Goal: Task Accomplishment & Management: Manage account settings

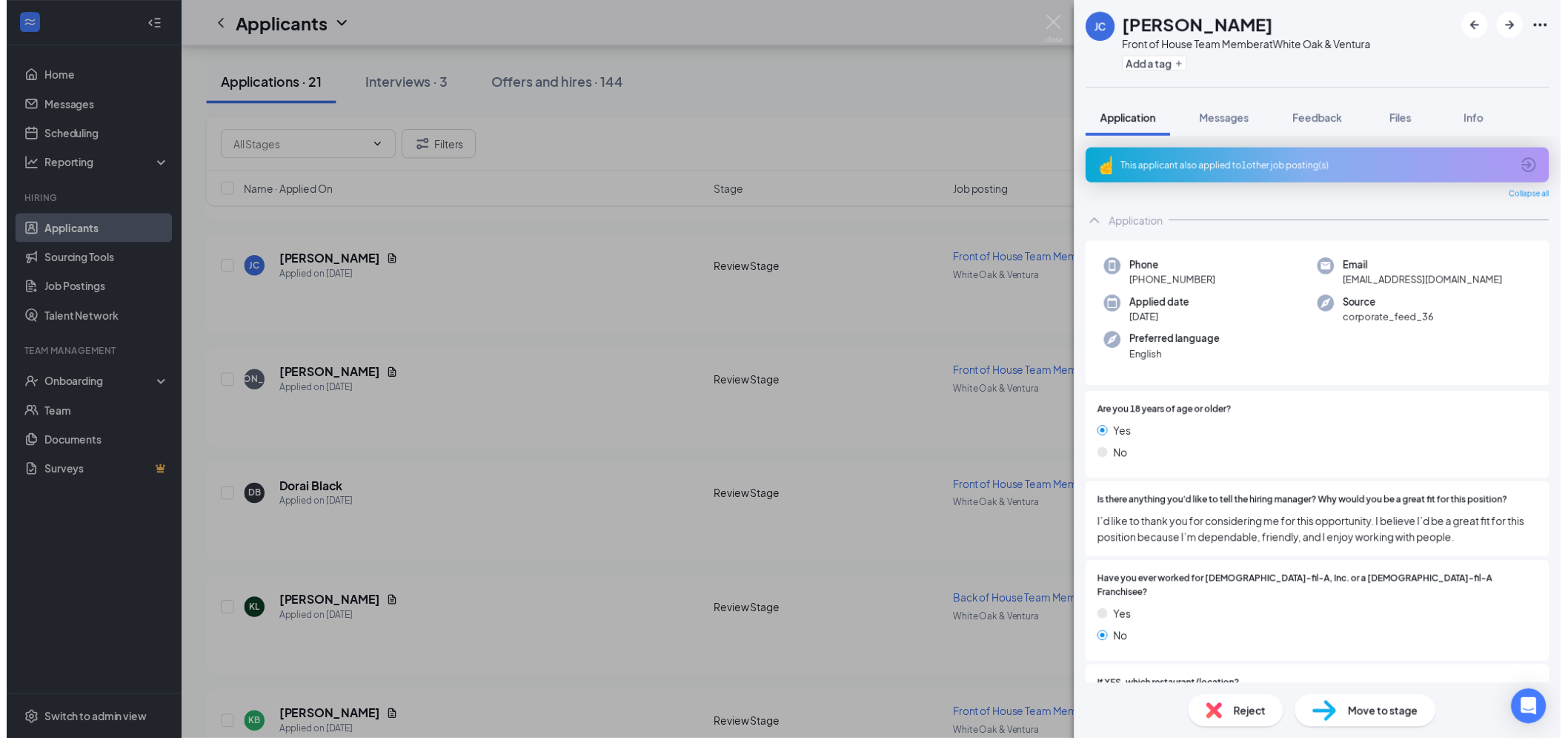
scroll to position [329, 0]
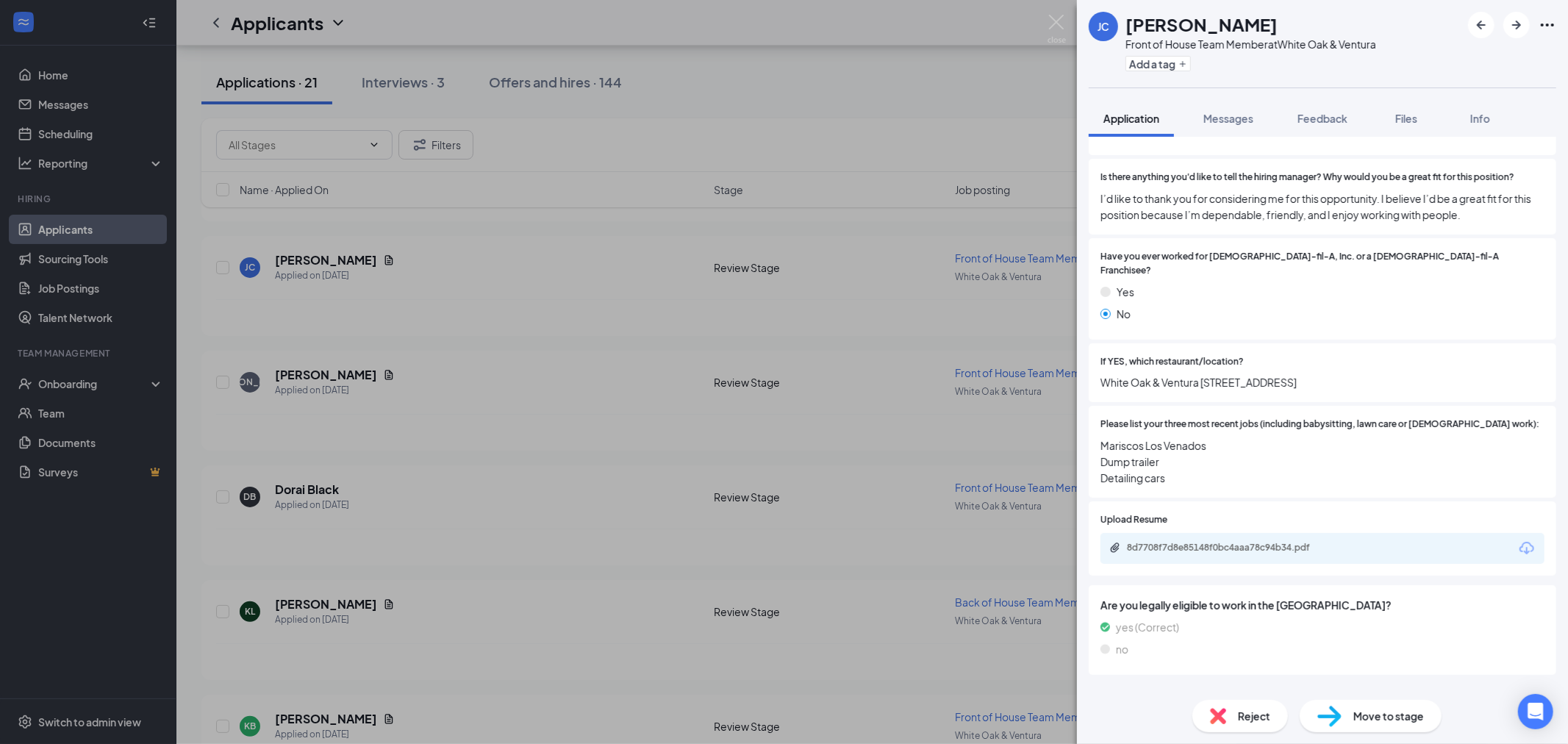
click at [1054, 35] on img at bounding box center [1057, 28] width 18 height 28
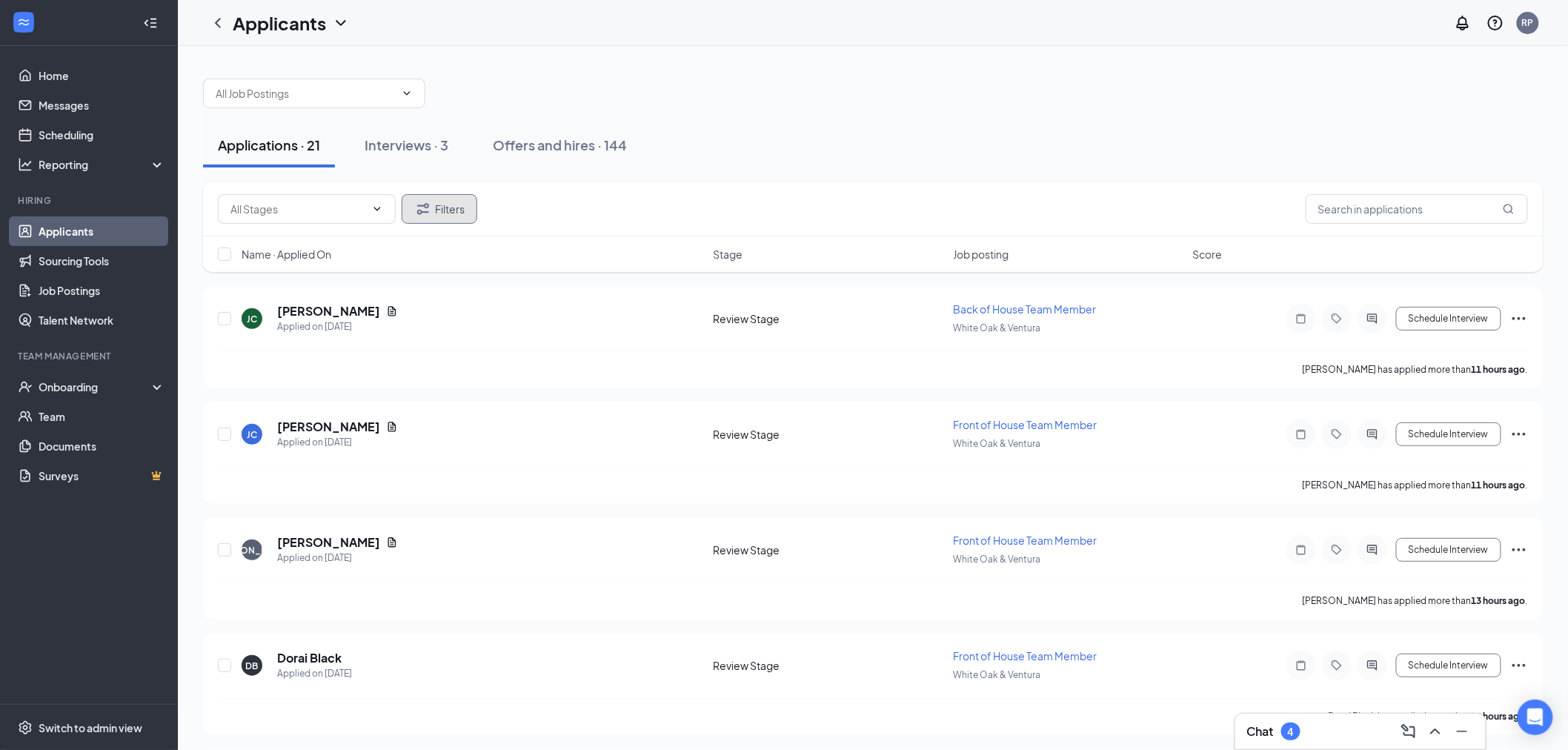
click at [460, 208] on button "Filters" at bounding box center [439, 209] width 76 height 29
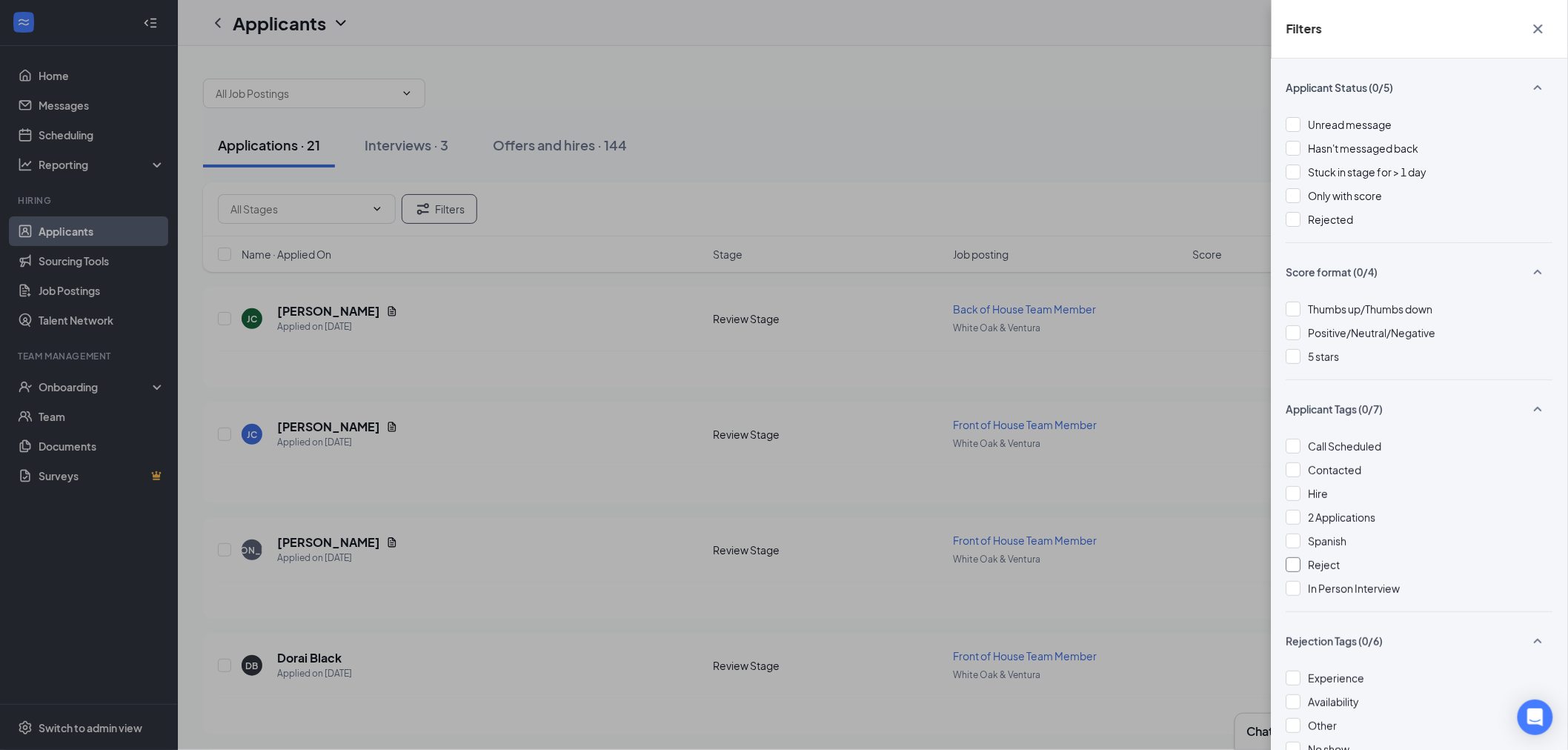
click at [1292, 564] on div at bounding box center [1294, 564] width 15 height 15
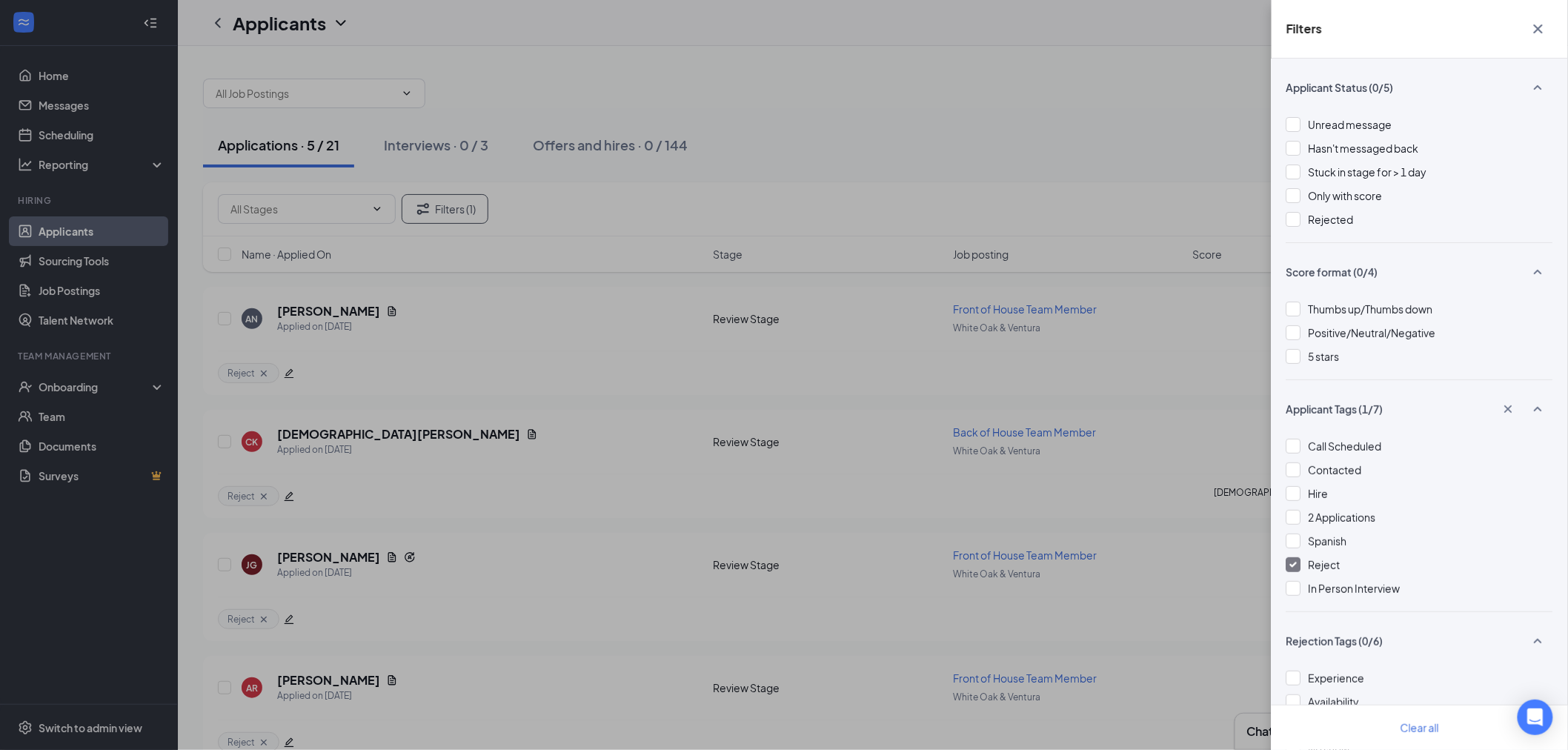
click at [1546, 22] on icon "Cross" at bounding box center [1538, 29] width 18 height 18
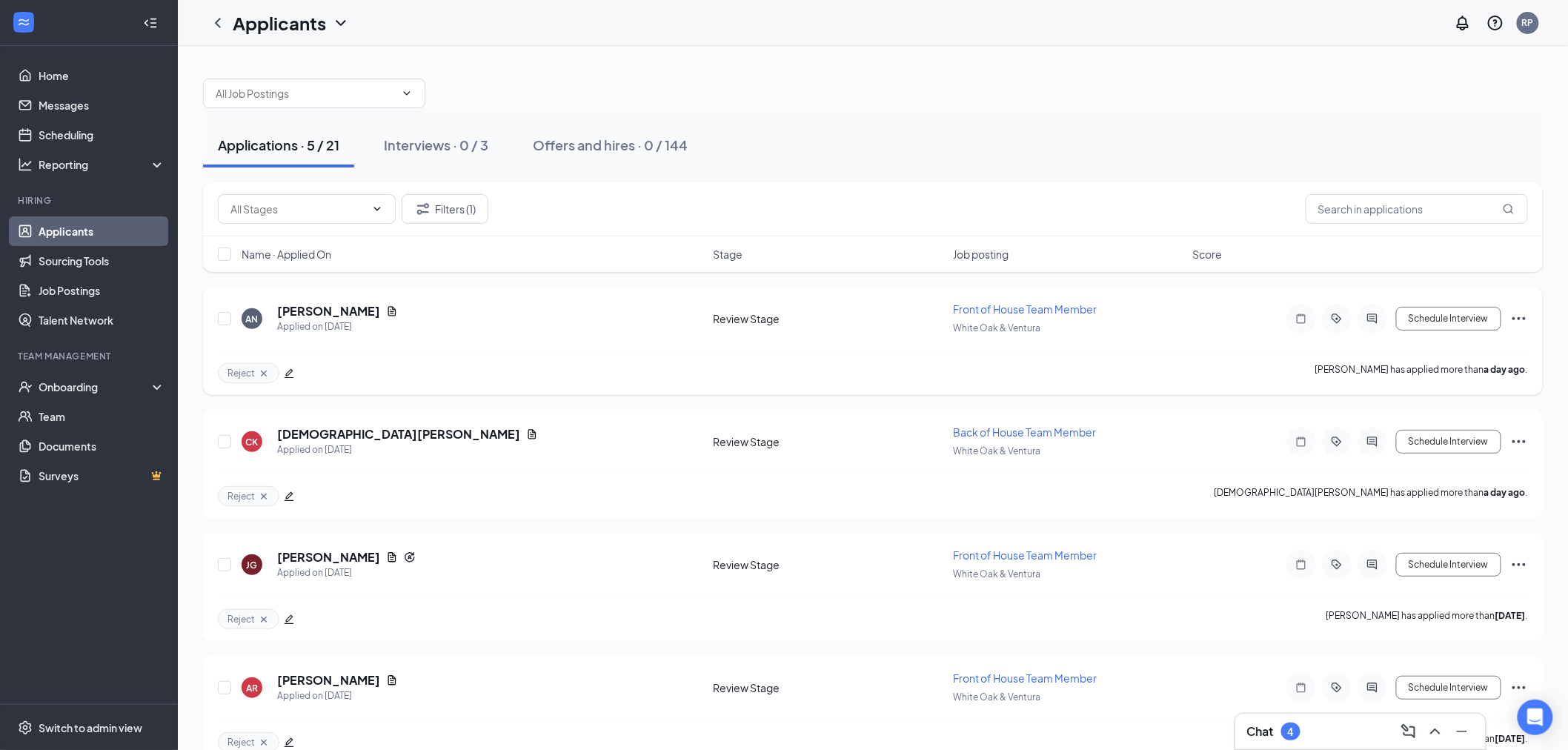
click at [1519, 314] on icon "Ellipses" at bounding box center [1518, 318] width 18 height 18
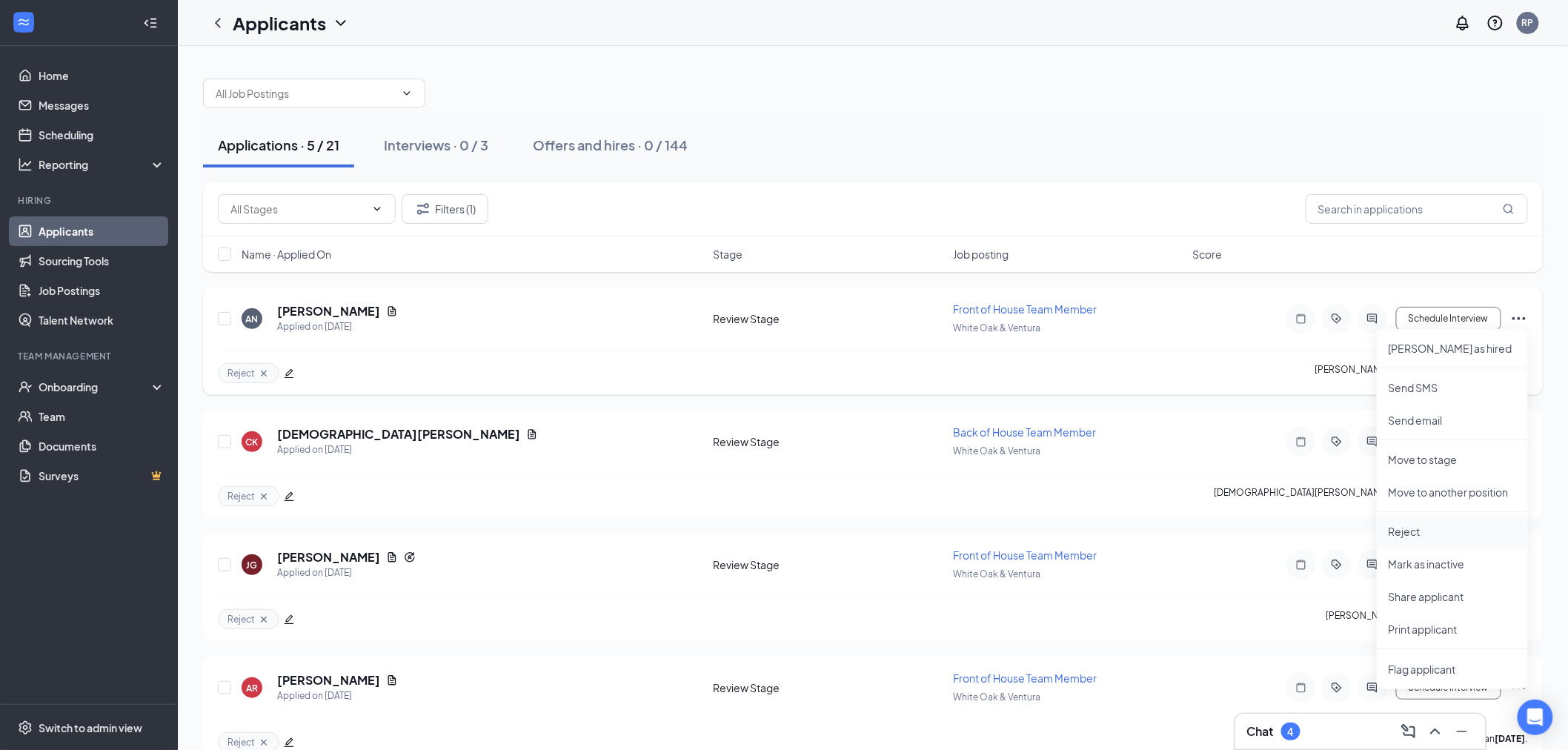
click at [1413, 530] on p "Reject" at bounding box center [1453, 531] width 128 height 15
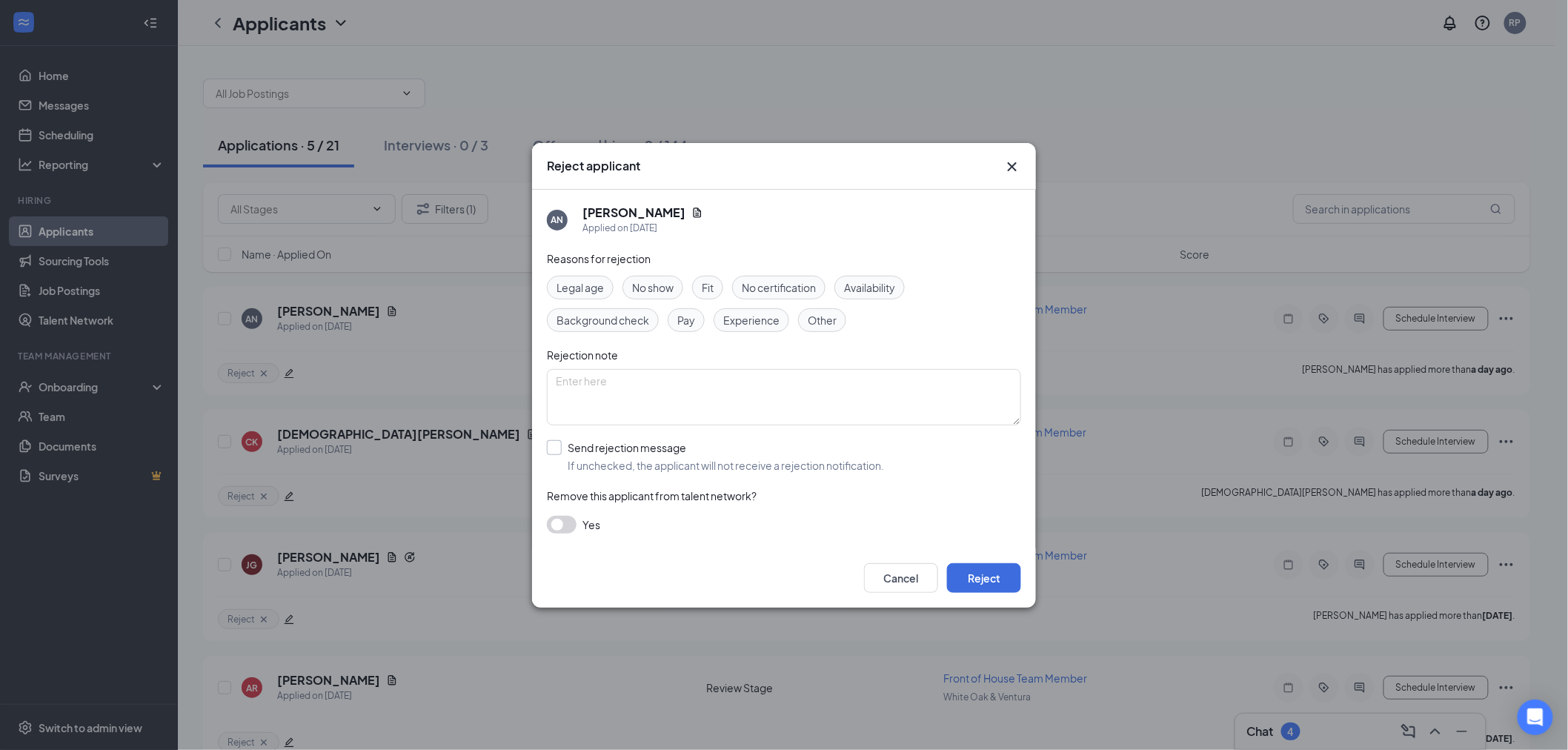
click at [639, 453] on input "Send rejection message If unchecked, the applicant will not receive a rejection…" at bounding box center [715, 456] width 337 height 33
checkbox input "true"
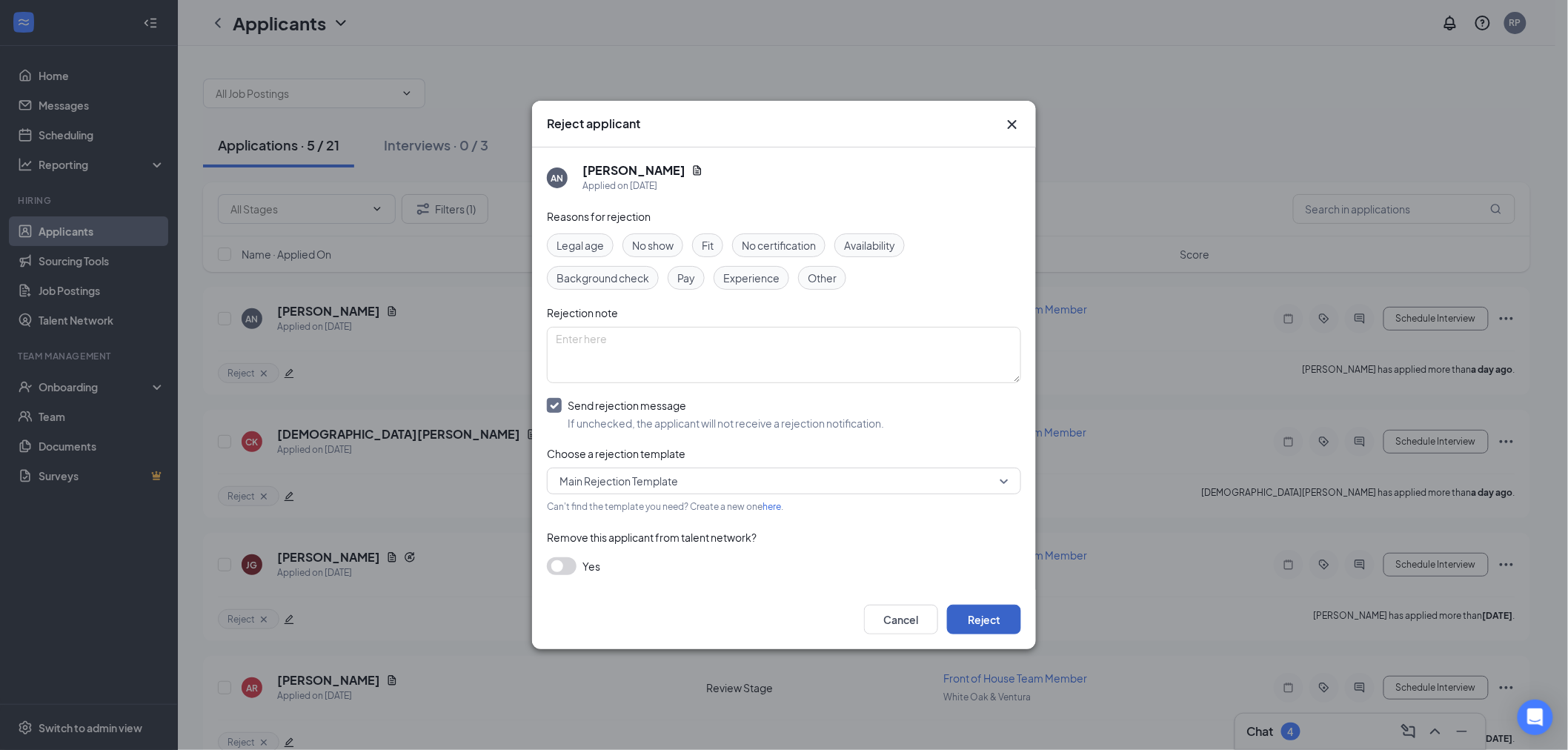
click at [982, 631] on button "Reject" at bounding box center [984, 620] width 74 height 29
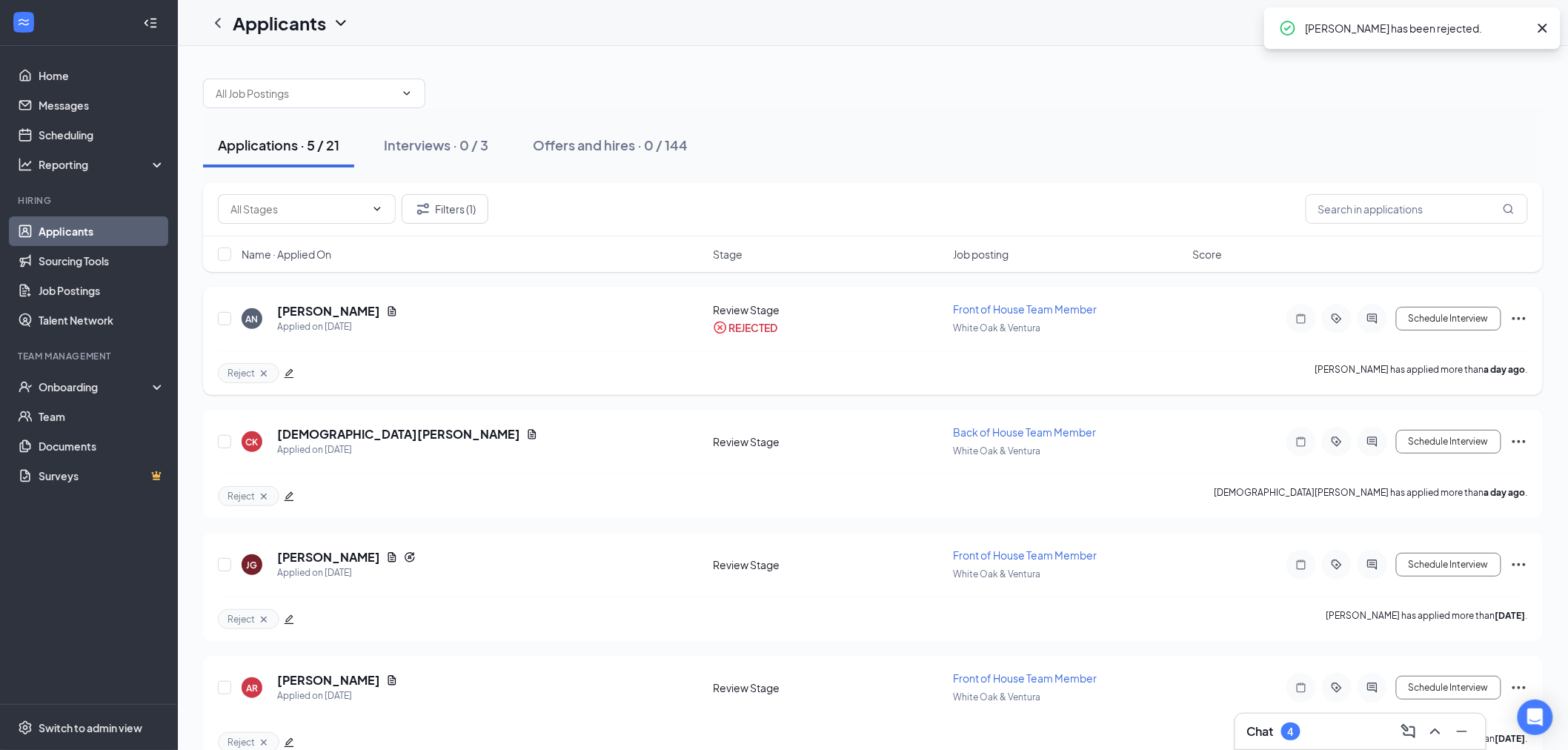
click at [1521, 322] on icon "Ellipses" at bounding box center [1518, 318] width 18 height 18
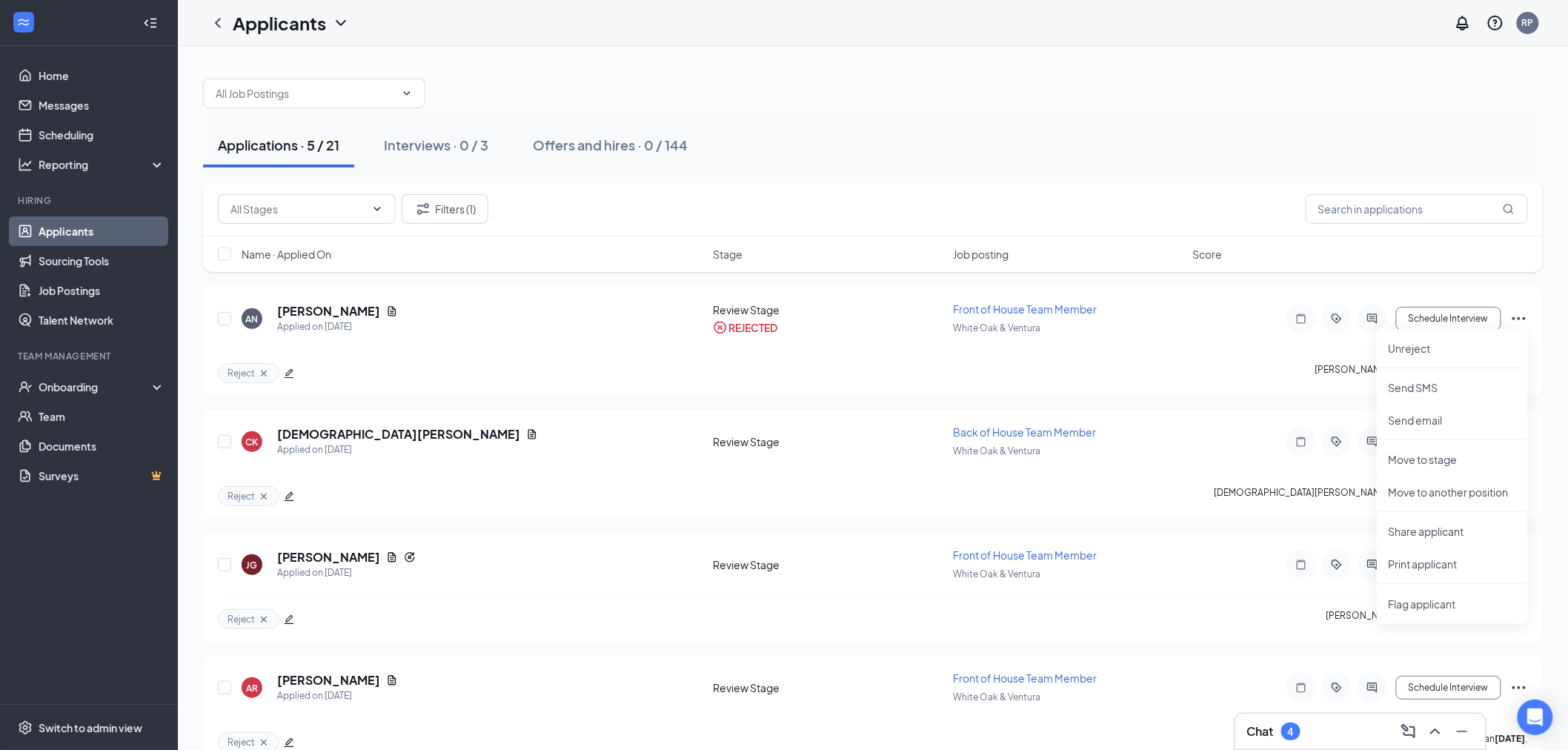
click at [1127, 167] on div "Applications · 5 / 21 Interviews · 0 / 3 Offers and hires · 0 / 144" at bounding box center [872, 146] width 1339 height 74
click at [1523, 435] on icon "Ellipses" at bounding box center [1518, 442] width 18 height 18
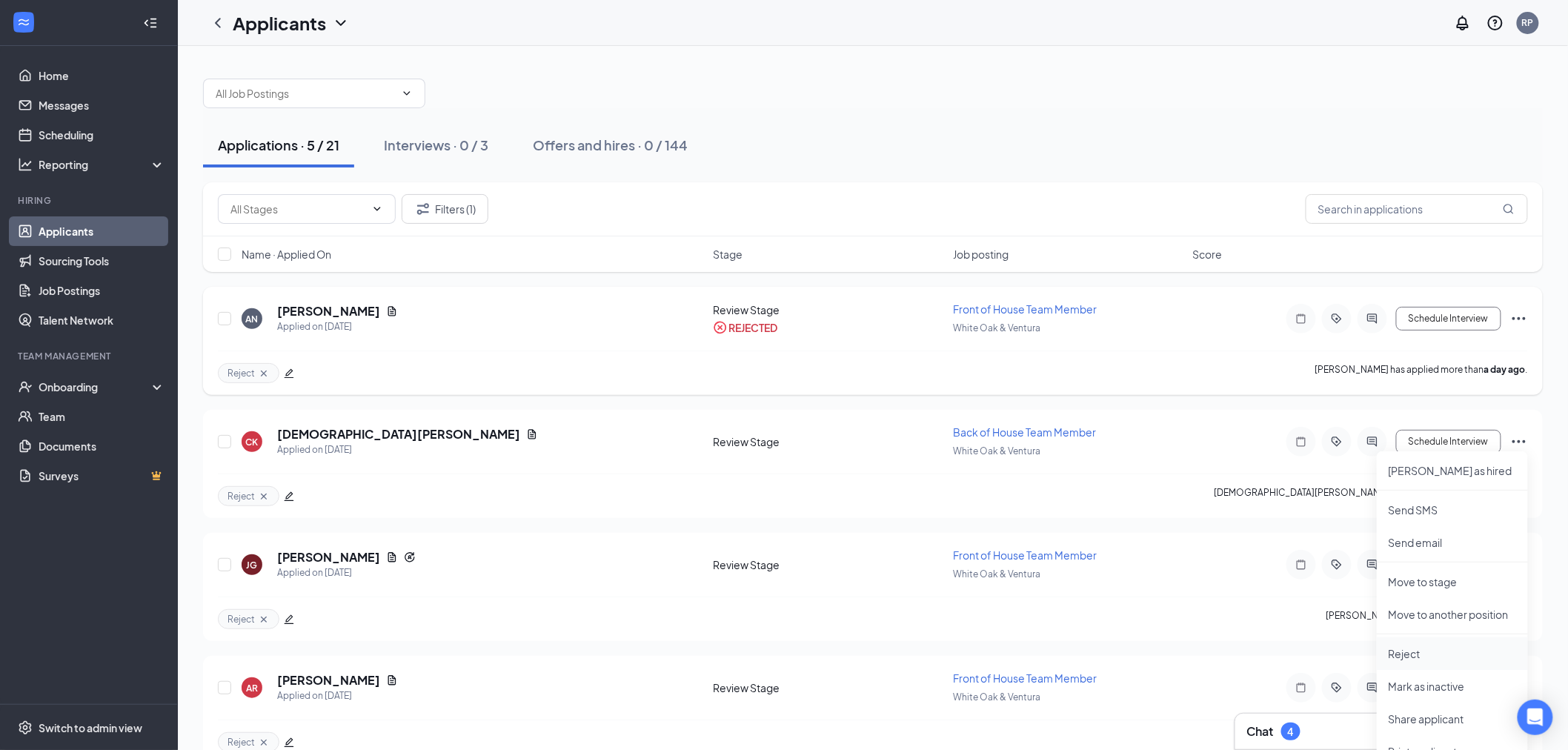
click at [1419, 660] on p "Reject" at bounding box center [1453, 653] width 128 height 15
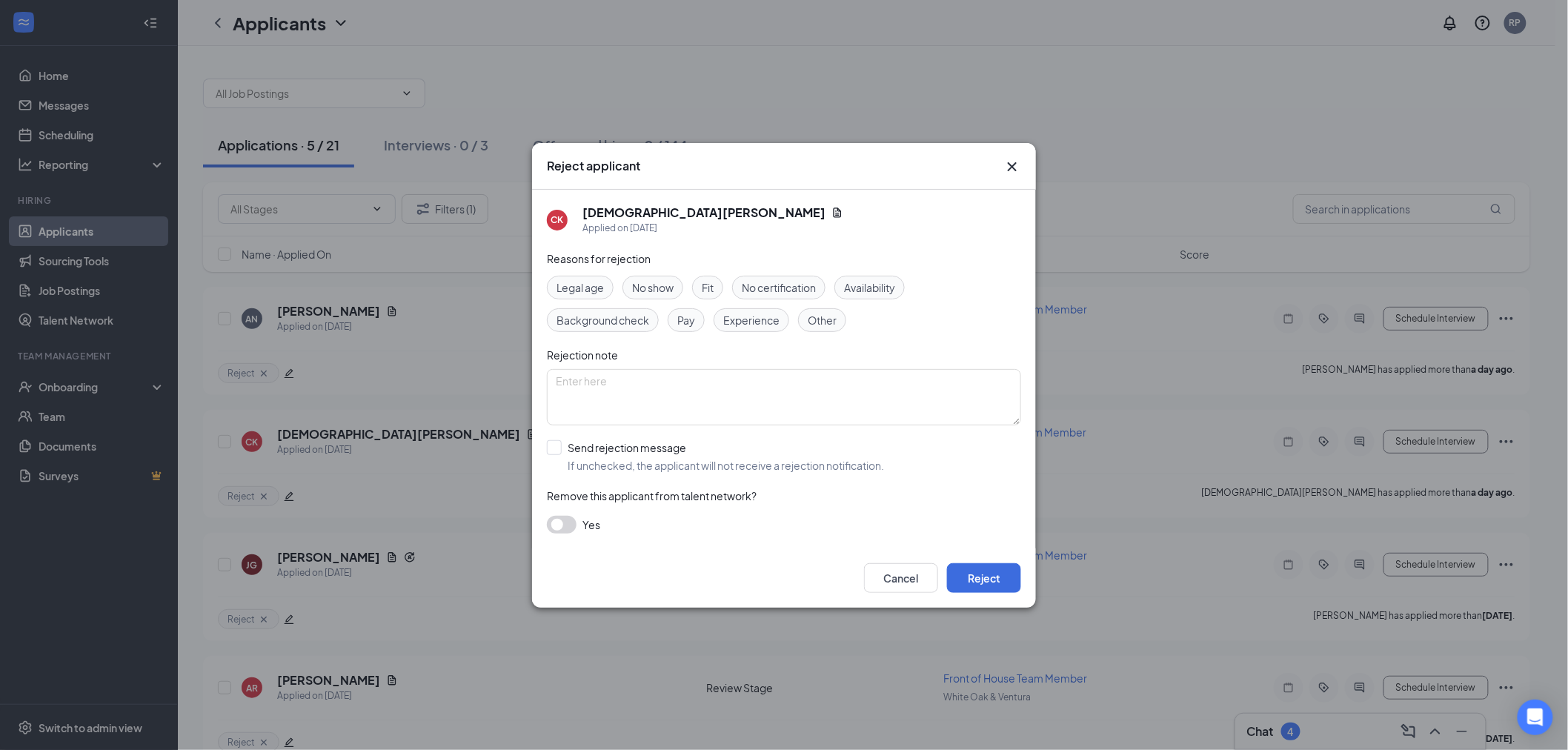
drag, startPoint x: 717, startPoint y: 465, endPoint x: 727, endPoint y: 466, distance: 10.0
click at [720, 465] on input "Send rejection message If unchecked, the applicant will not receive a rejection…" at bounding box center [715, 456] width 337 height 33
checkbox input "true"
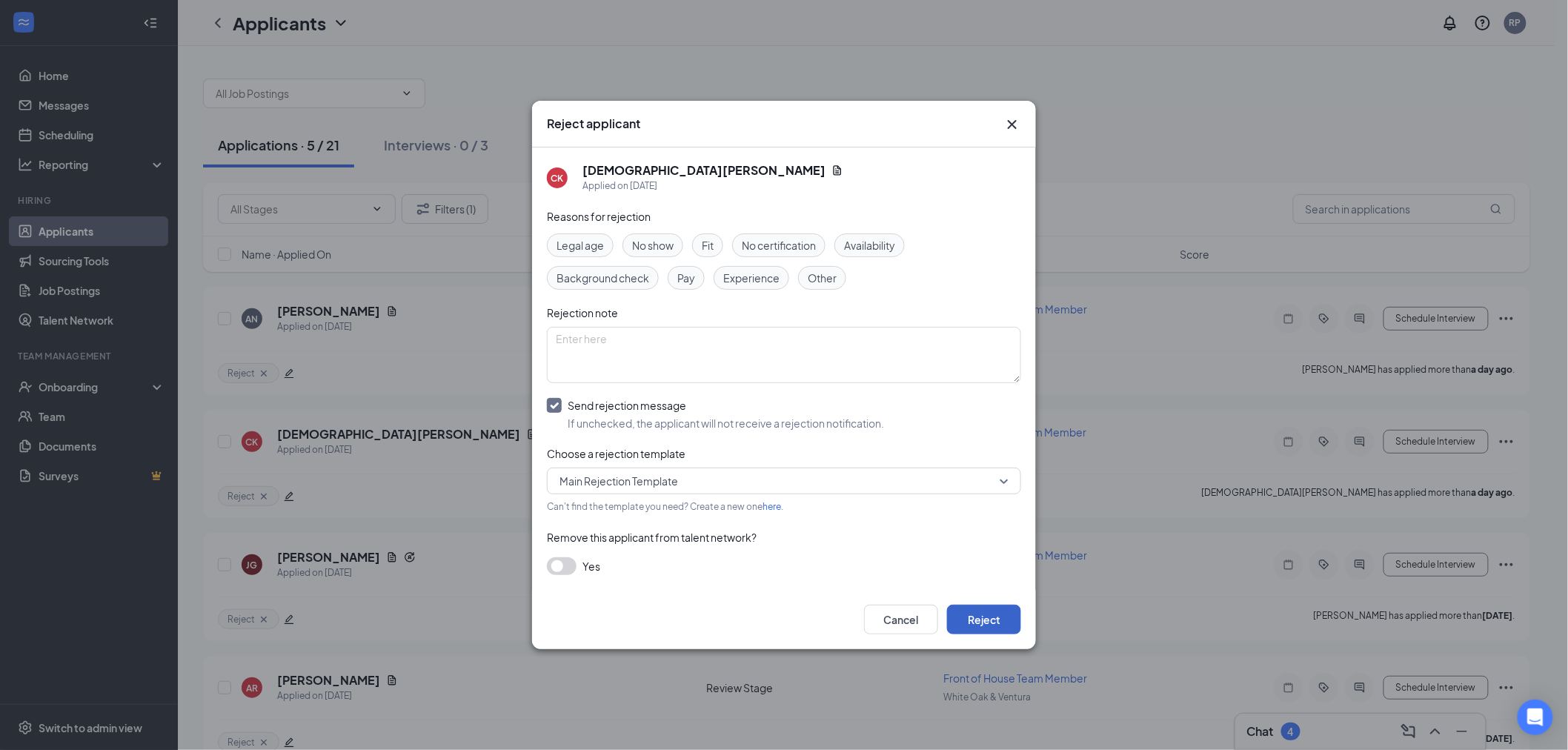
click at [968, 630] on button "Reject" at bounding box center [984, 620] width 74 height 29
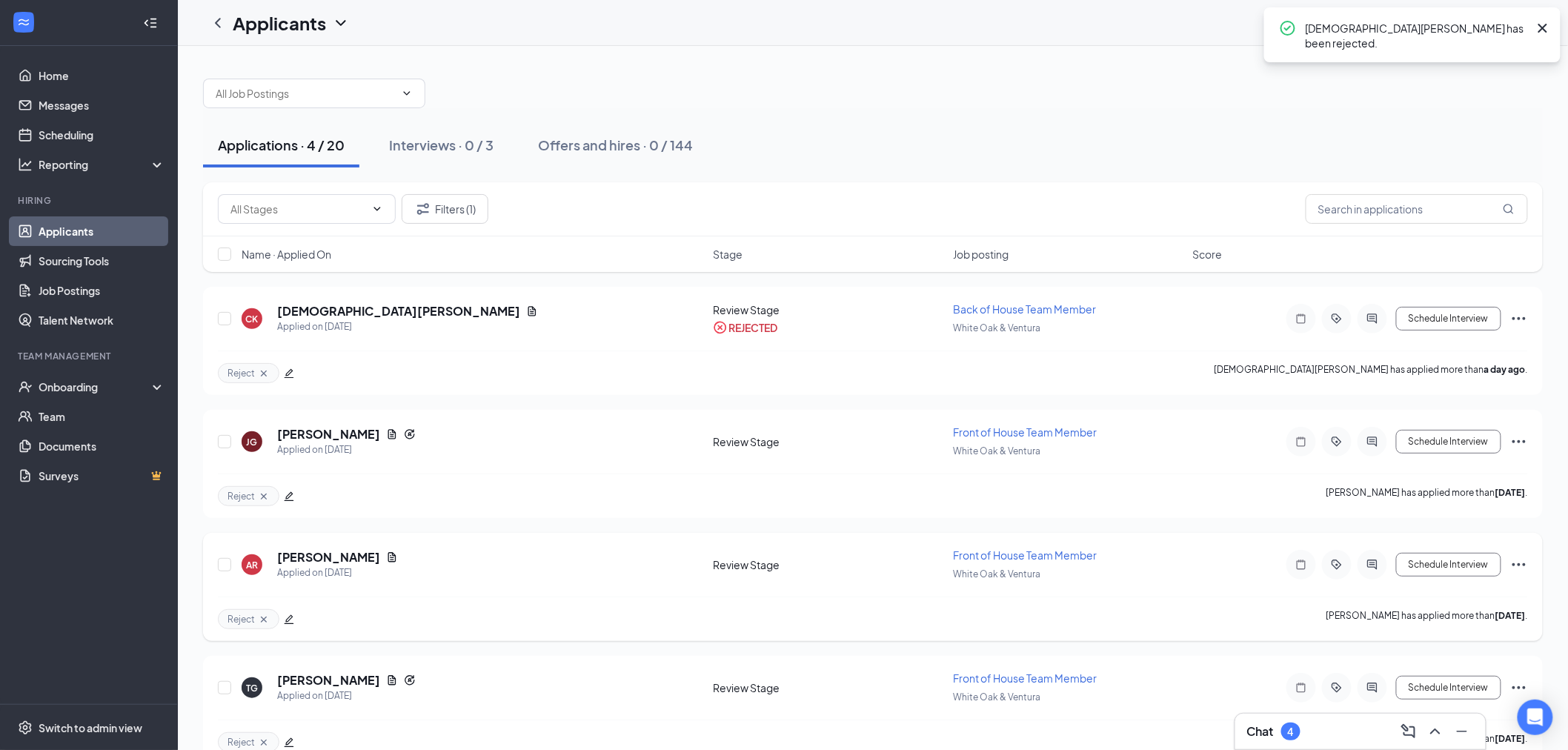
click at [1522, 561] on icon "Ellipses" at bounding box center [1518, 564] width 18 height 18
click at [1432, 388] on p "Reject" at bounding box center [1453, 394] width 128 height 15
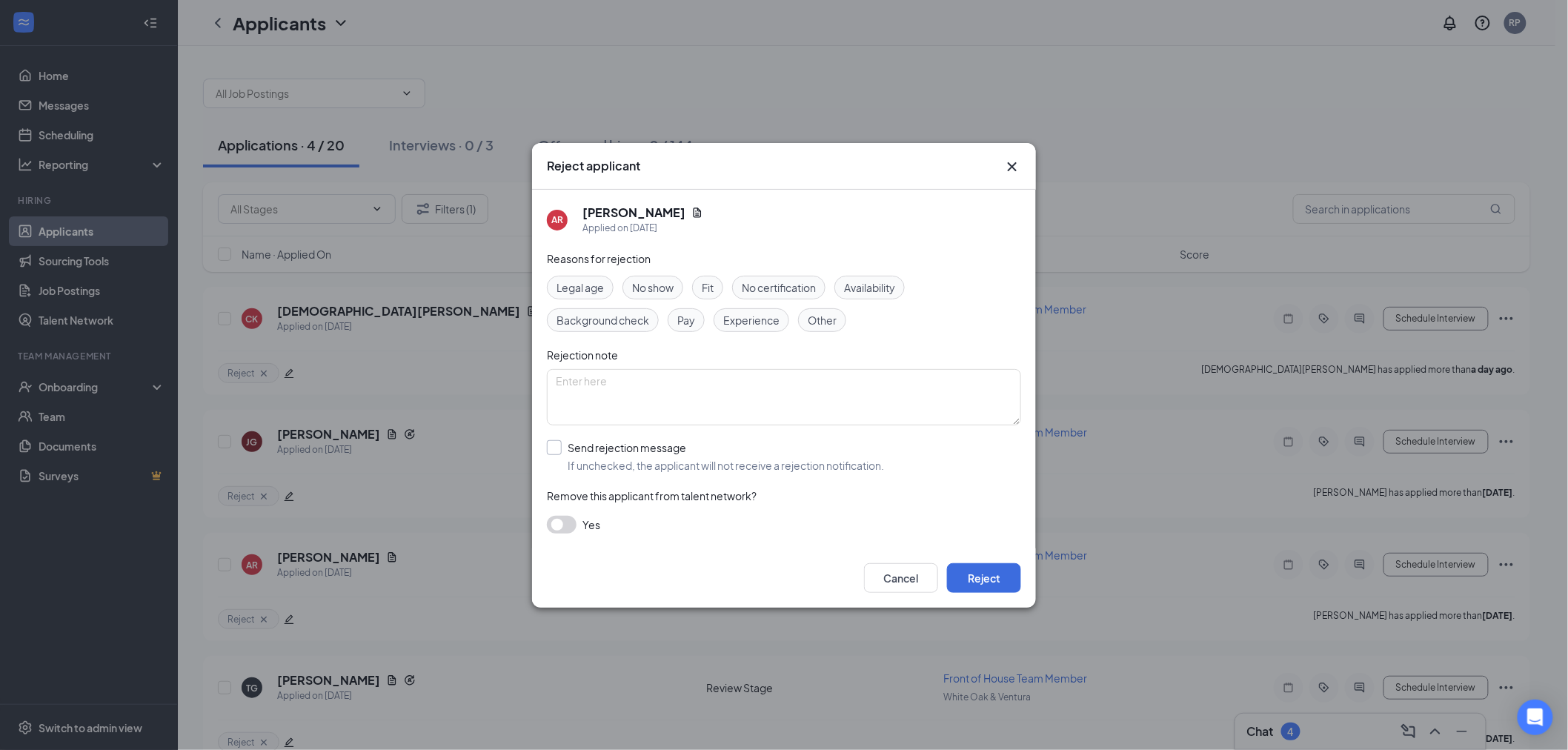
click at [674, 466] on input "Send rejection message If unchecked, the applicant will not receive a rejection…" at bounding box center [715, 456] width 337 height 33
checkbox input "true"
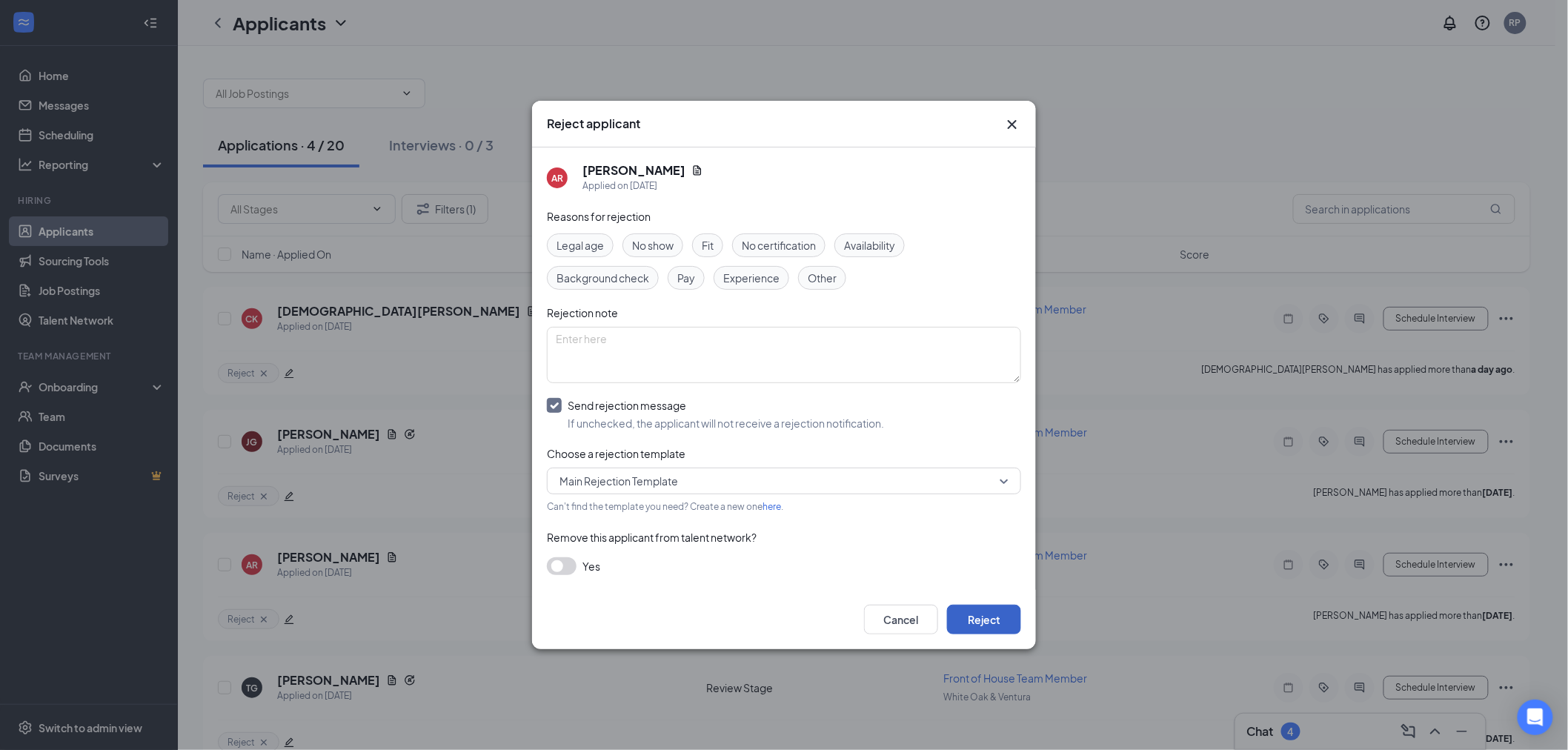
click at [1009, 624] on button "Reject" at bounding box center [984, 620] width 74 height 29
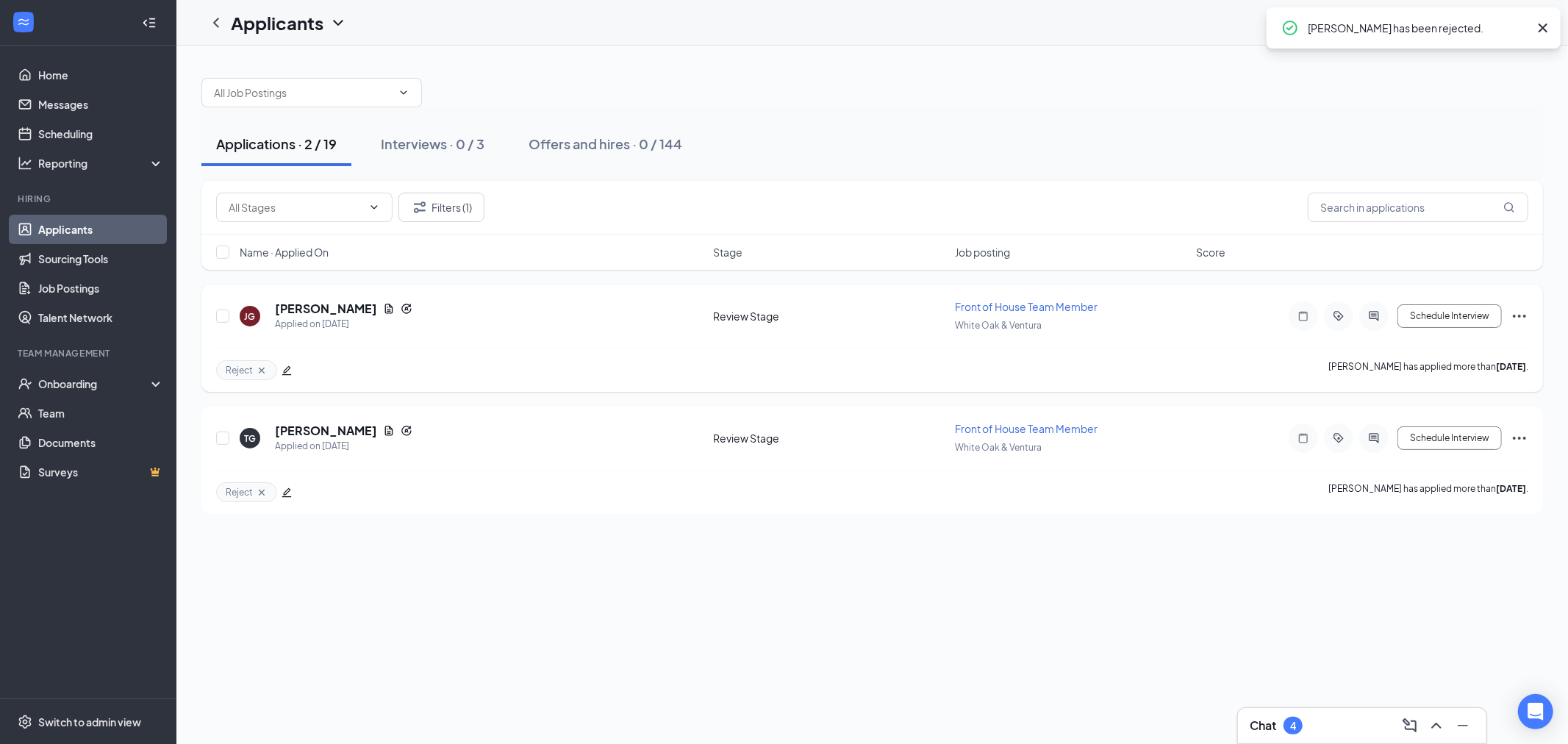
click at [1517, 313] on icon "Ellipses" at bounding box center [1520, 316] width 18 height 18
click at [1460, 517] on li "Reject" at bounding box center [1453, 527] width 150 height 32
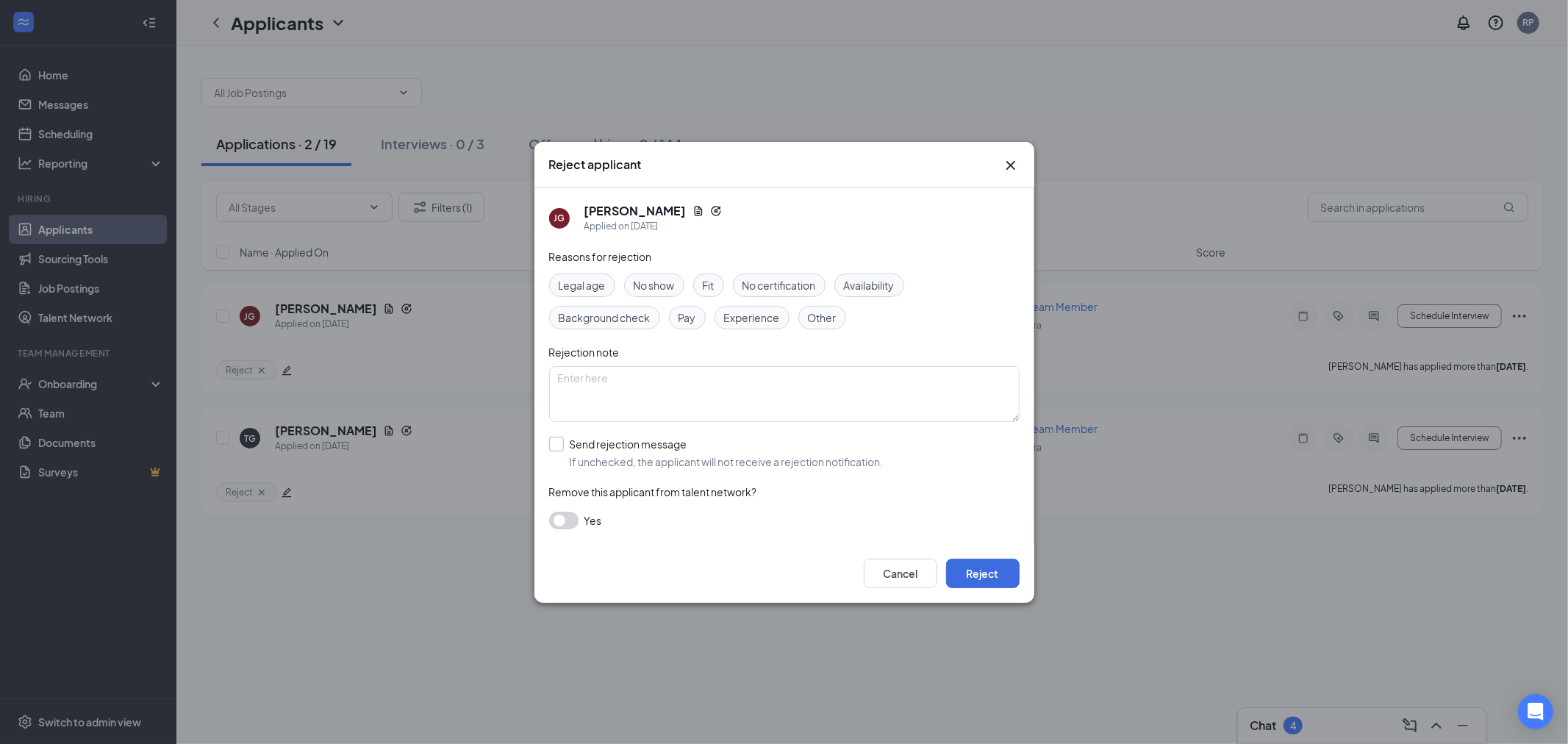
click at [684, 463] on input "Send rejection message If unchecked, the applicant will not receive a rejection…" at bounding box center [716, 453] width 334 height 32
checkbox input "true"
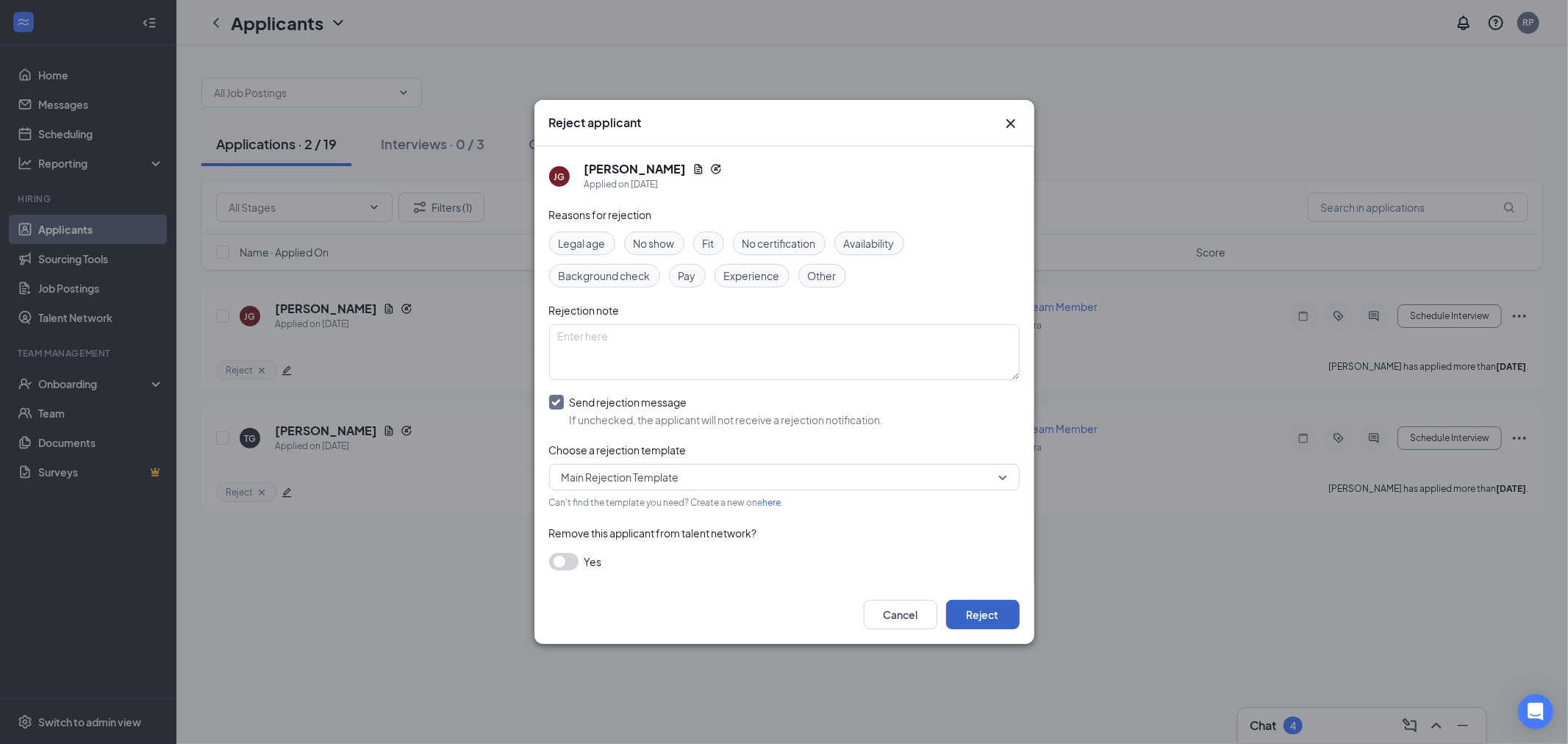
click at [986, 611] on button "Reject" at bounding box center [983, 615] width 74 height 29
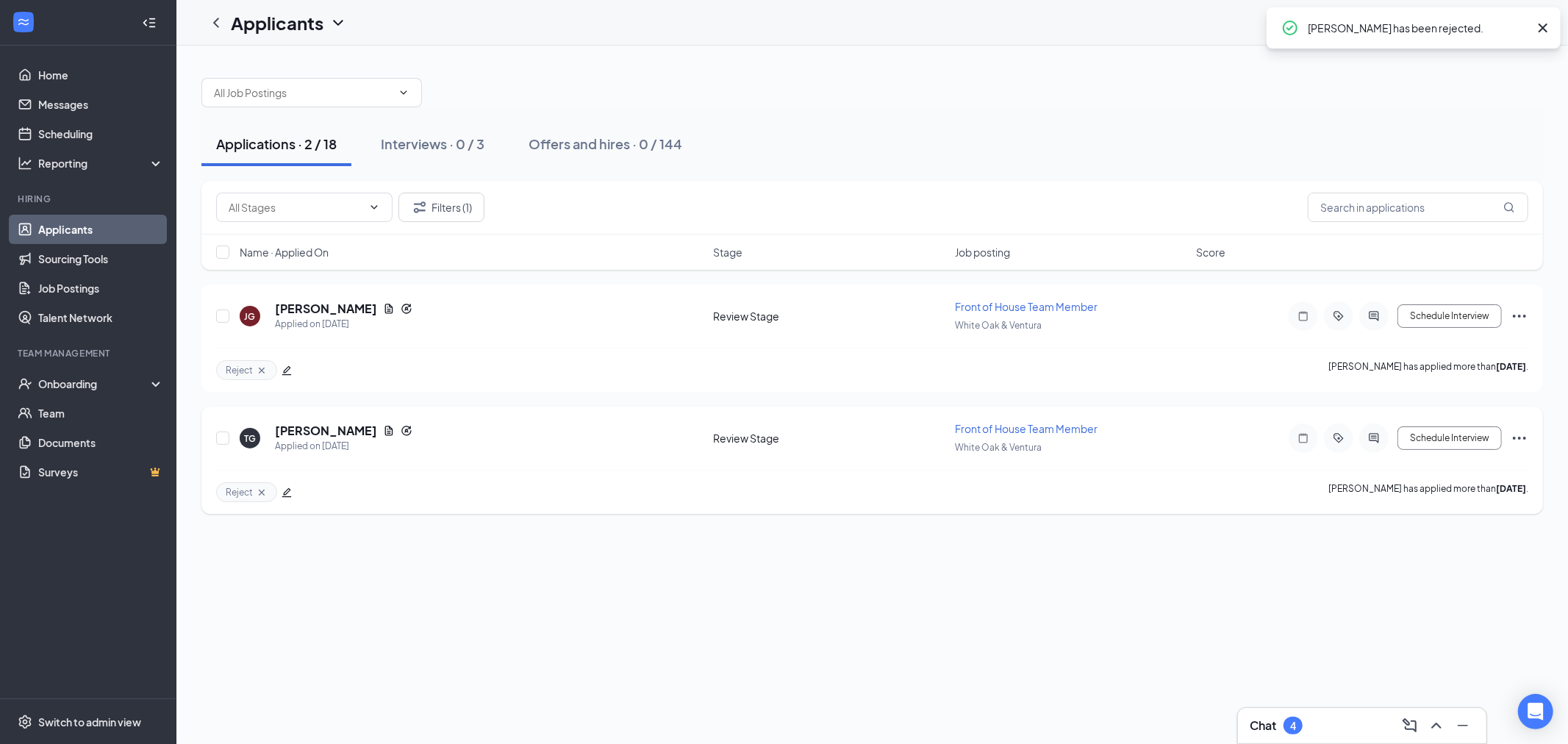
click at [1517, 441] on icon "Ellipses" at bounding box center [1520, 438] width 18 height 18
click at [1417, 266] on p "Reject" at bounding box center [1453, 269] width 127 height 15
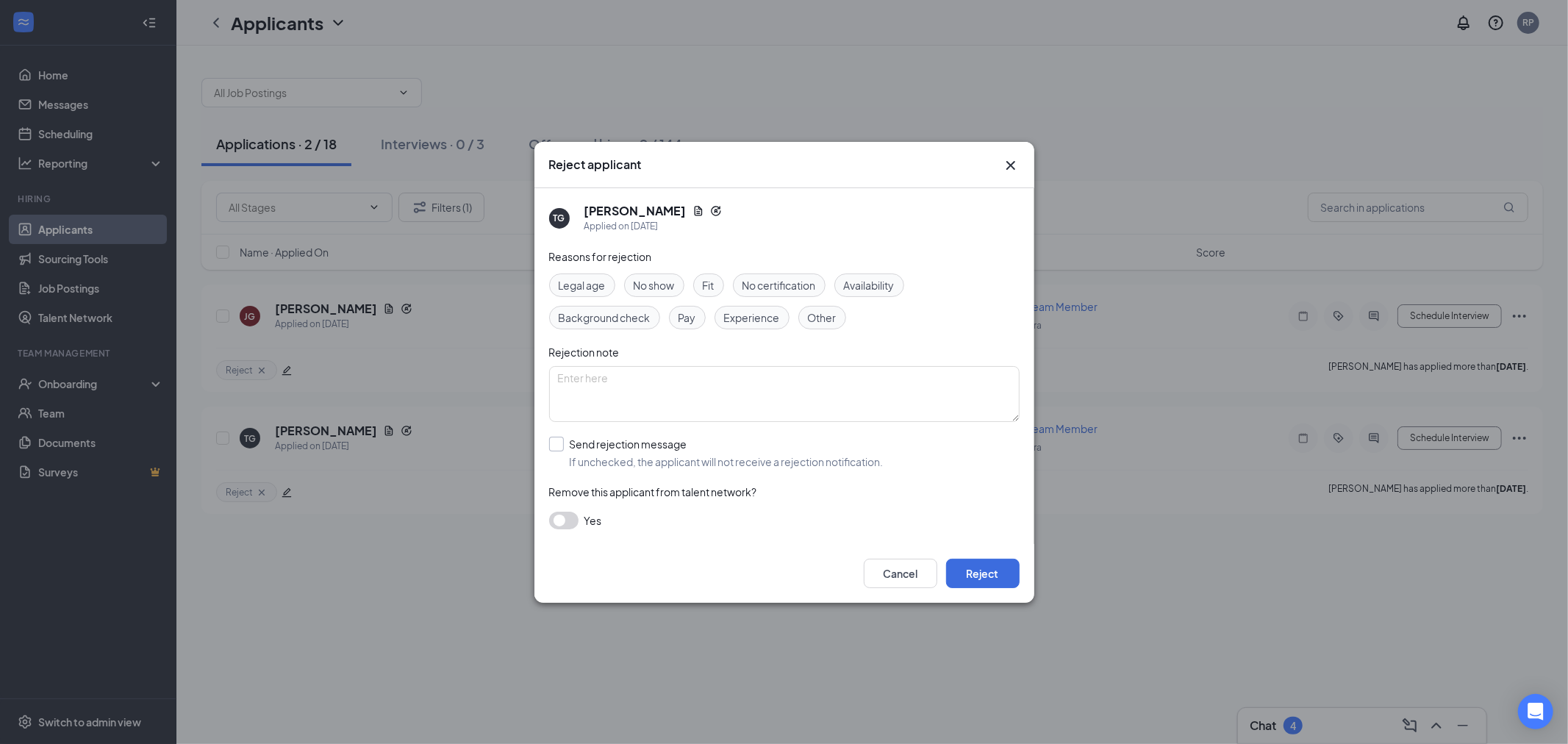
click at [766, 465] on input "Send rejection message If unchecked, the applicant will not receive a rejection…" at bounding box center [716, 453] width 334 height 32
checkbox input "true"
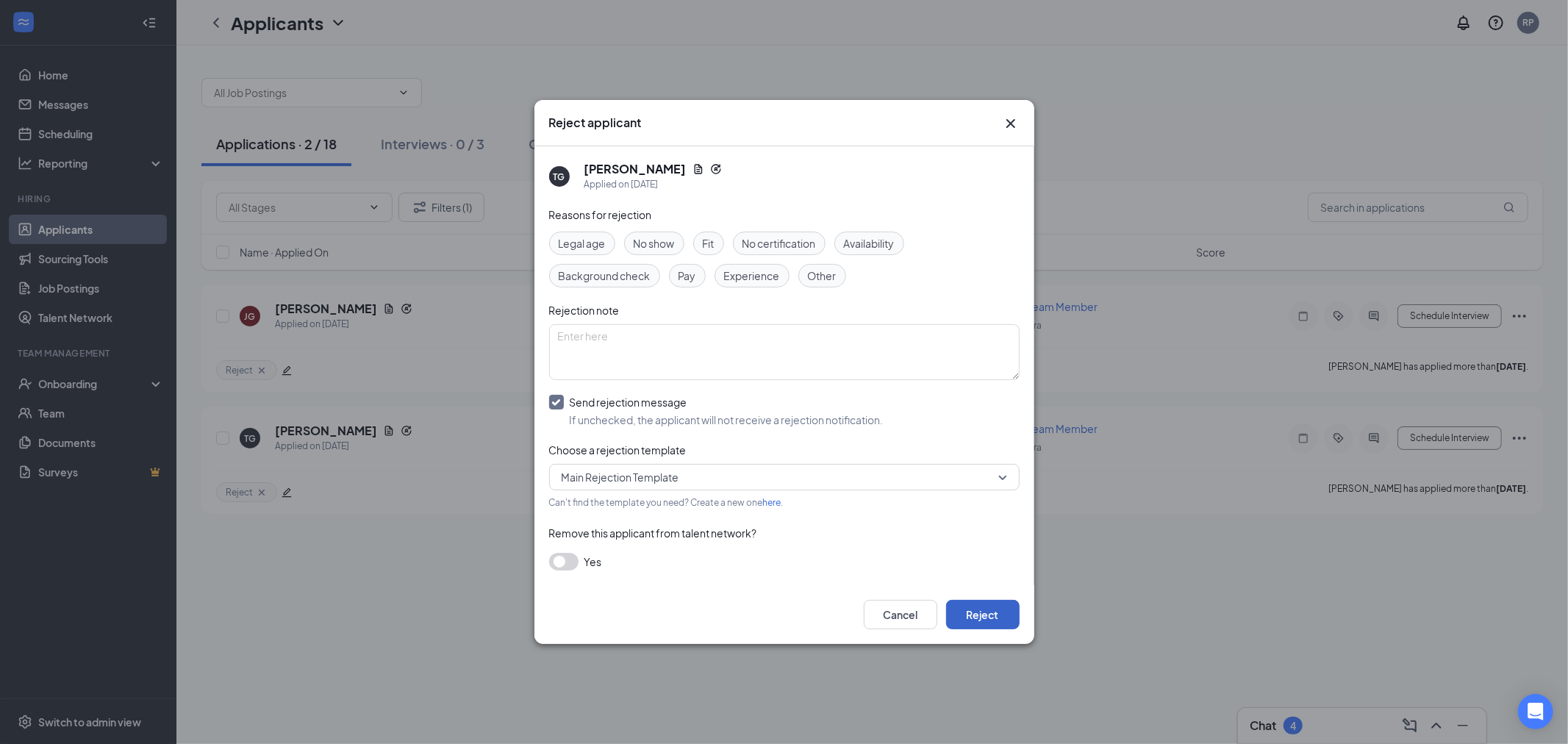
click at [975, 616] on button "Reject" at bounding box center [983, 615] width 74 height 29
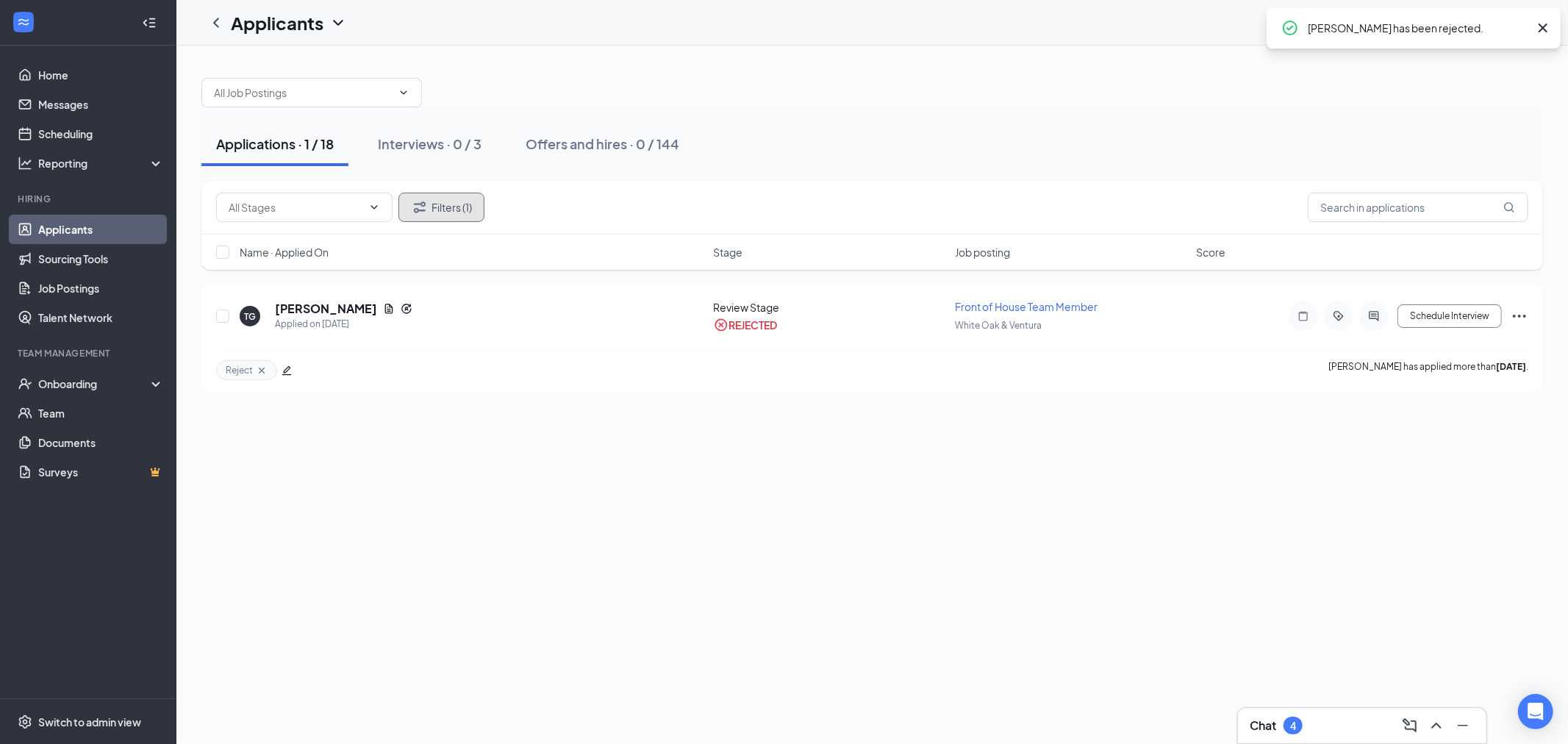
click at [450, 195] on button "Filters (1)" at bounding box center [441, 208] width 86 height 29
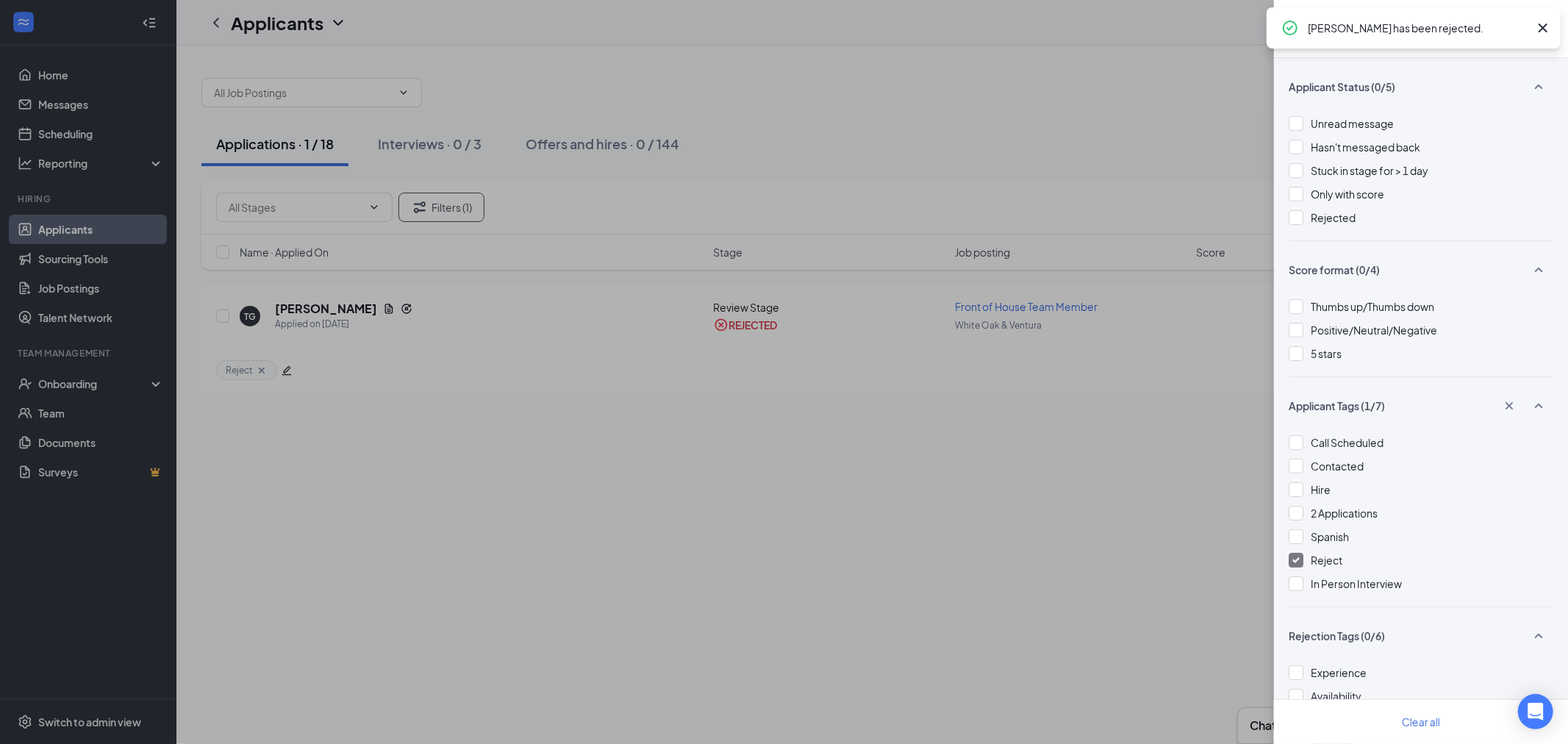
click at [1334, 556] on span "Reject" at bounding box center [1326, 560] width 32 height 13
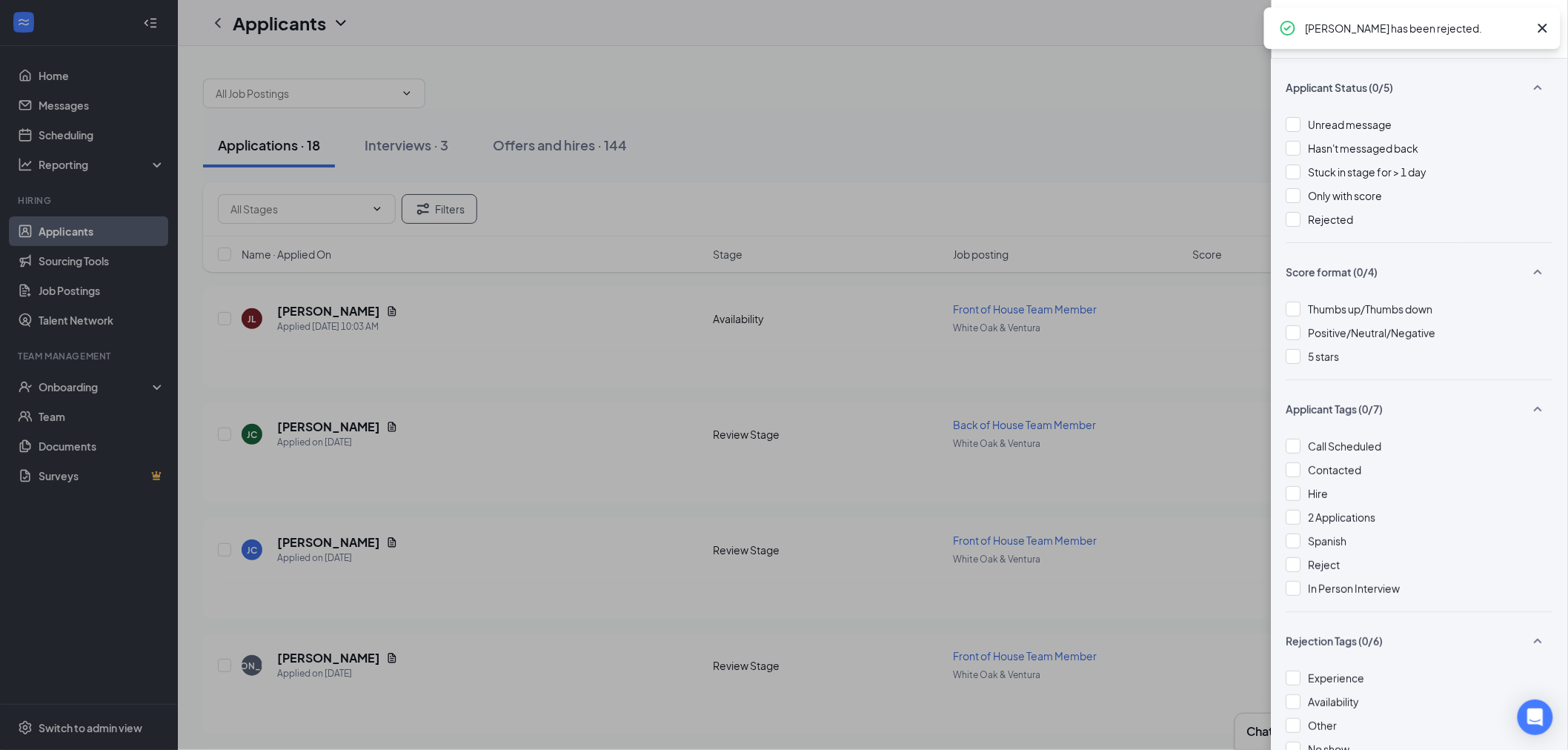
click at [824, 143] on div "Filters Applicant Status (0/5) Unread message Hasn't messaged back Stuck in sta…" at bounding box center [784, 375] width 1568 height 750
click at [380, 137] on div "Filters Applicant Status (0/5) Unread message Hasn't messaged back Stuck in sta…" at bounding box center [784, 375] width 1568 height 750
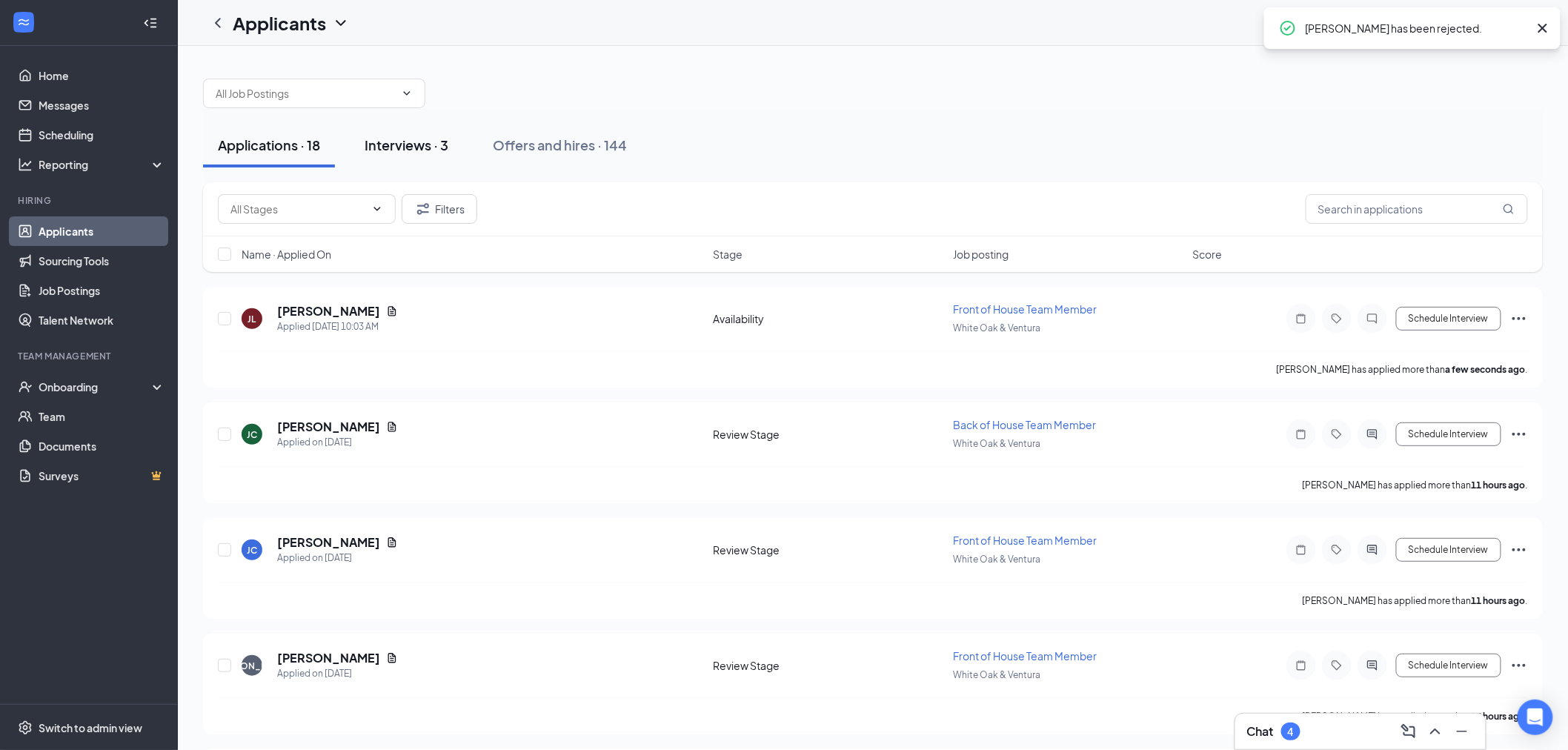
click at [381, 137] on div "Interviews · 3" at bounding box center [407, 145] width 84 height 19
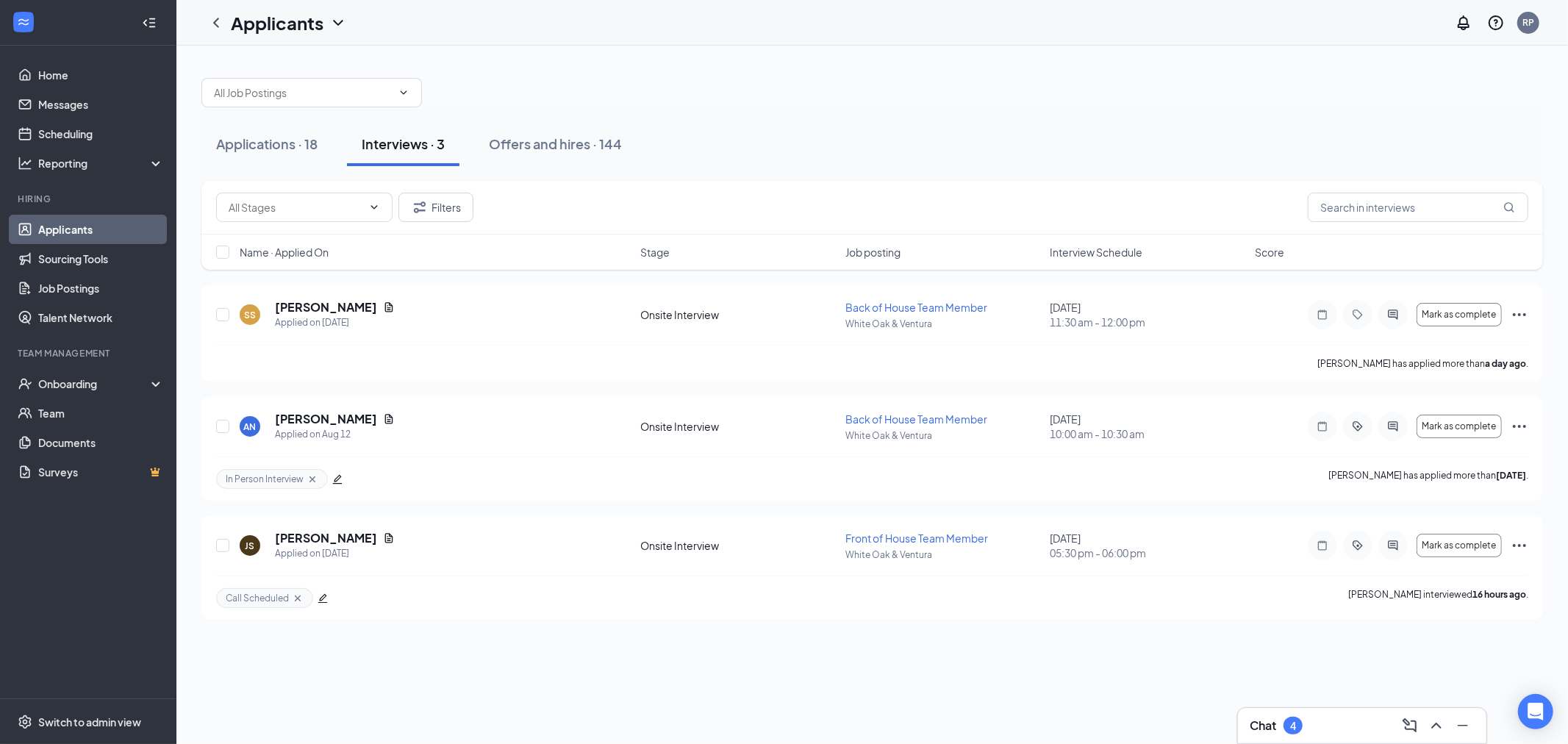
click at [1068, 253] on span "Interview Schedule" at bounding box center [1096, 252] width 93 height 15
click at [1519, 310] on icon "Ellipses" at bounding box center [1520, 314] width 18 height 18
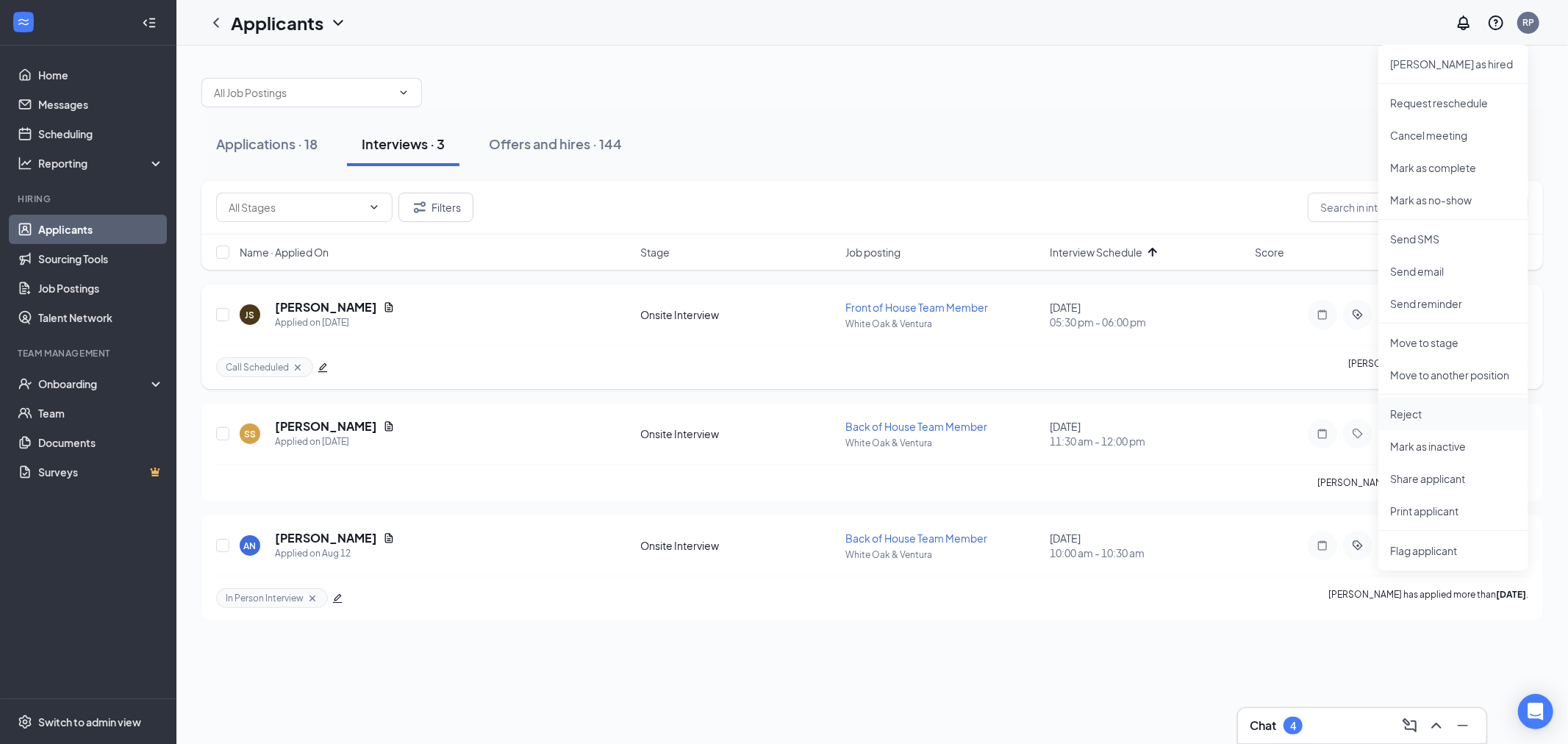
click at [1410, 423] on li "Reject" at bounding box center [1453, 414] width 150 height 32
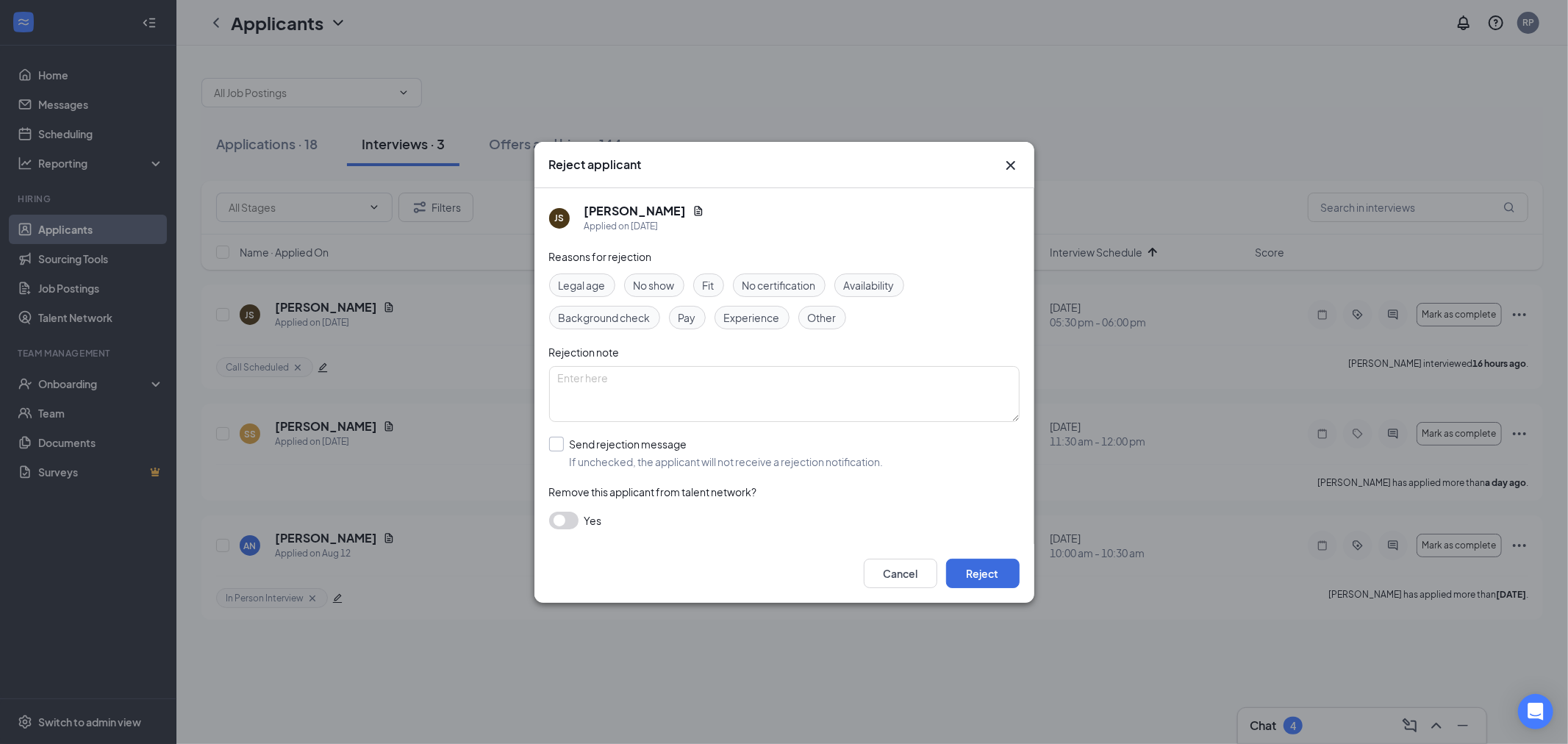
click at [722, 448] on input "Send rejection message If unchecked, the applicant will not receive a rejection…" at bounding box center [716, 453] width 334 height 32
checkbox input "true"
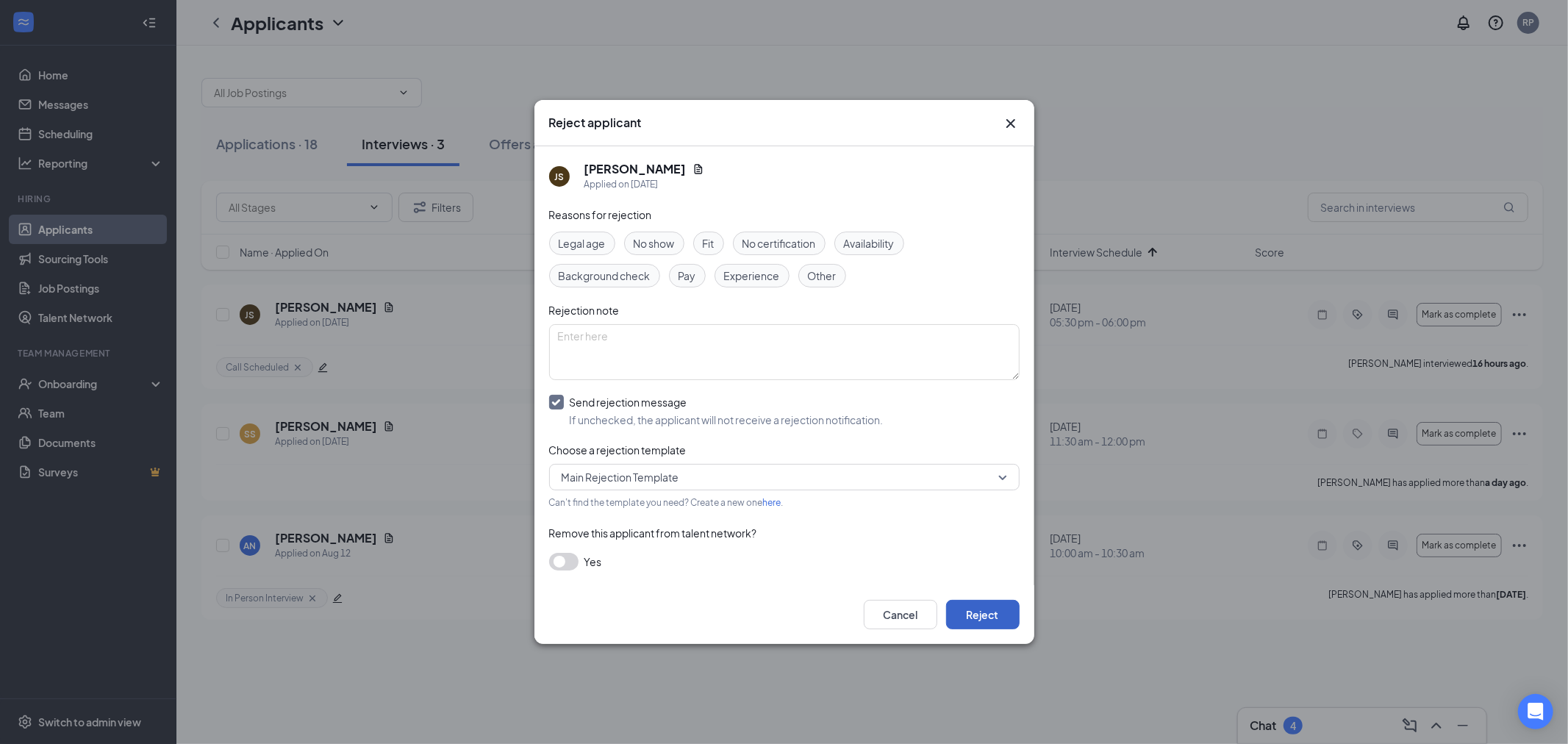
click at [986, 613] on button "Reject" at bounding box center [983, 615] width 74 height 29
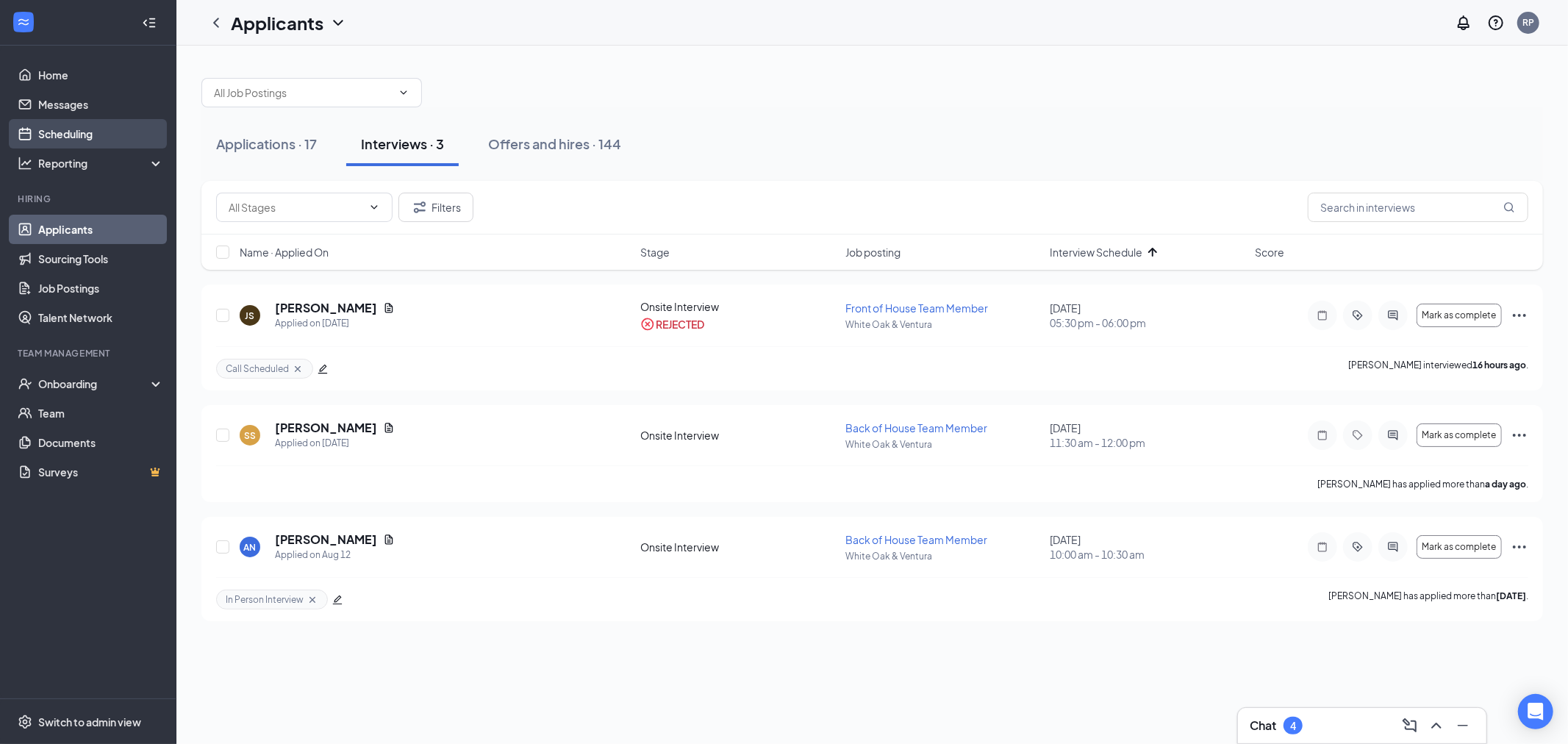
click at [52, 135] on link "Scheduling" at bounding box center [101, 134] width 126 height 29
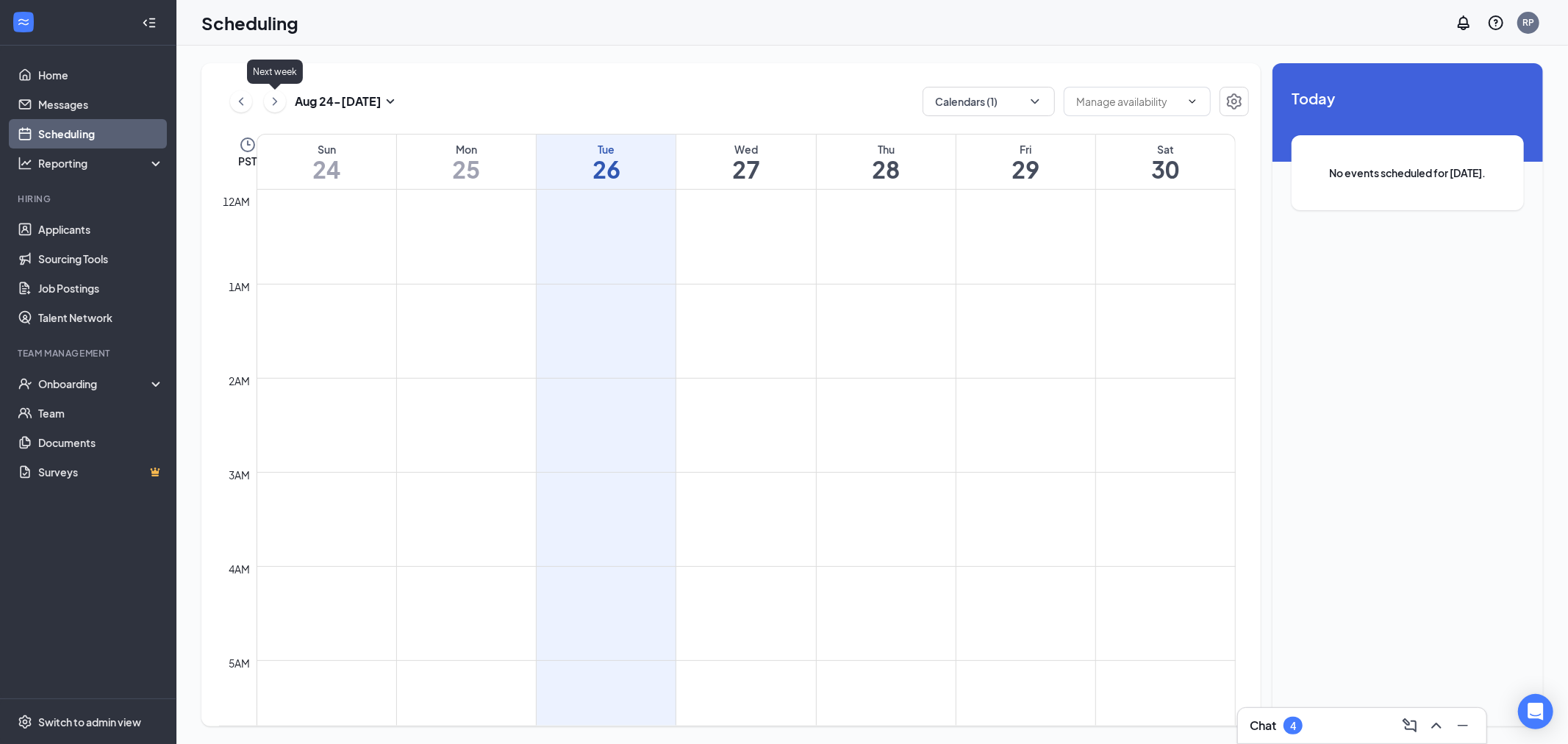
scroll to position [722, 0]
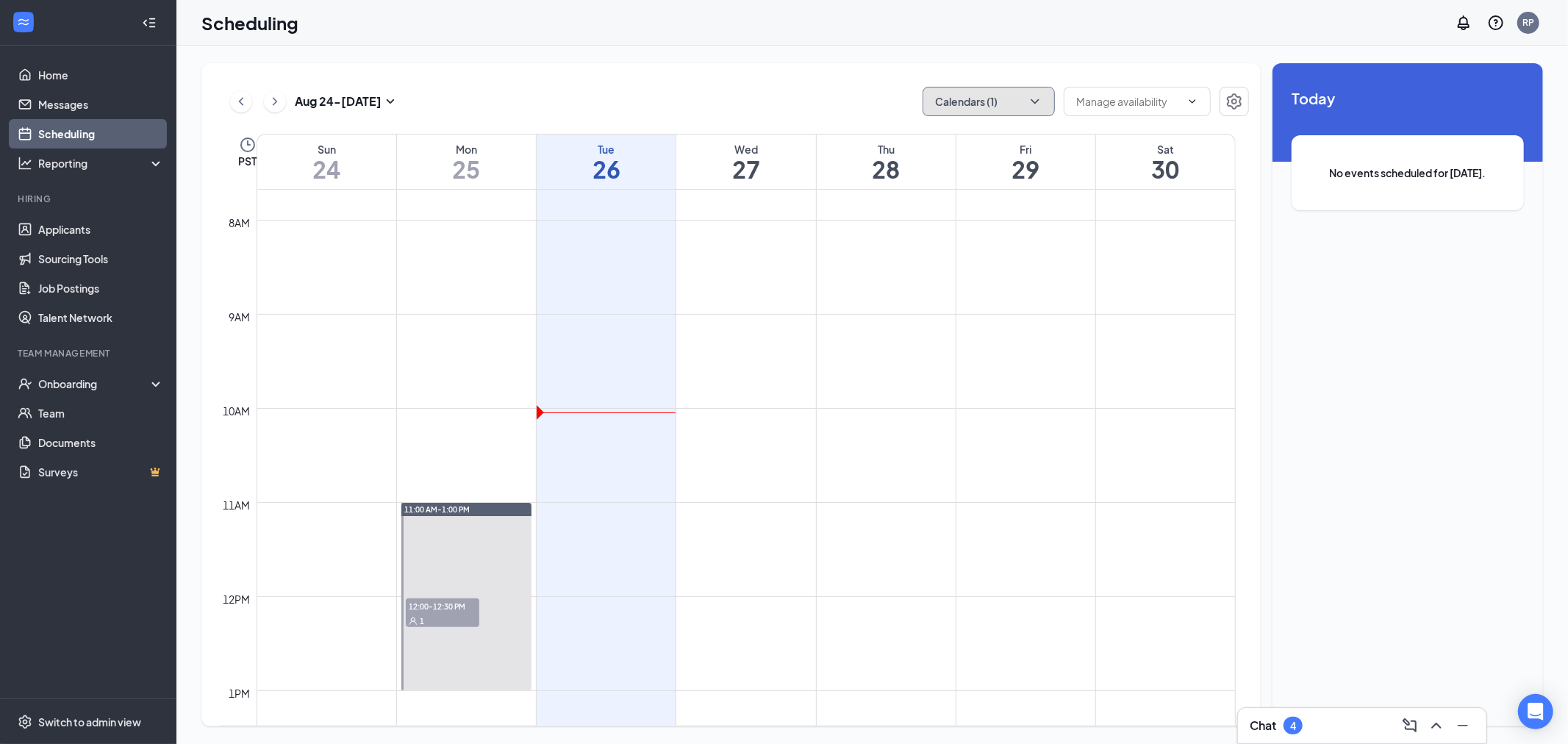
click at [964, 99] on button "Calendars (1)" at bounding box center [988, 101] width 132 height 29
click at [958, 137] on input "All" at bounding box center [950, 134] width 32 height 15
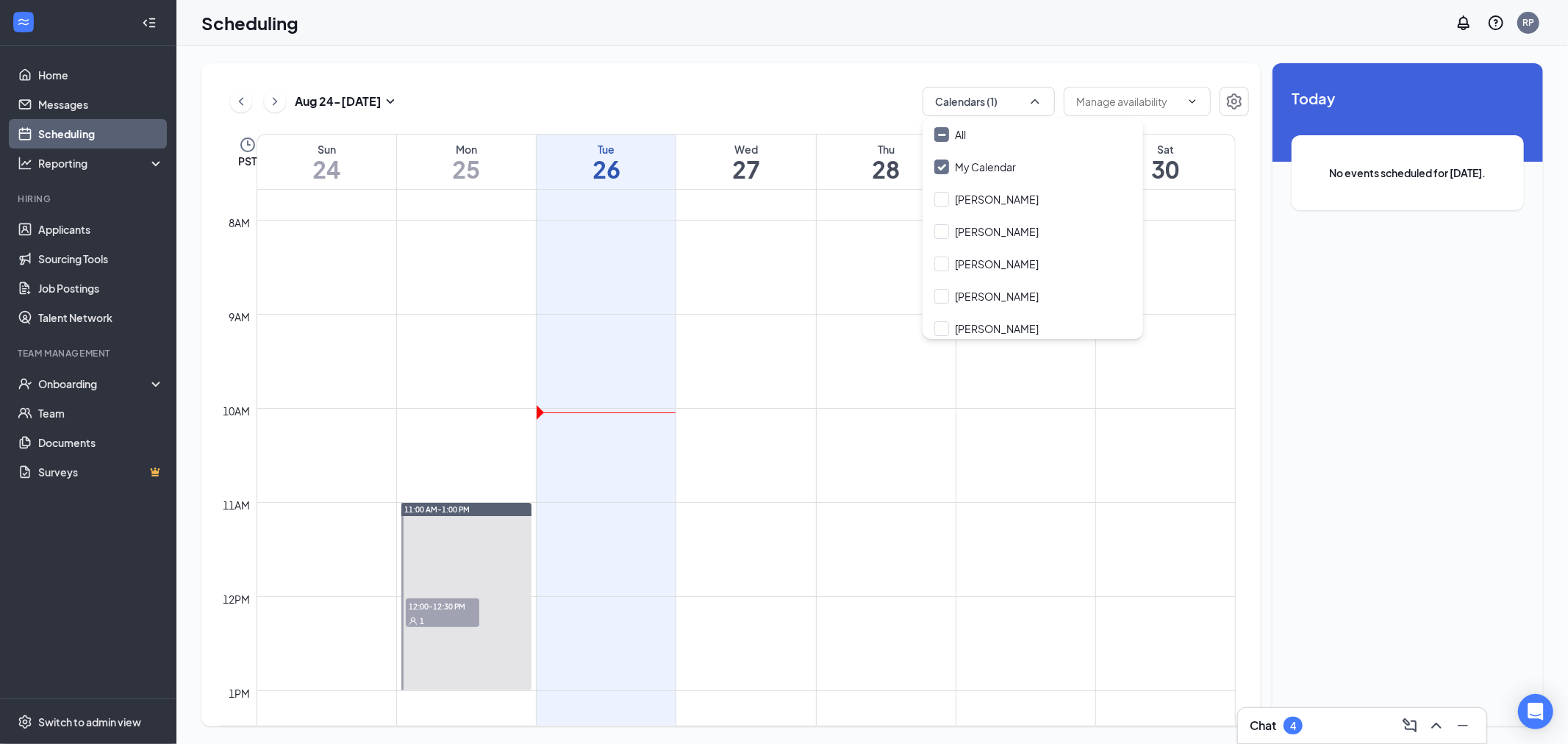
checkbox input "true"
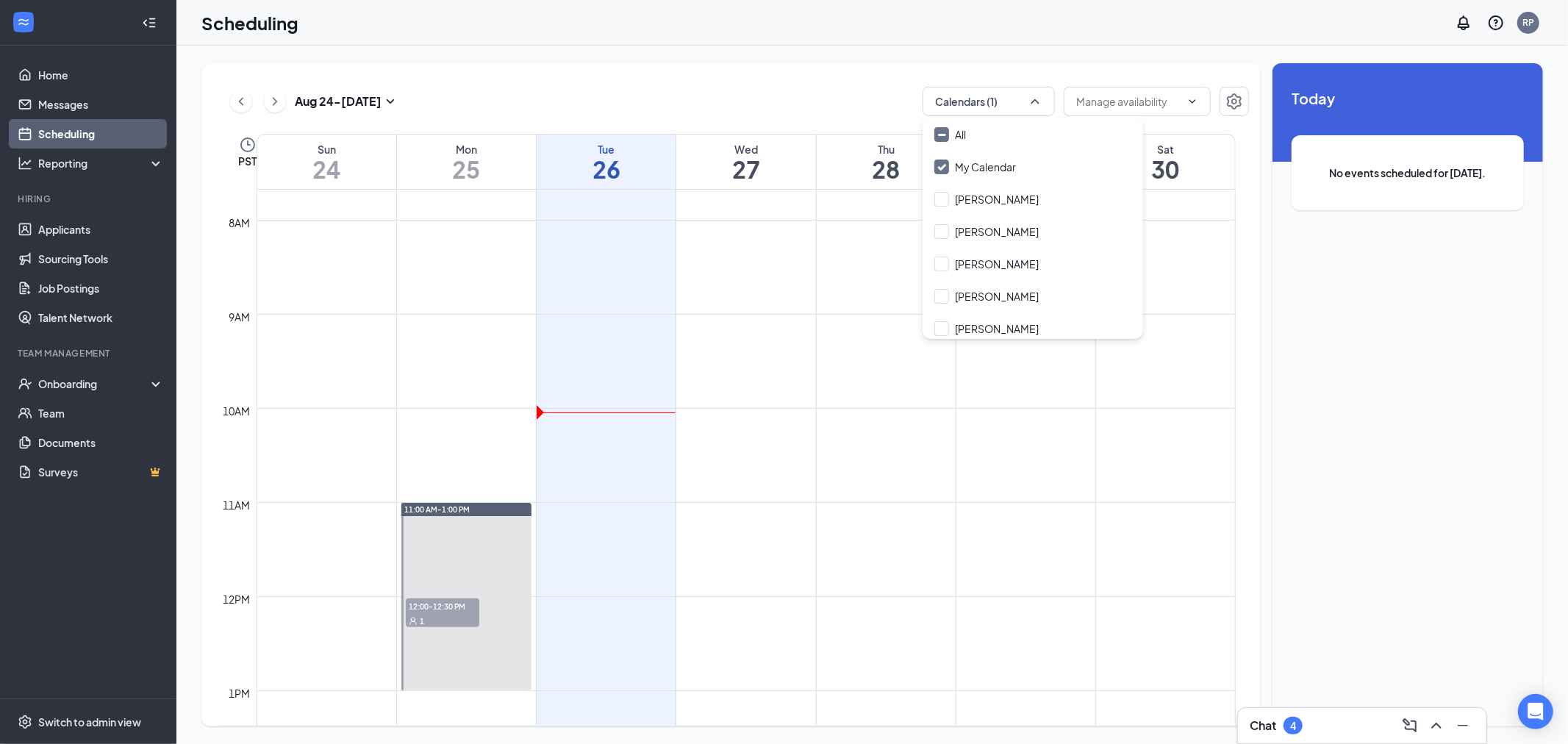
checkbox input "true"
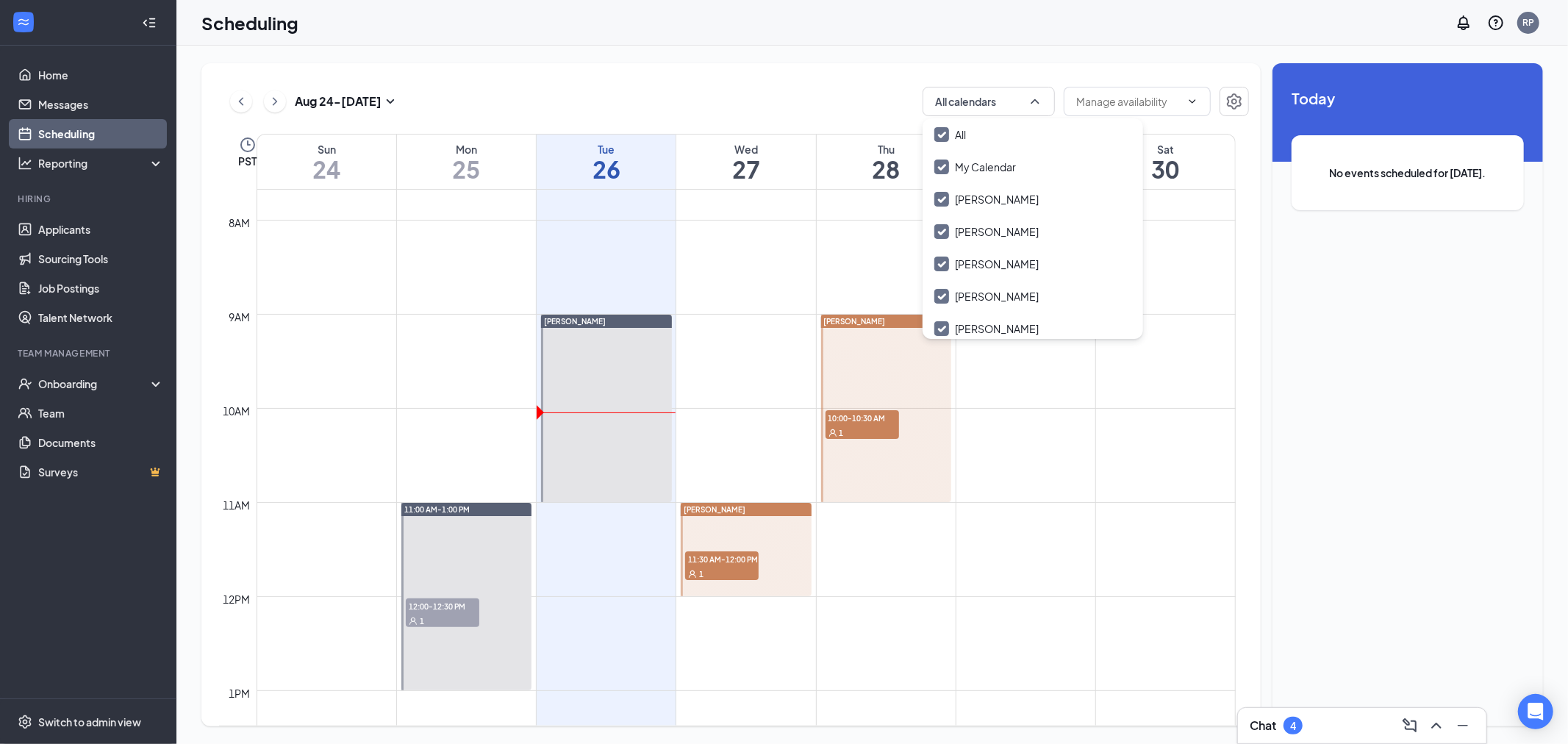
click at [766, 69] on div "[DATE] - [DATE] All calendars PST Sun 24 Mon 25 Tue 26 Wed 27 Thu 28 Fri 29 Sat…" at bounding box center [731, 394] width 1059 height 663
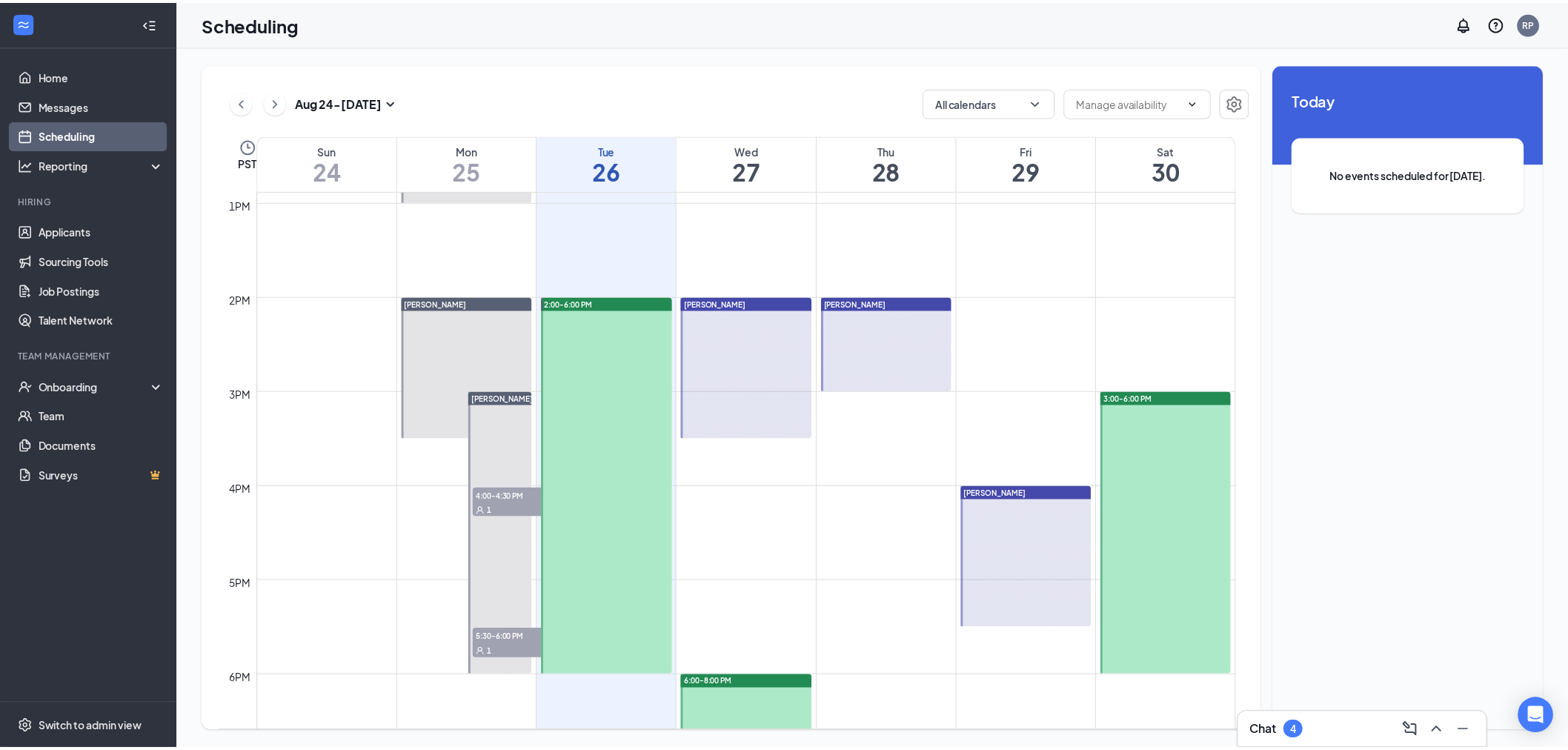
scroll to position [728, 0]
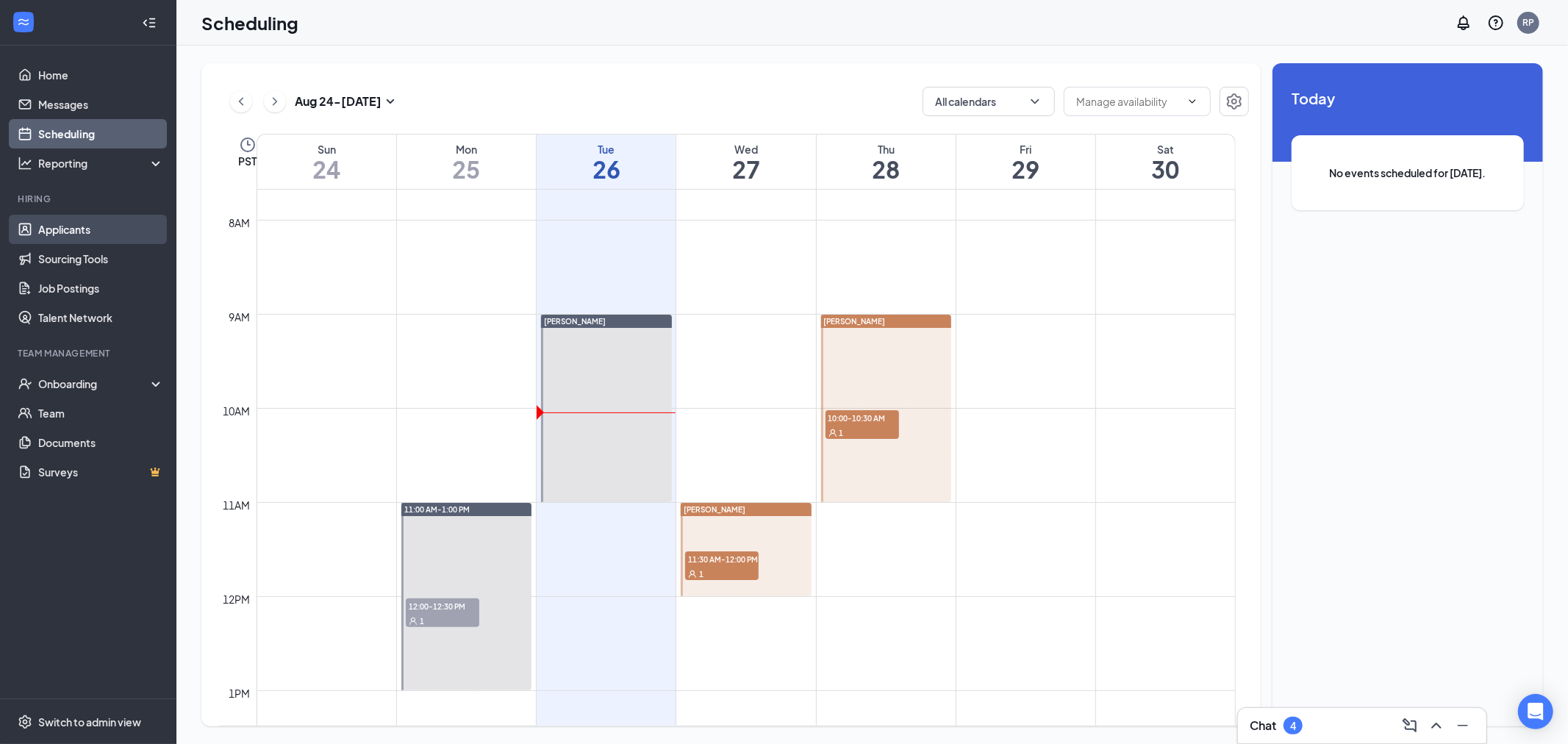
click at [91, 237] on link "Applicants" at bounding box center [101, 229] width 126 height 29
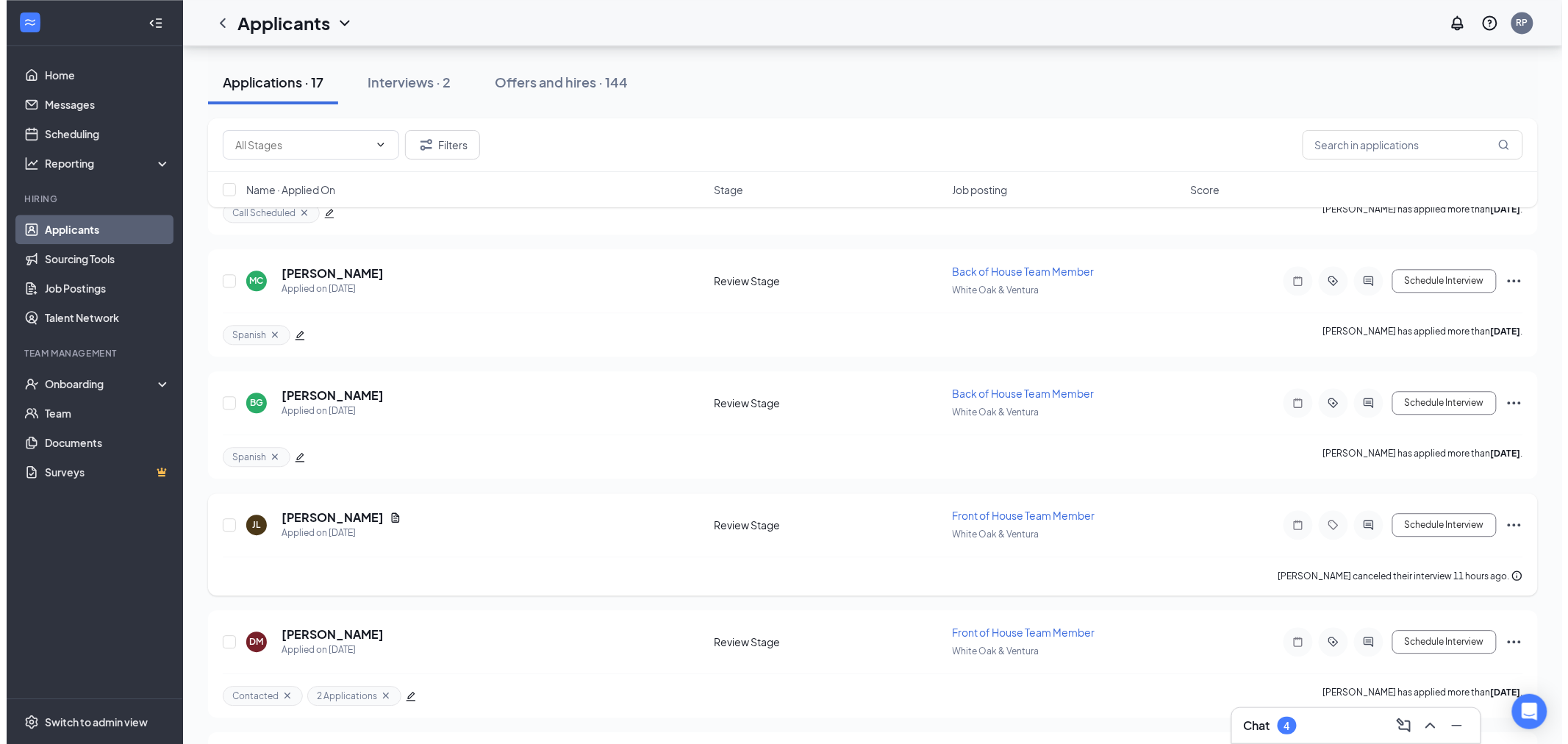
scroll to position [1545, 0]
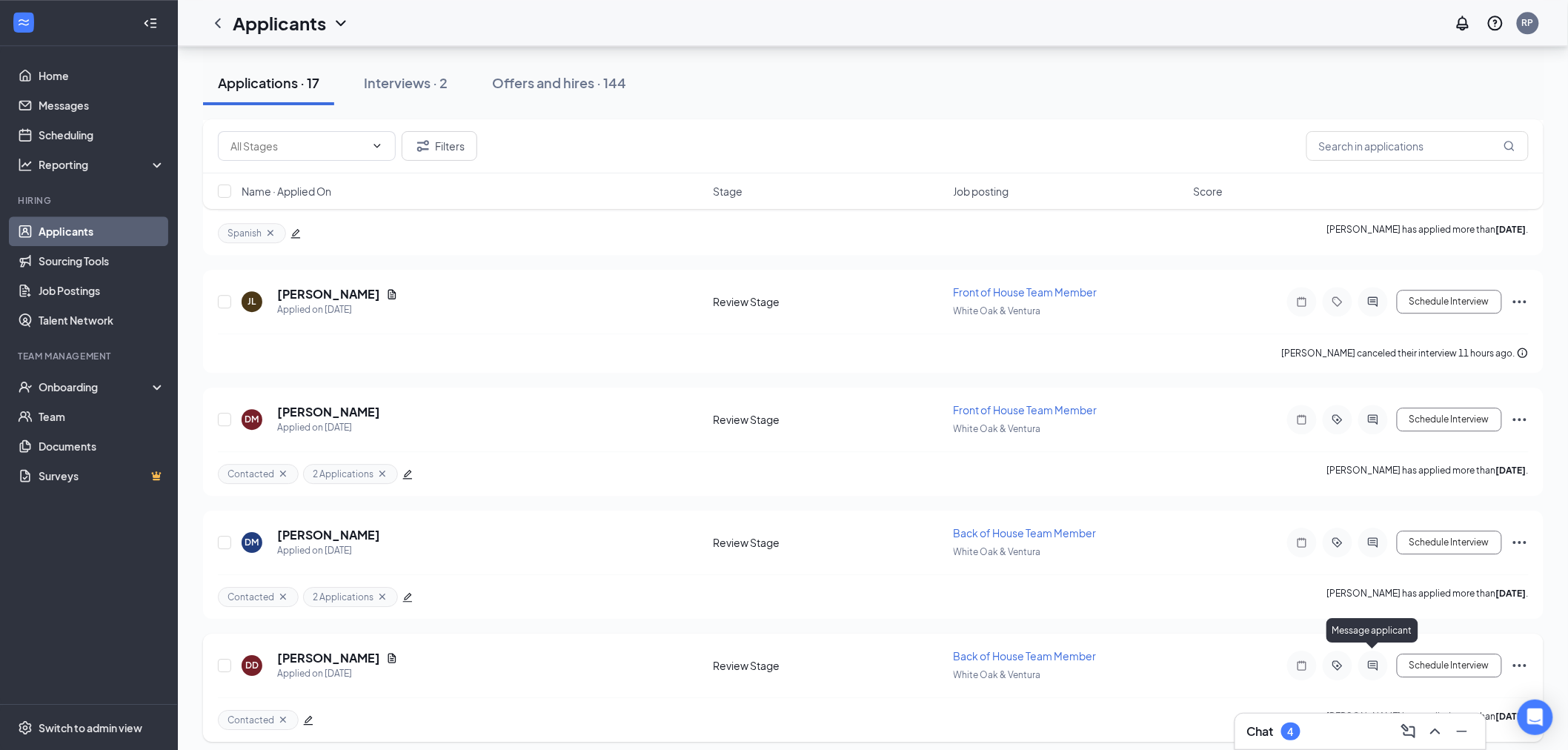
click at [1375, 661] on icon "ActiveChat" at bounding box center [1373, 665] width 18 height 12
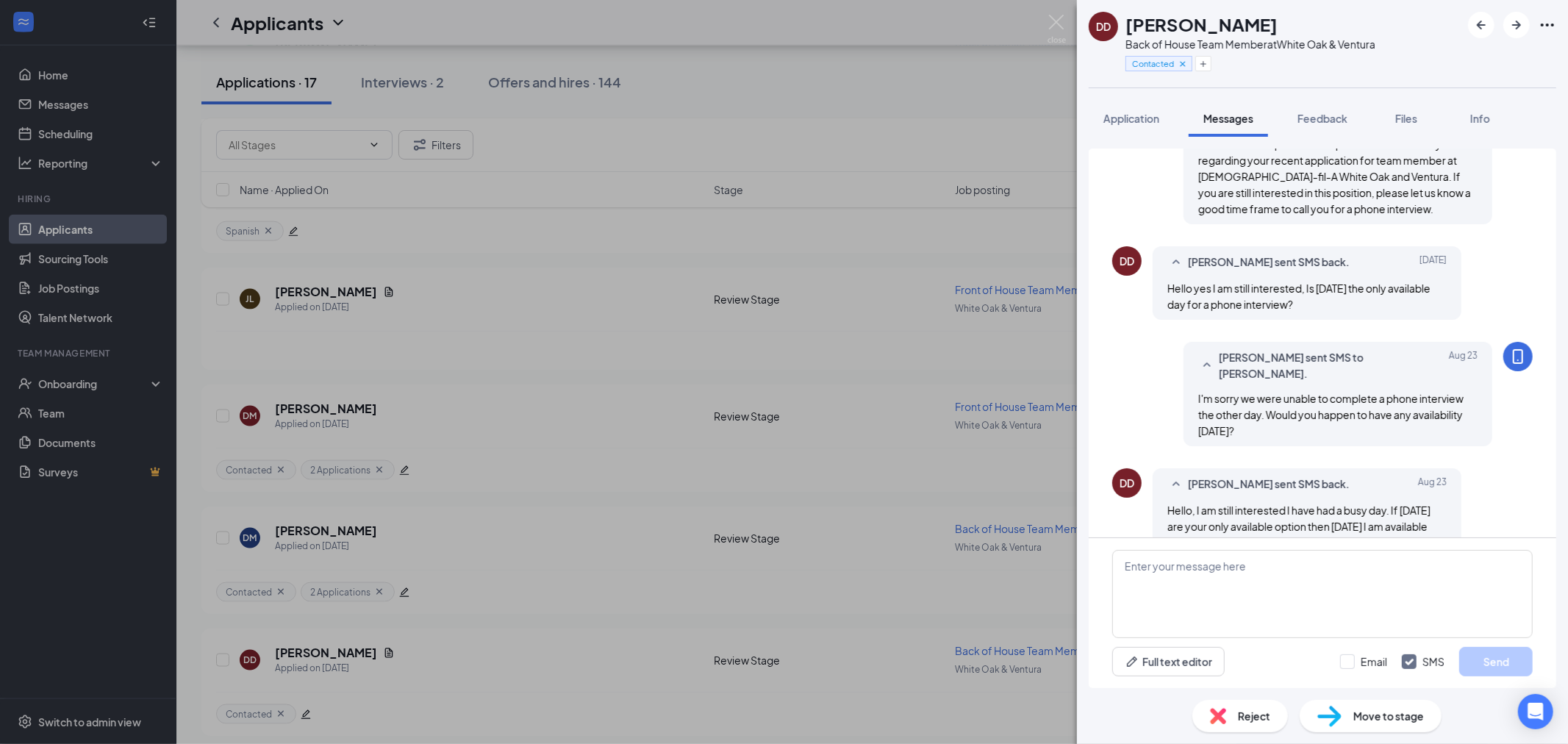
scroll to position [442, 0]
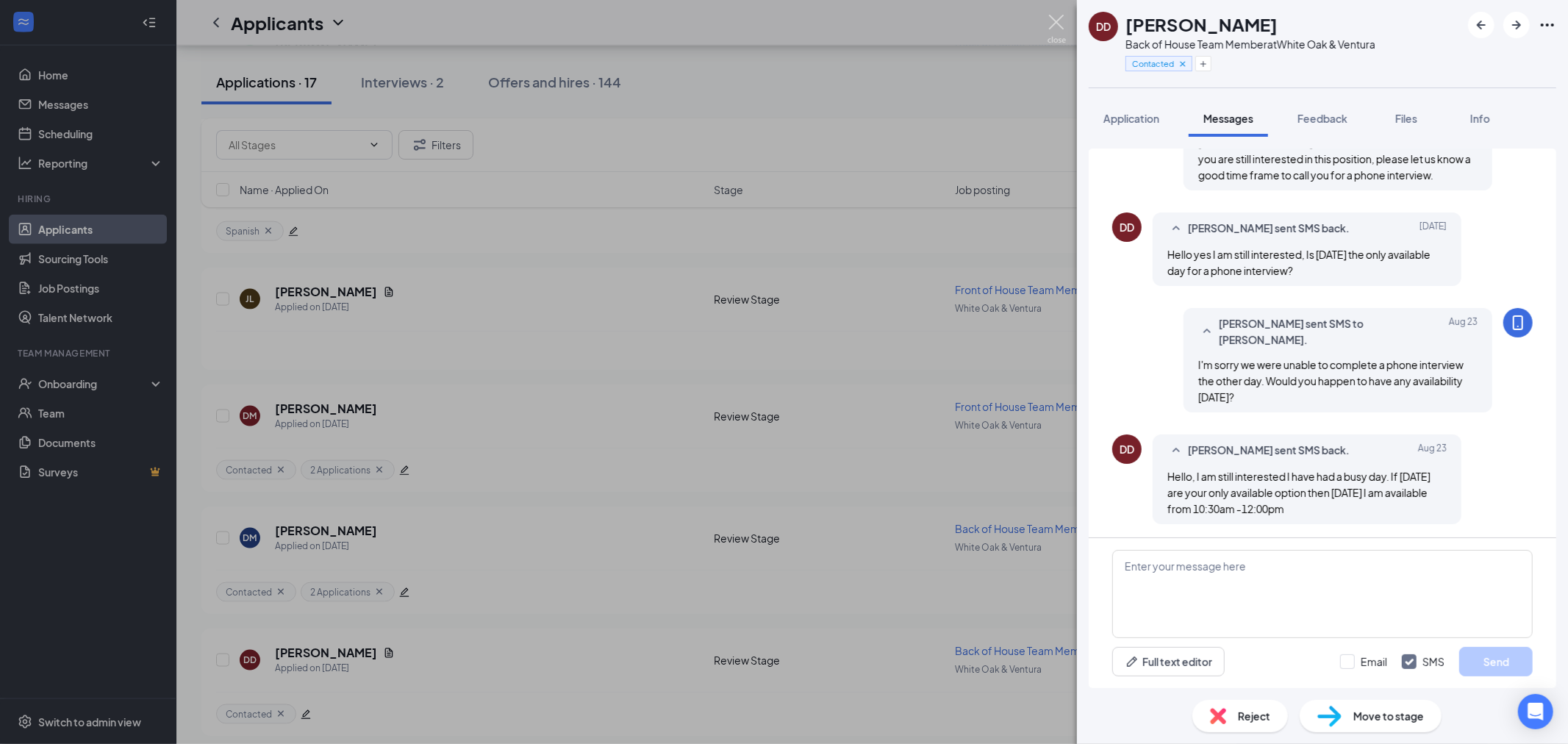
click at [1066, 30] on img at bounding box center [1057, 28] width 18 height 28
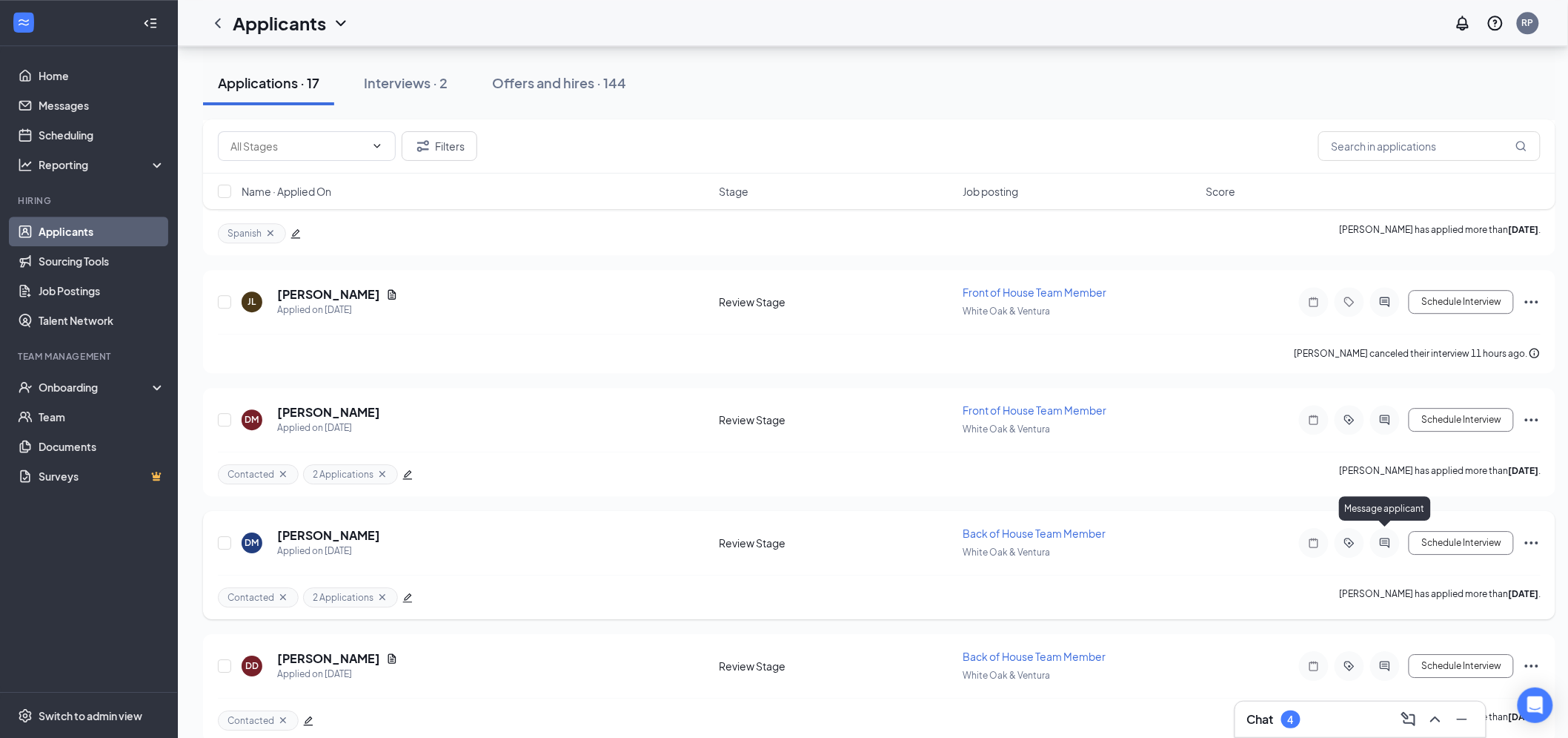
click at [1388, 537] on icon "ActiveChat" at bounding box center [1384, 543] width 18 height 12
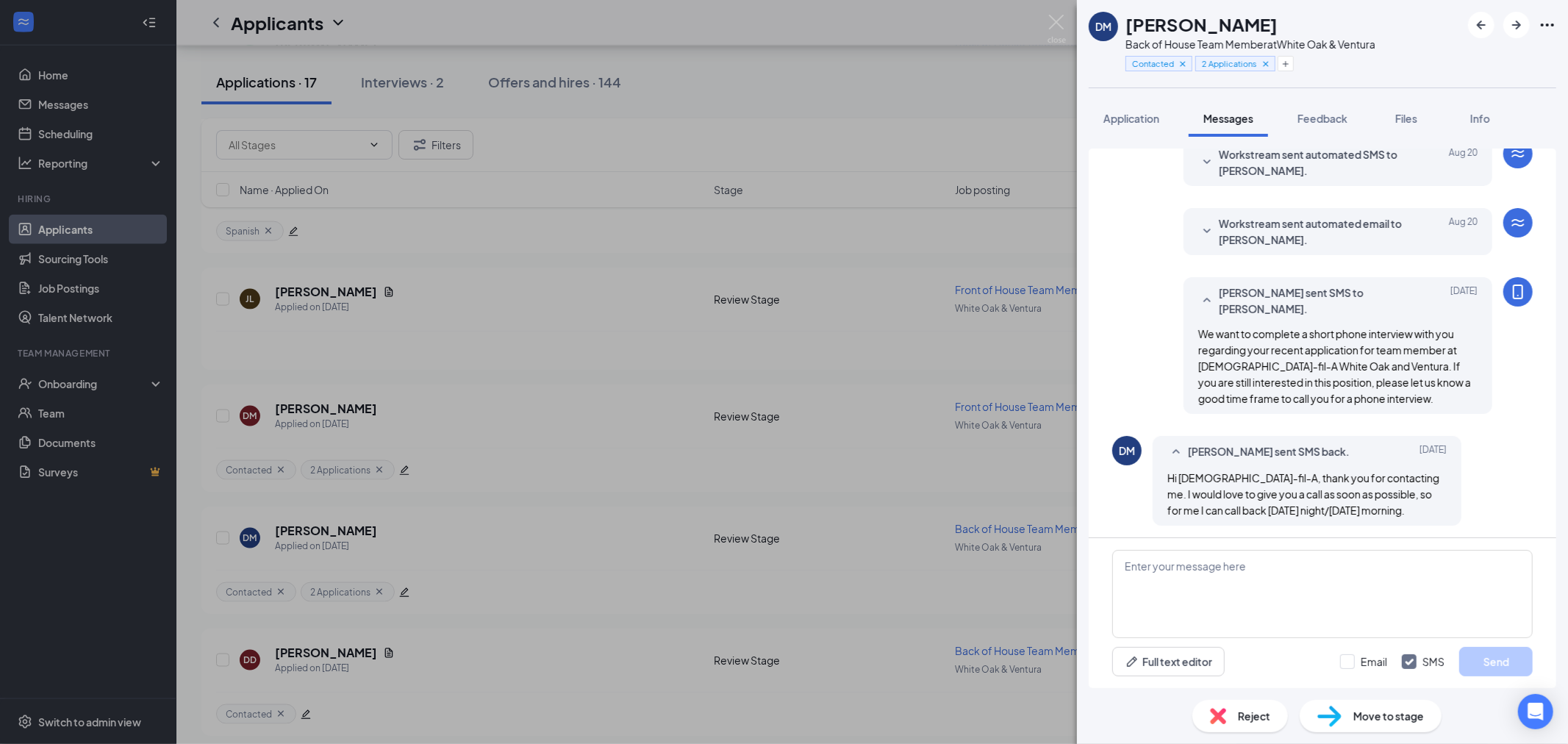
scroll to position [173, 0]
click at [1048, 27] on img at bounding box center [1057, 28] width 18 height 28
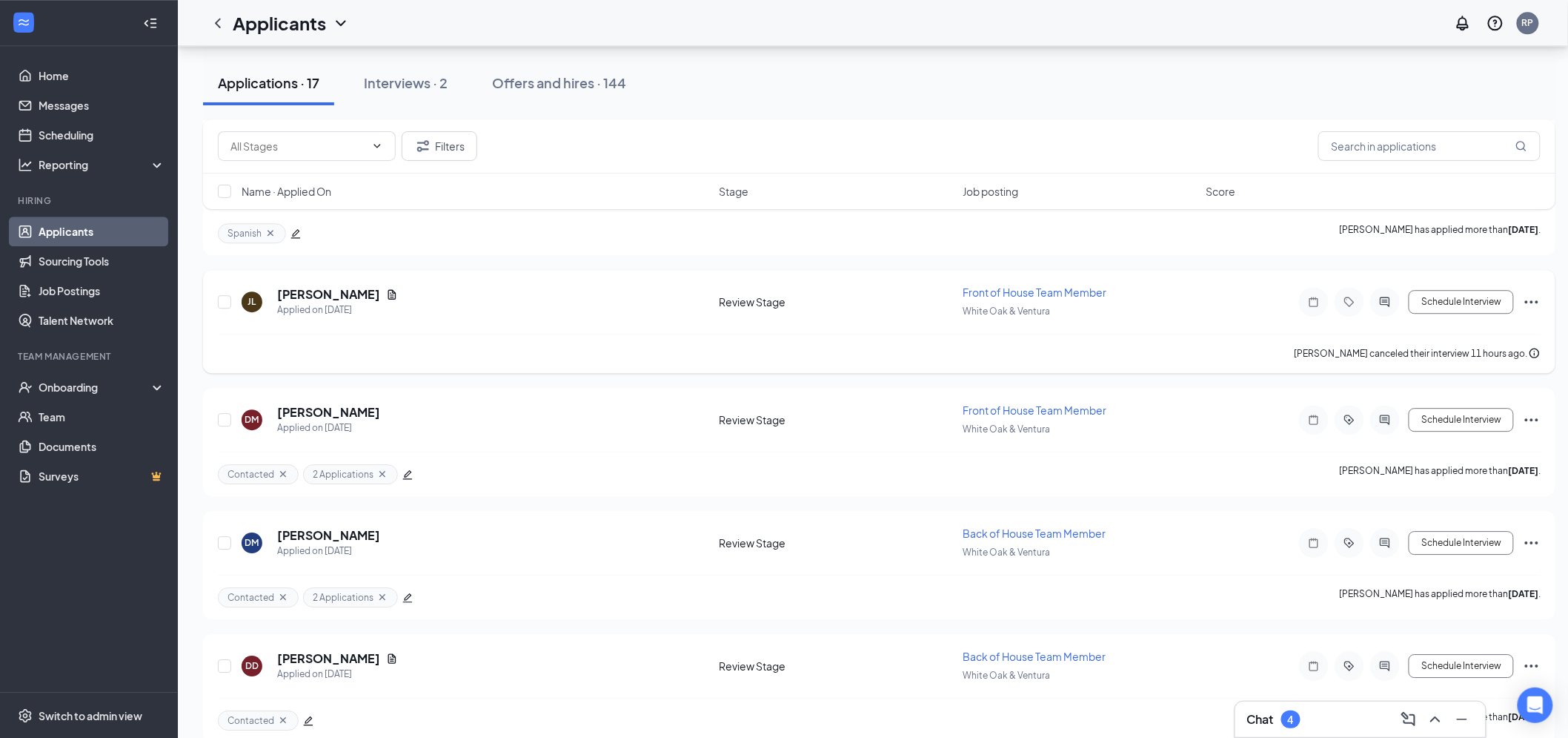
click at [1394, 295] on div at bounding box center [1385, 302] width 29 height 29
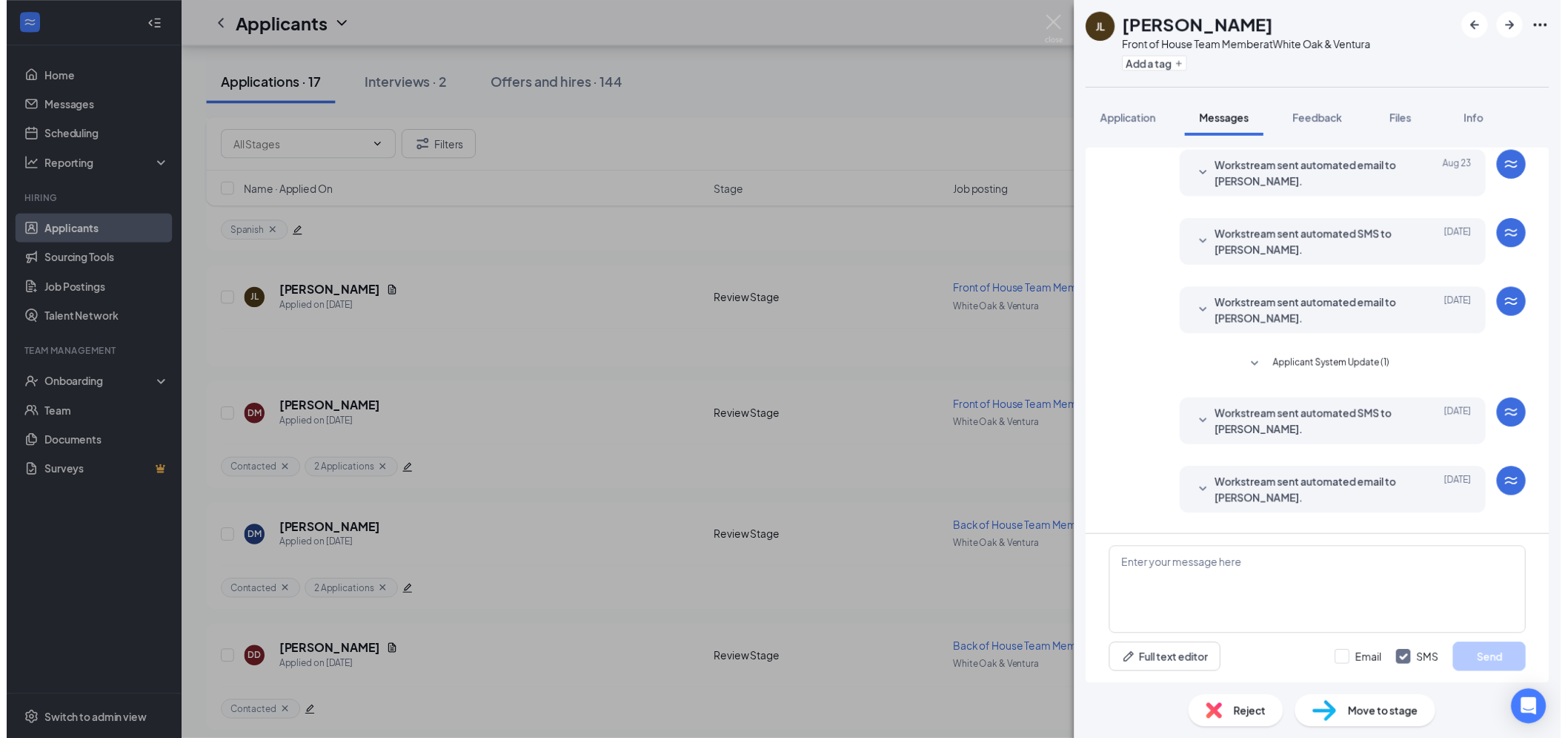
scroll to position [271, 0]
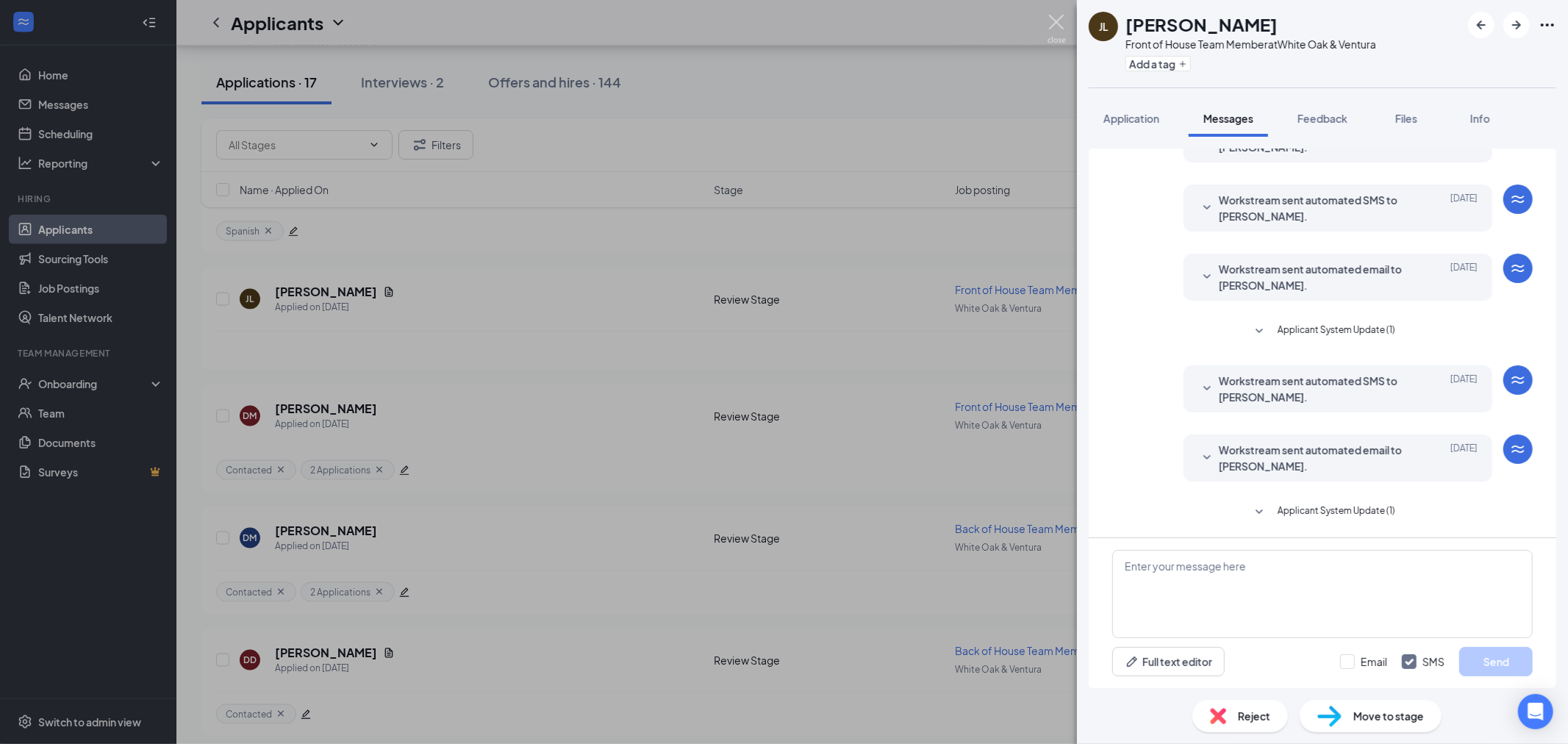
click at [1054, 32] on img at bounding box center [1057, 28] width 18 height 28
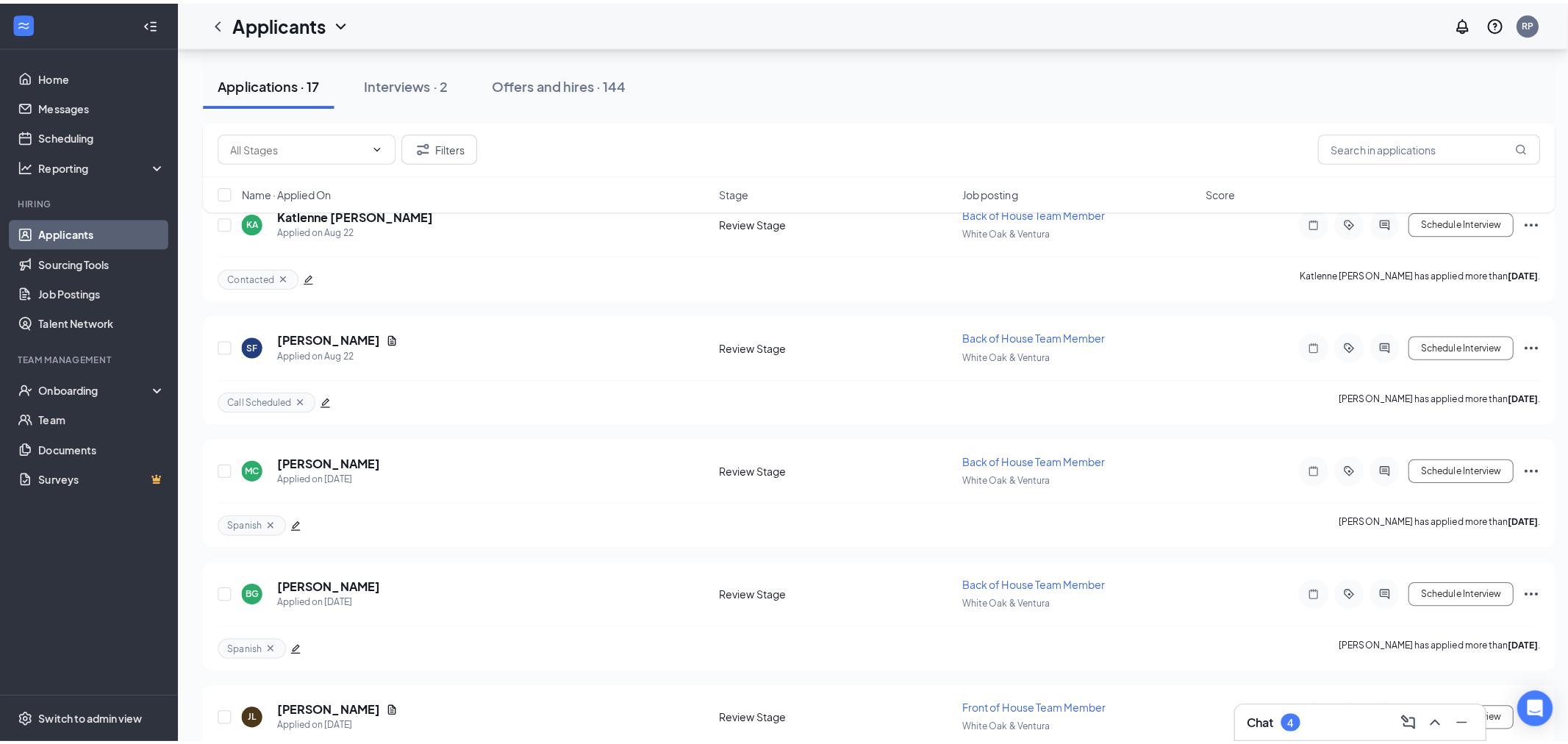
scroll to position [1055, 0]
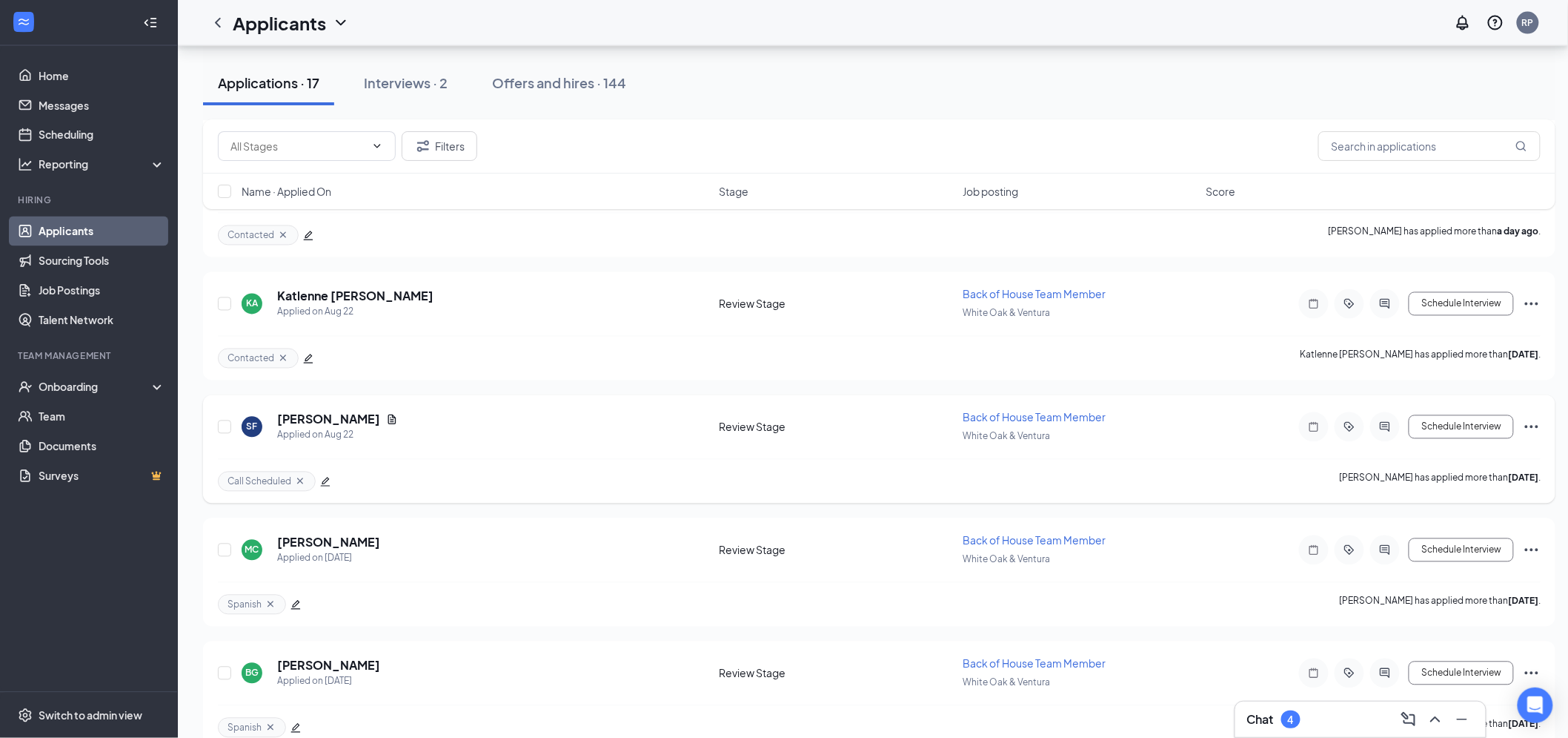
click at [1394, 416] on div at bounding box center [1385, 427] width 29 height 29
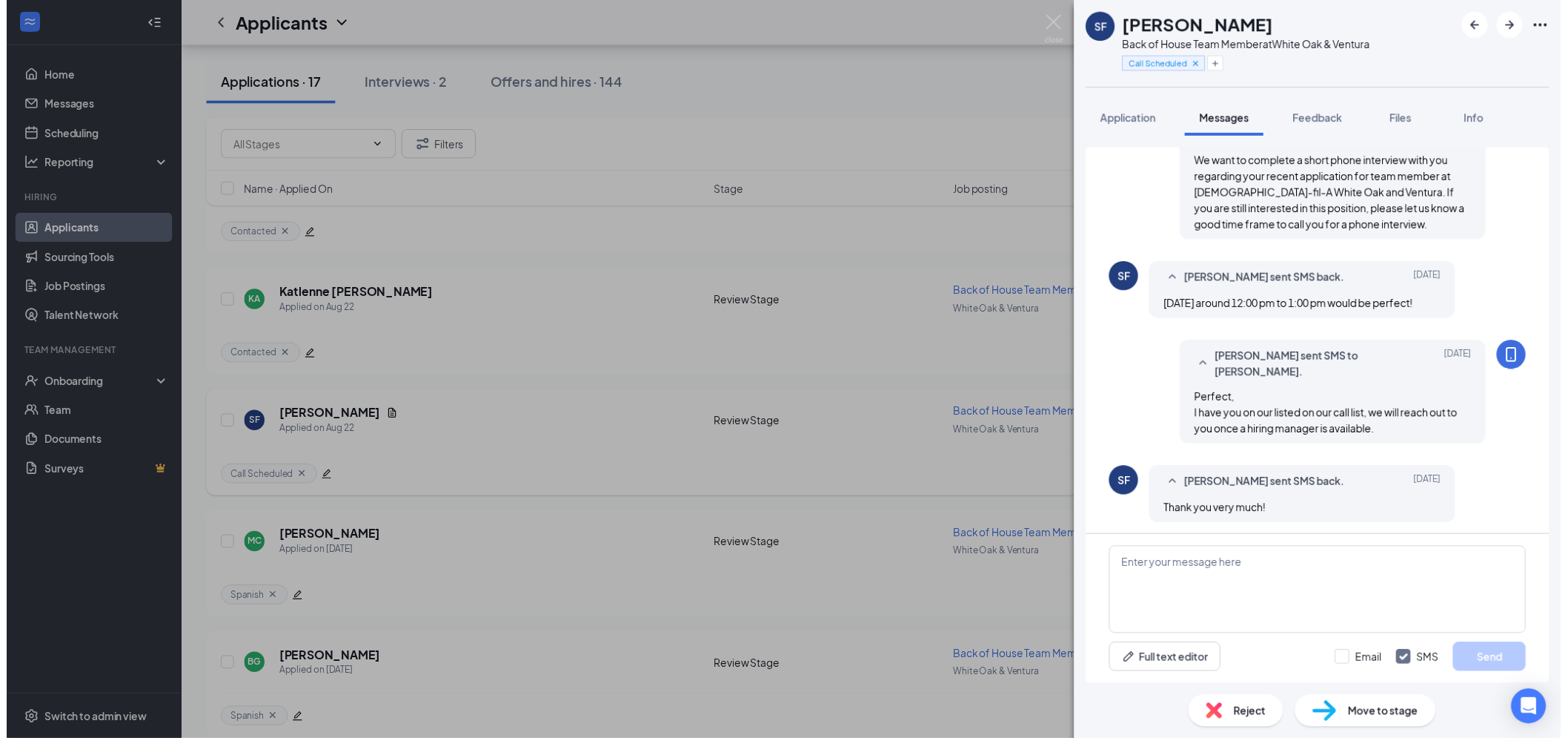
scroll to position [397, 0]
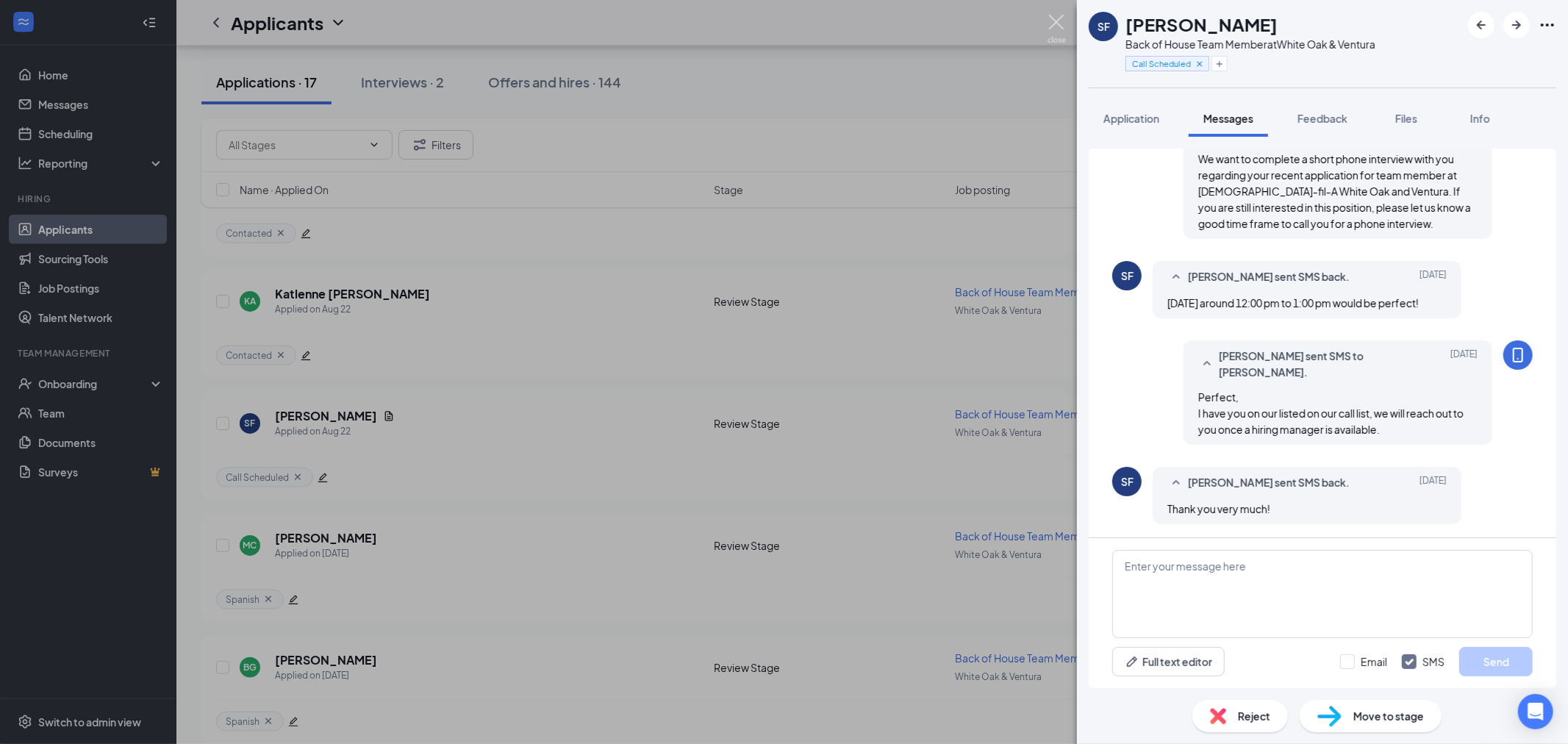
click at [1063, 26] on img at bounding box center [1057, 28] width 18 height 28
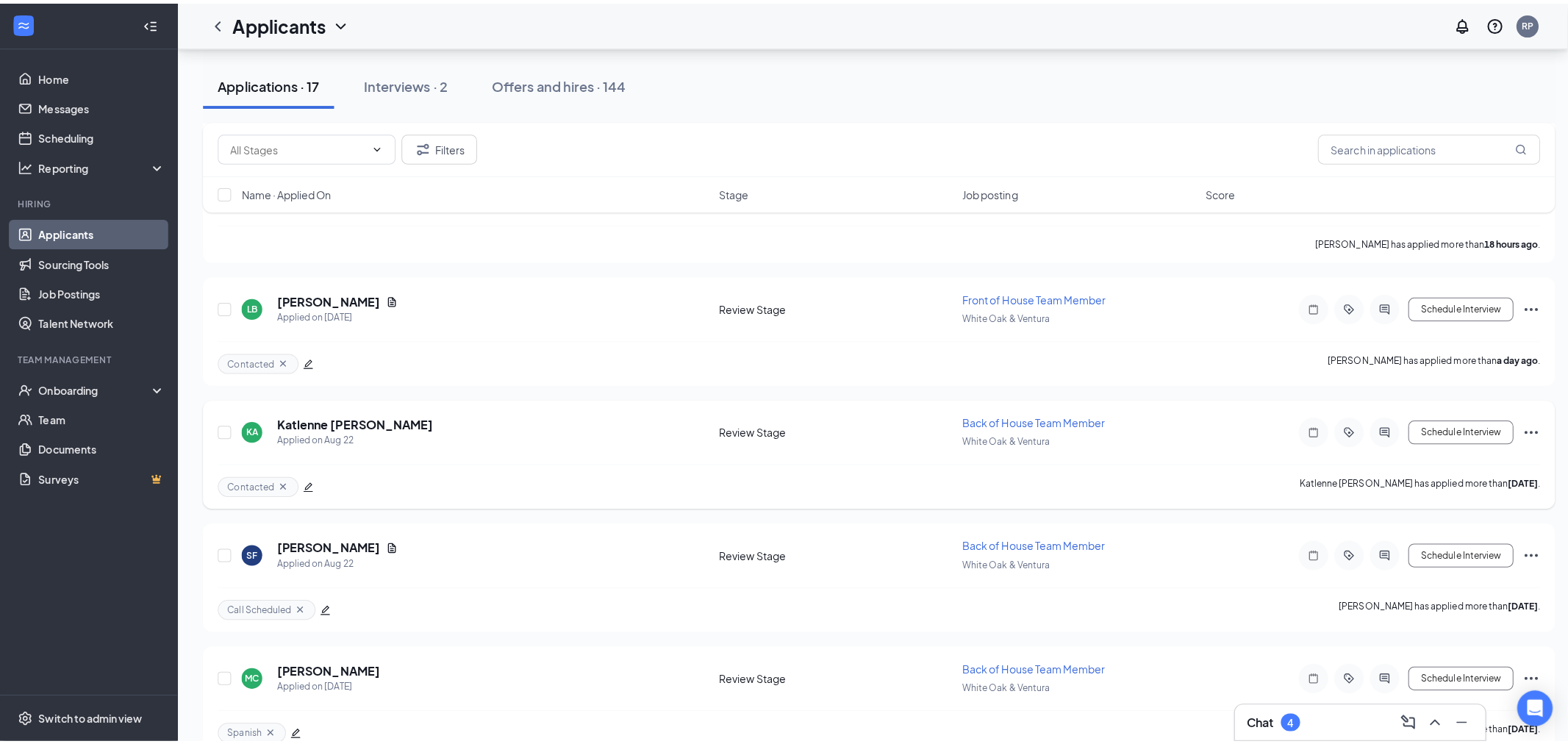
scroll to position [891, 0]
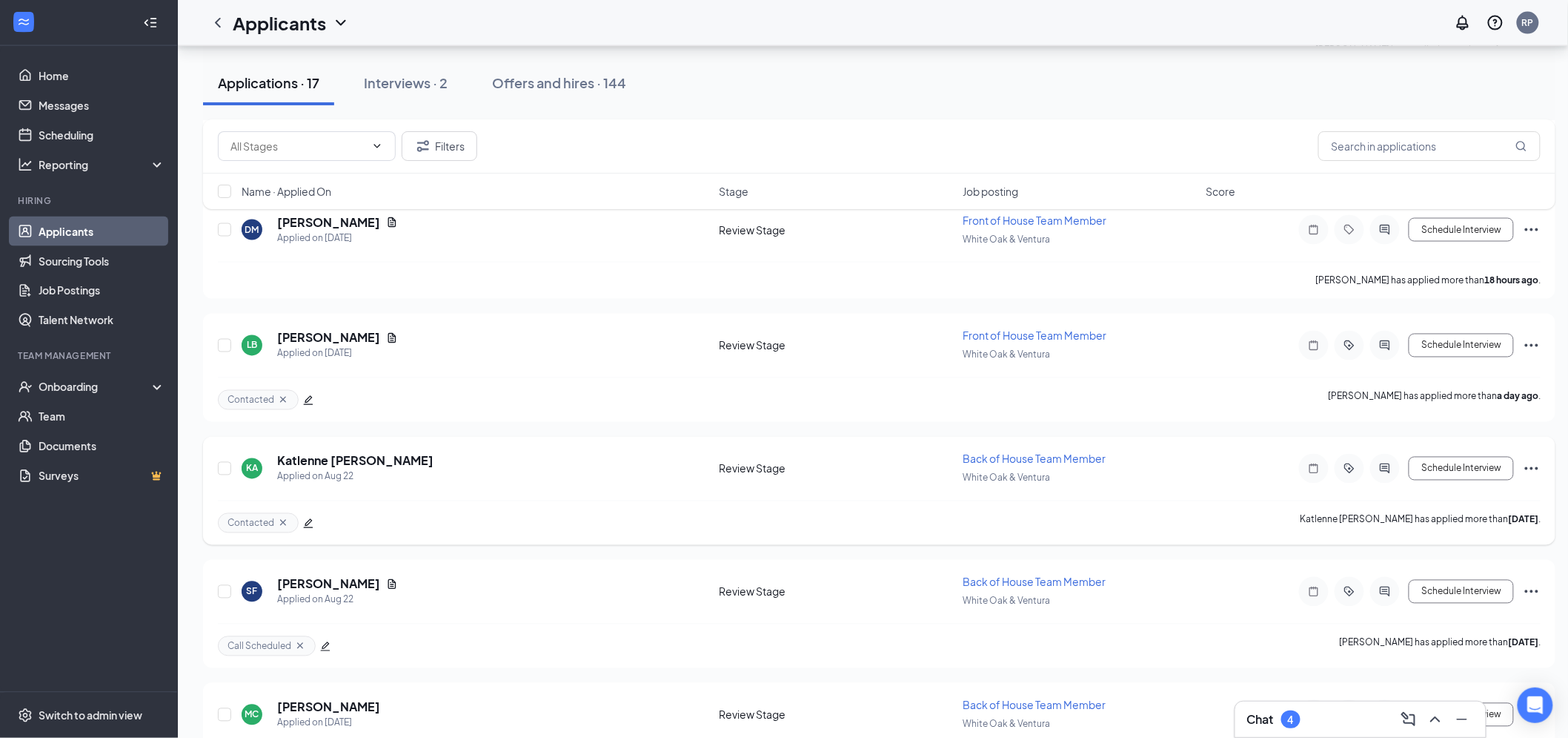
click at [1391, 470] on div at bounding box center [1385, 468] width 29 height 29
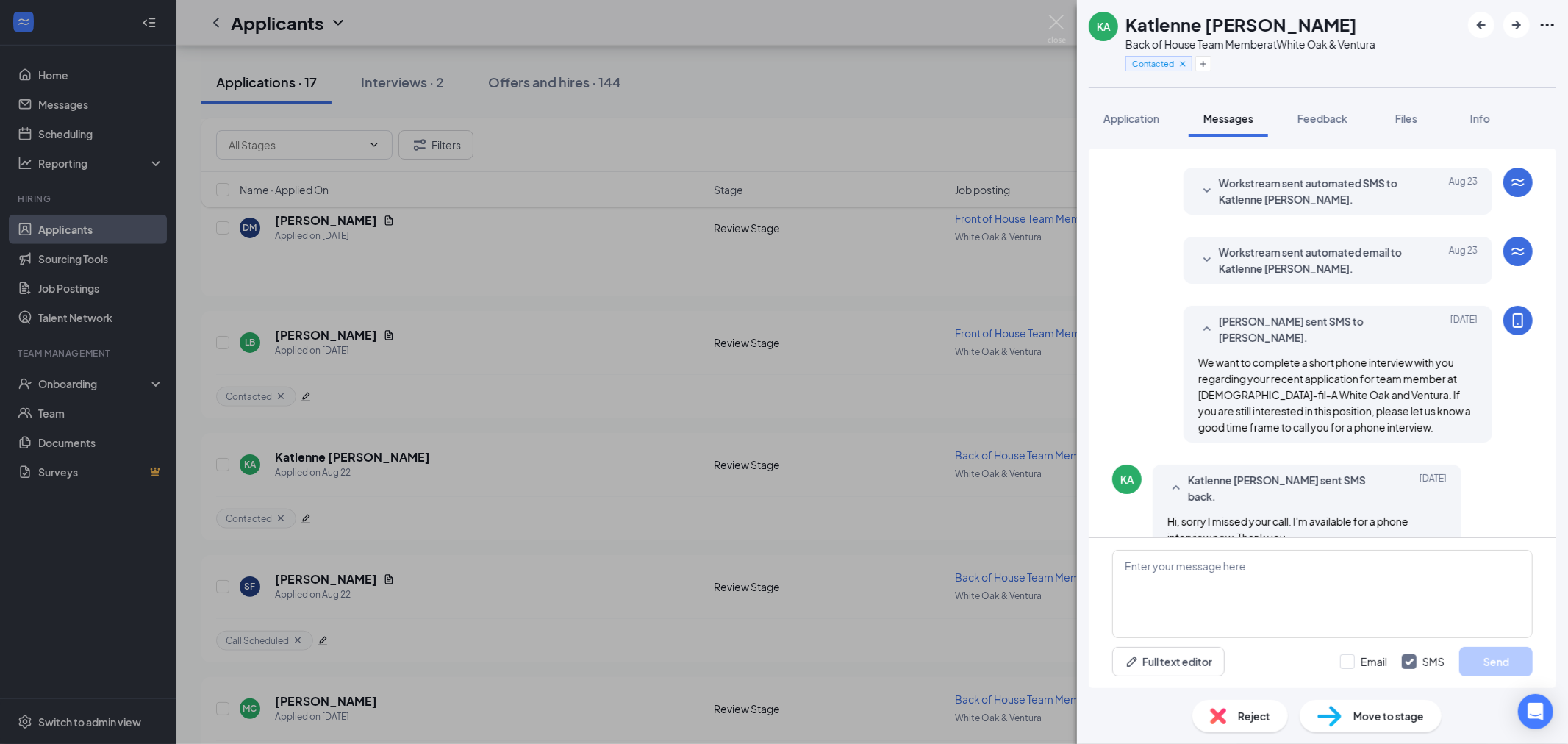
scroll to position [171, 0]
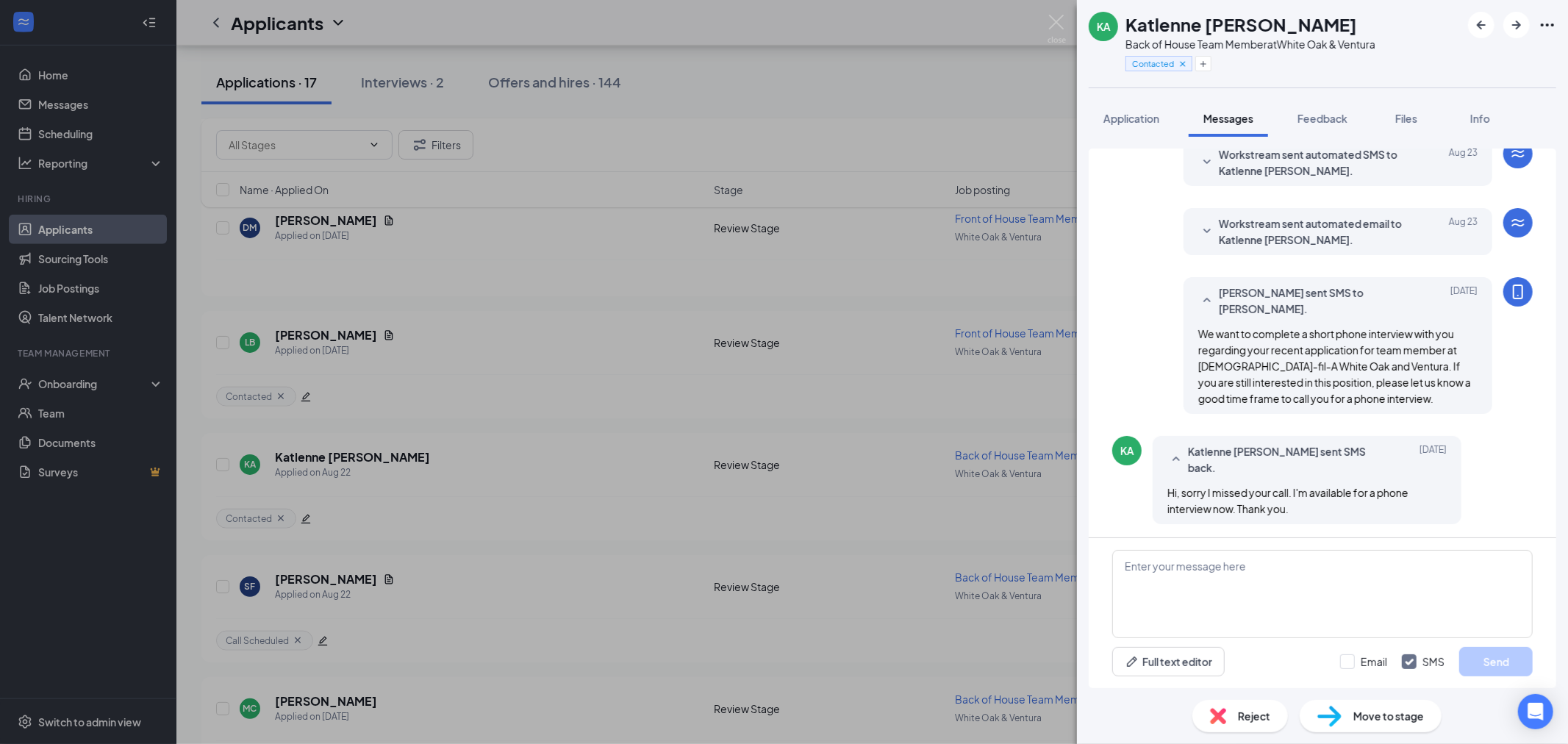
click at [1068, 15] on div "KA Katlenne [PERSON_NAME] Back of House Team Member at [GEOGRAPHIC_DATA] & Vent…" at bounding box center [784, 372] width 1568 height 744
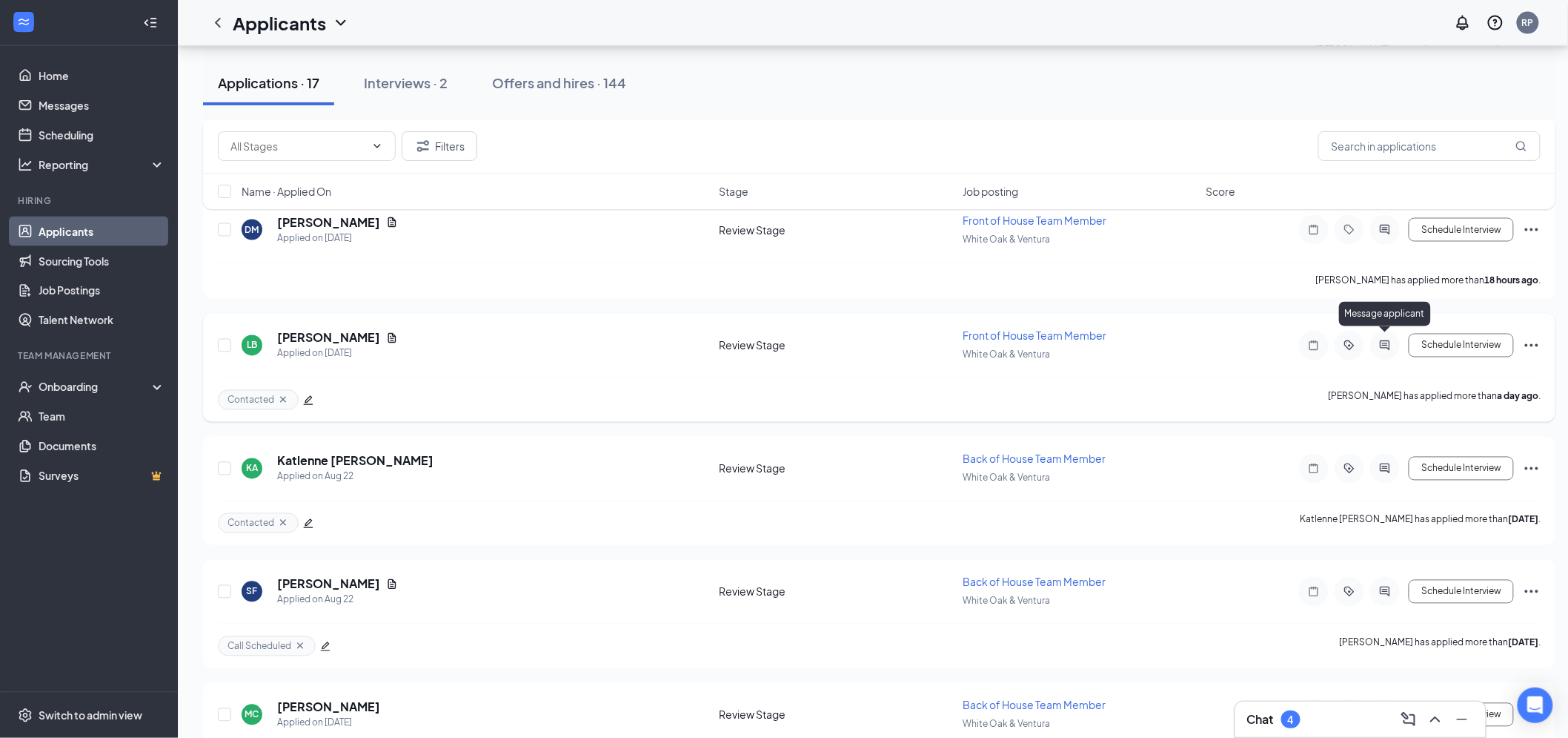
click at [1383, 340] on icon "ActiveChat" at bounding box center [1384, 345] width 18 height 12
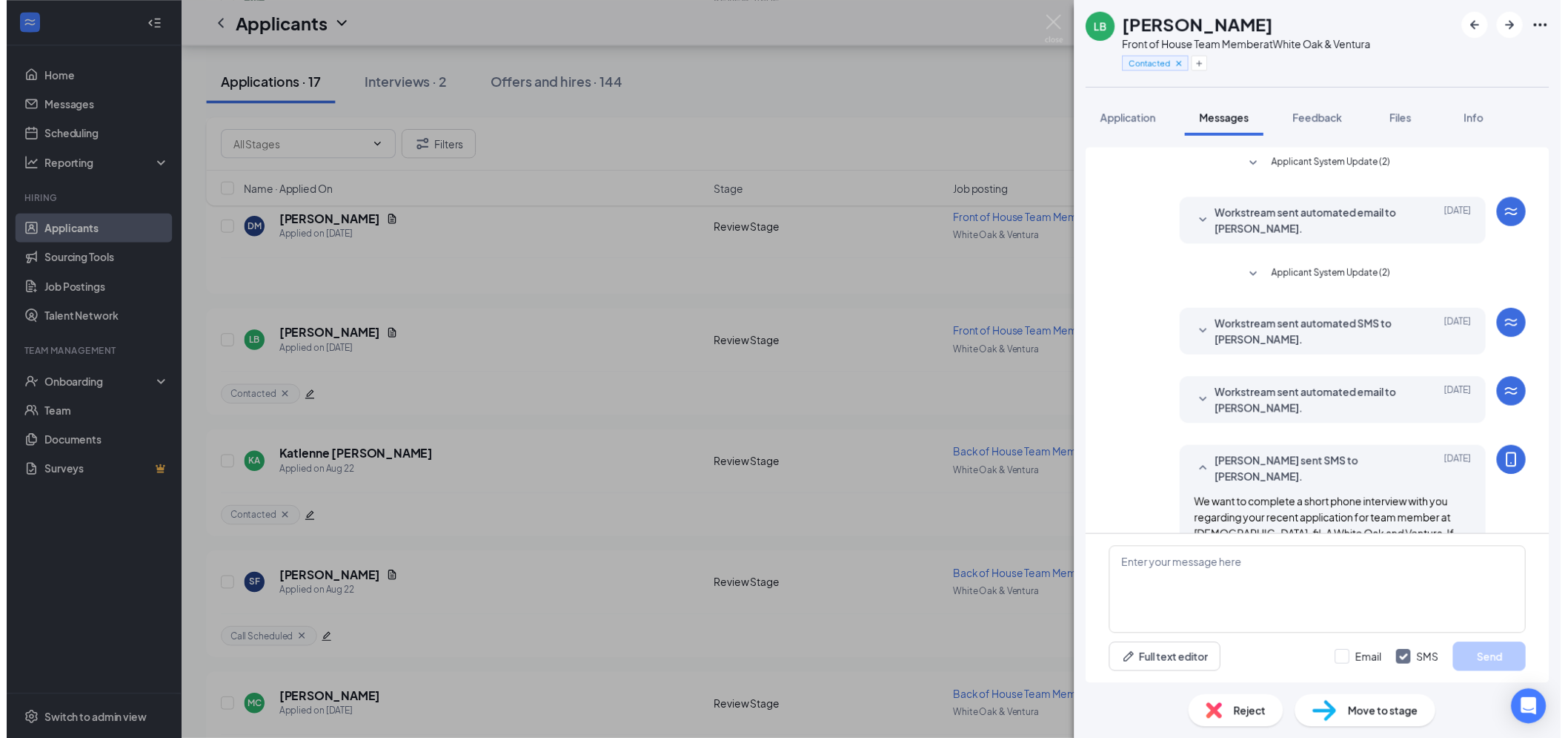
scroll to position [61, 0]
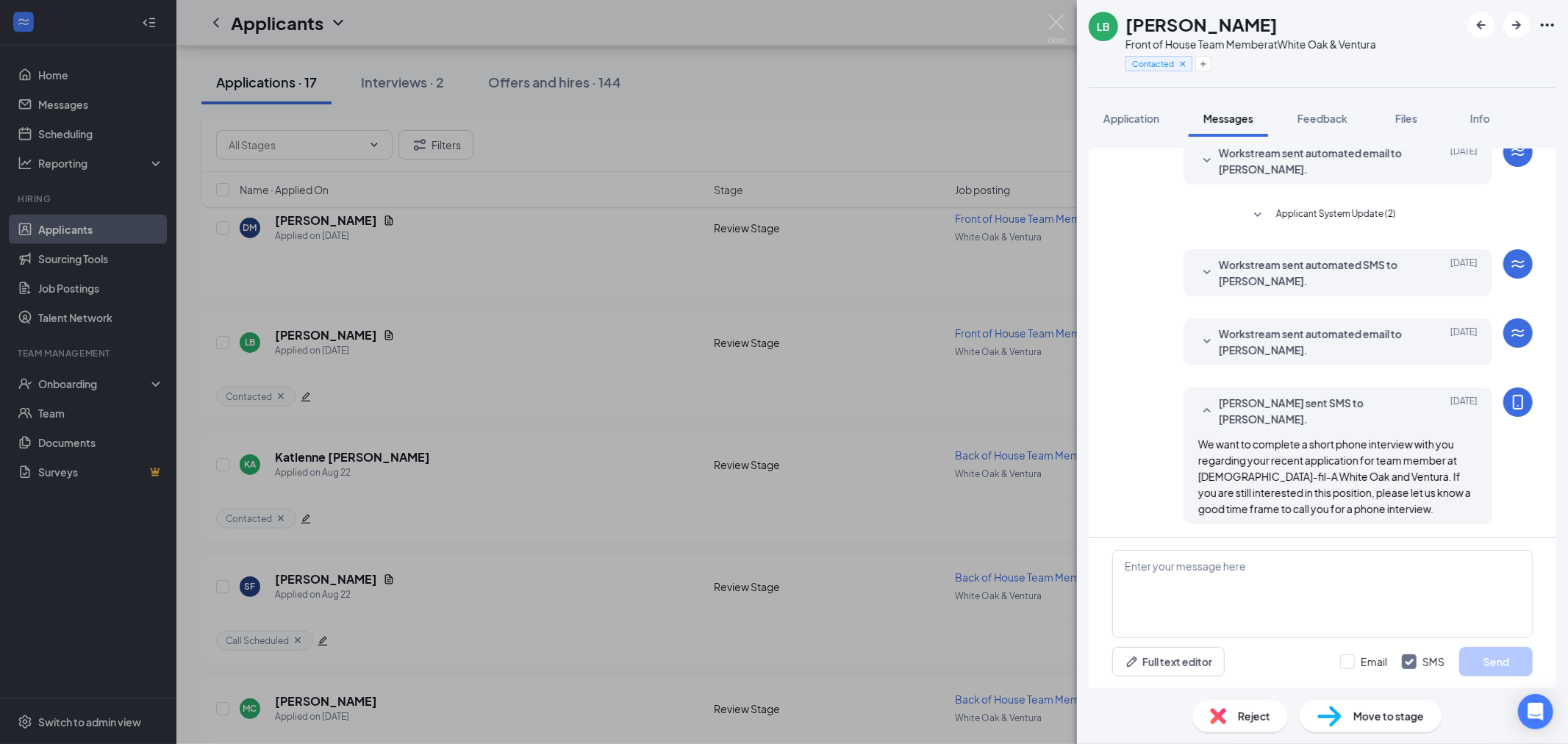
click at [1062, 31] on img at bounding box center [1057, 28] width 18 height 28
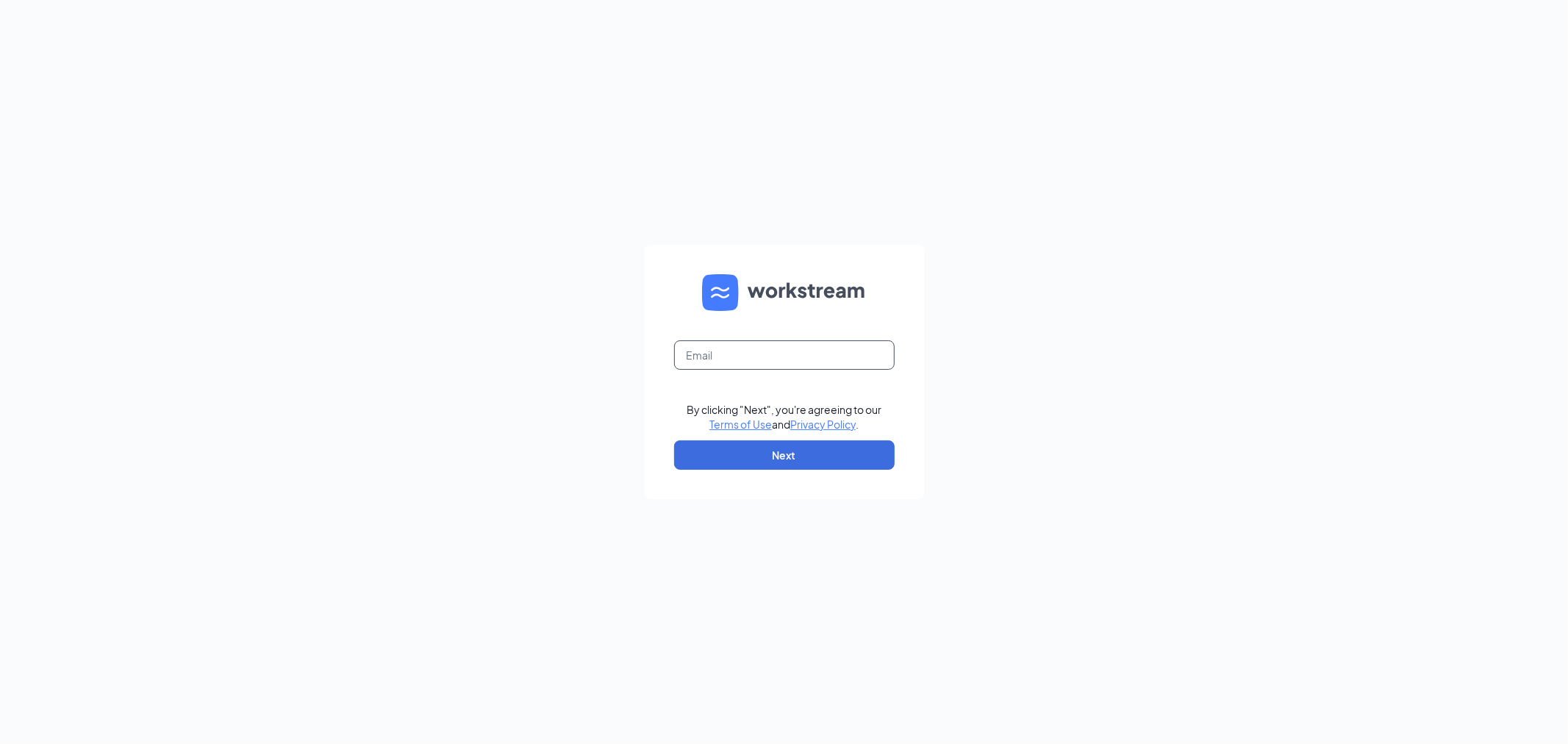
click at [733, 343] on input "text" at bounding box center [784, 355] width 221 height 29
type input "hkelsch22@gmail.com"
click at [740, 450] on button "Next" at bounding box center [784, 455] width 221 height 29
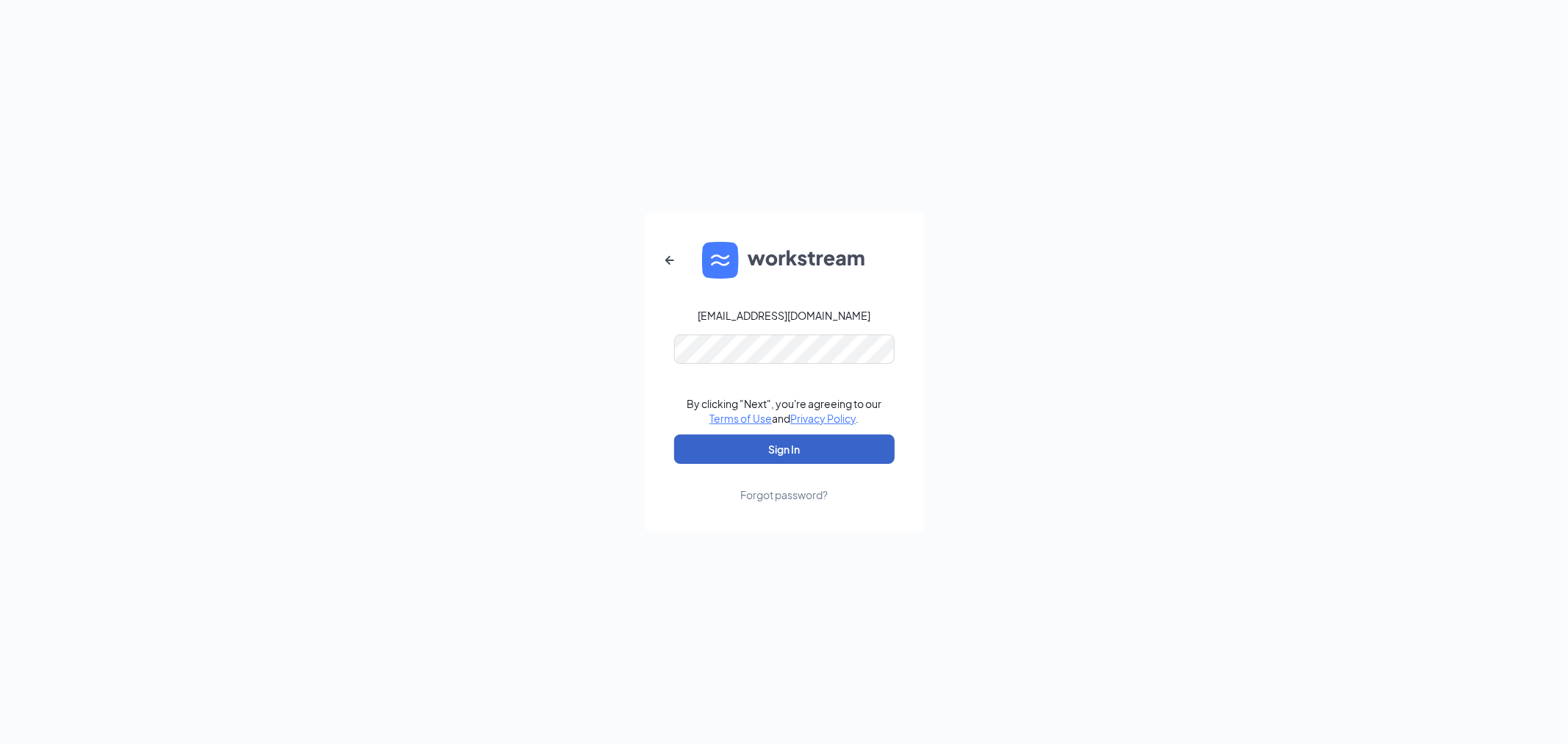
click at [786, 453] on button "Sign In" at bounding box center [784, 449] width 221 height 29
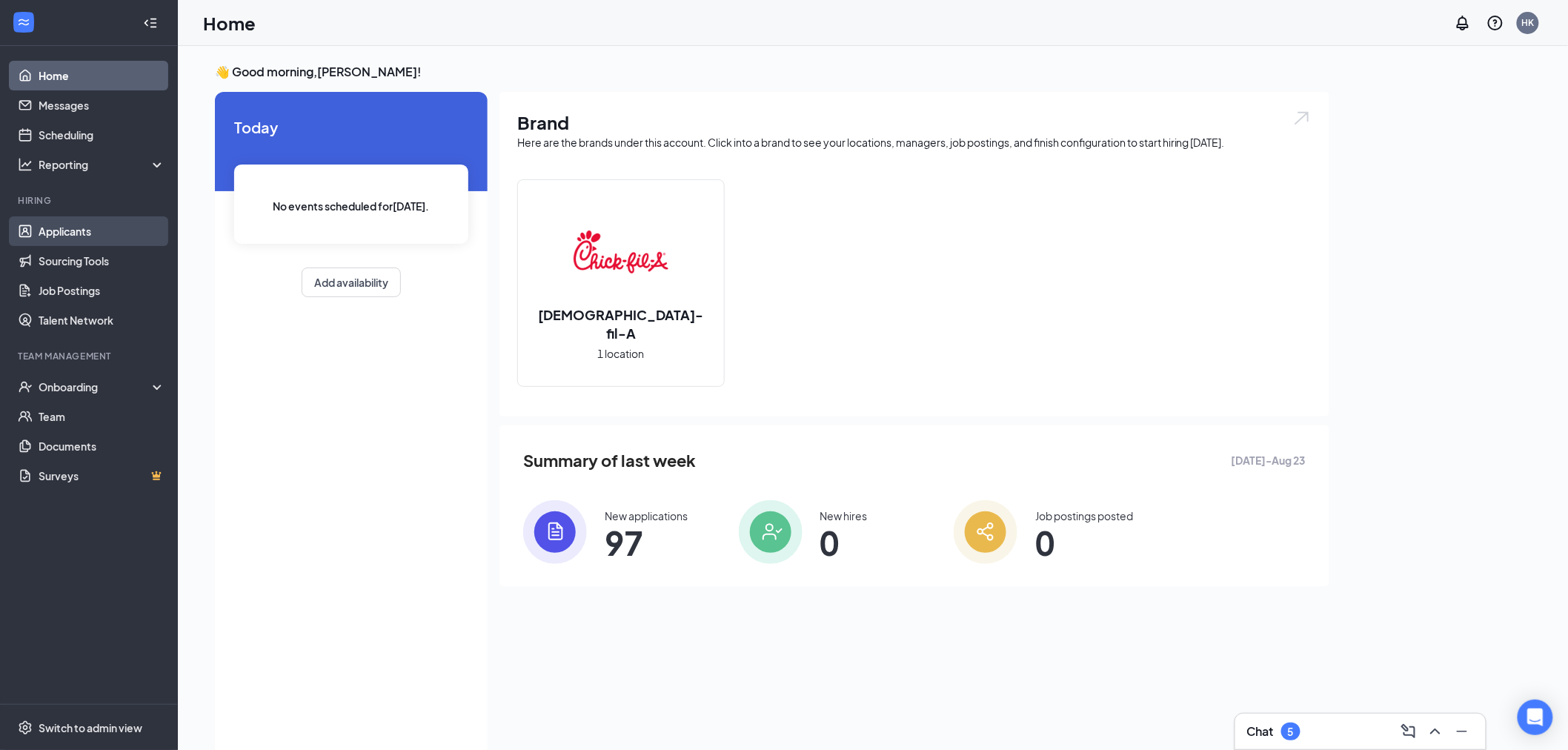
click at [73, 227] on link "Applicants" at bounding box center [102, 231] width 127 height 29
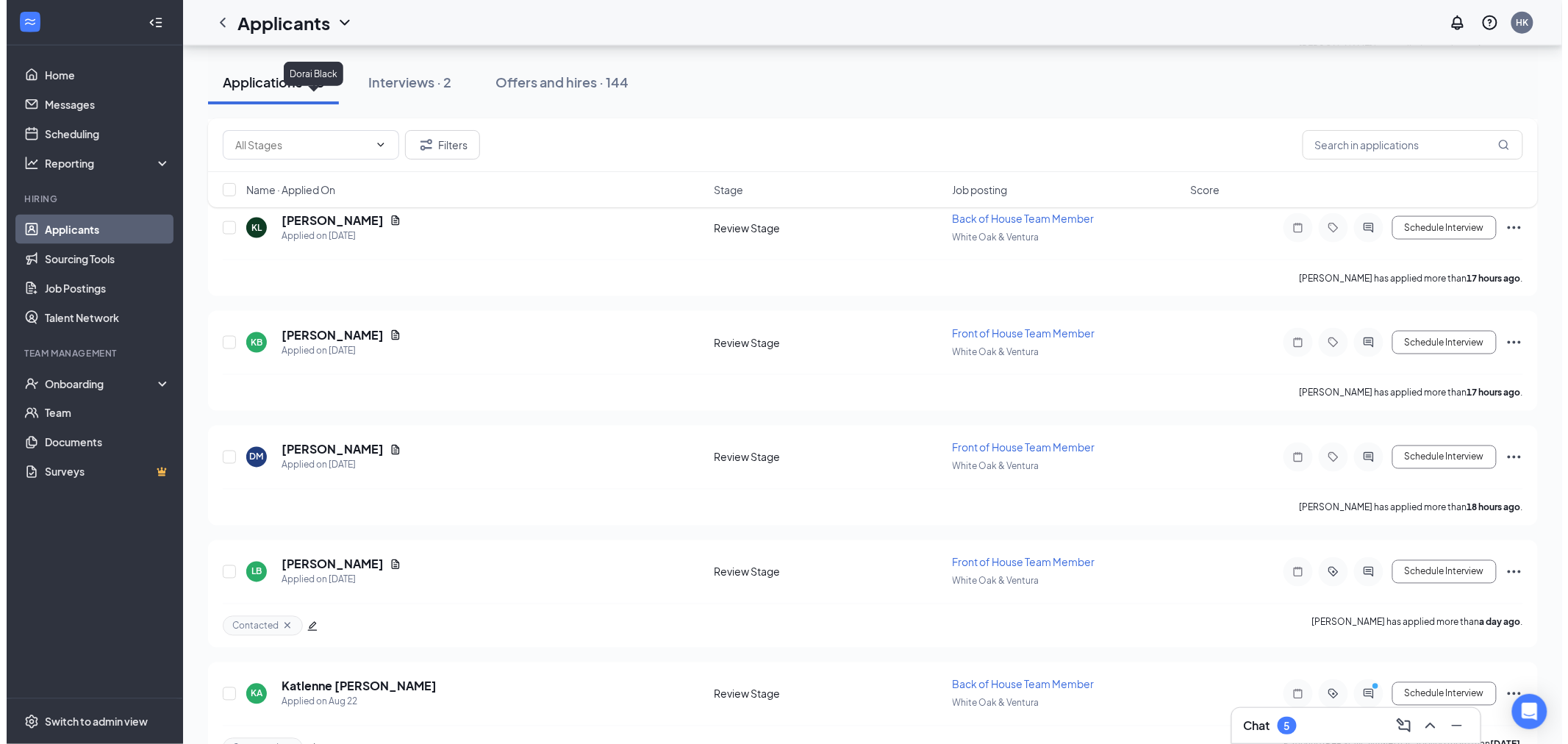
scroll to position [817, 0]
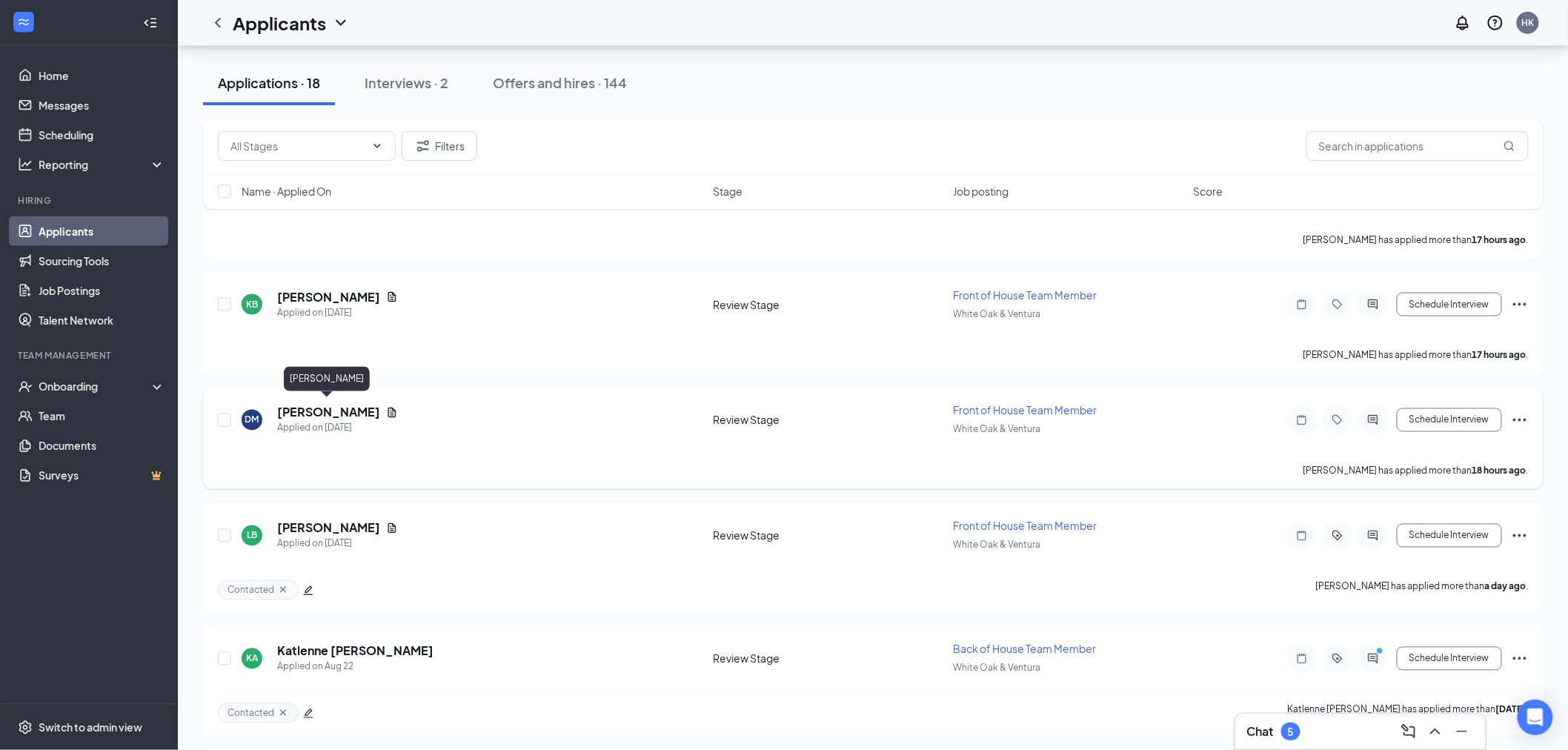
click at [345, 404] on h5 "[PERSON_NAME]" at bounding box center [328, 412] width 103 height 16
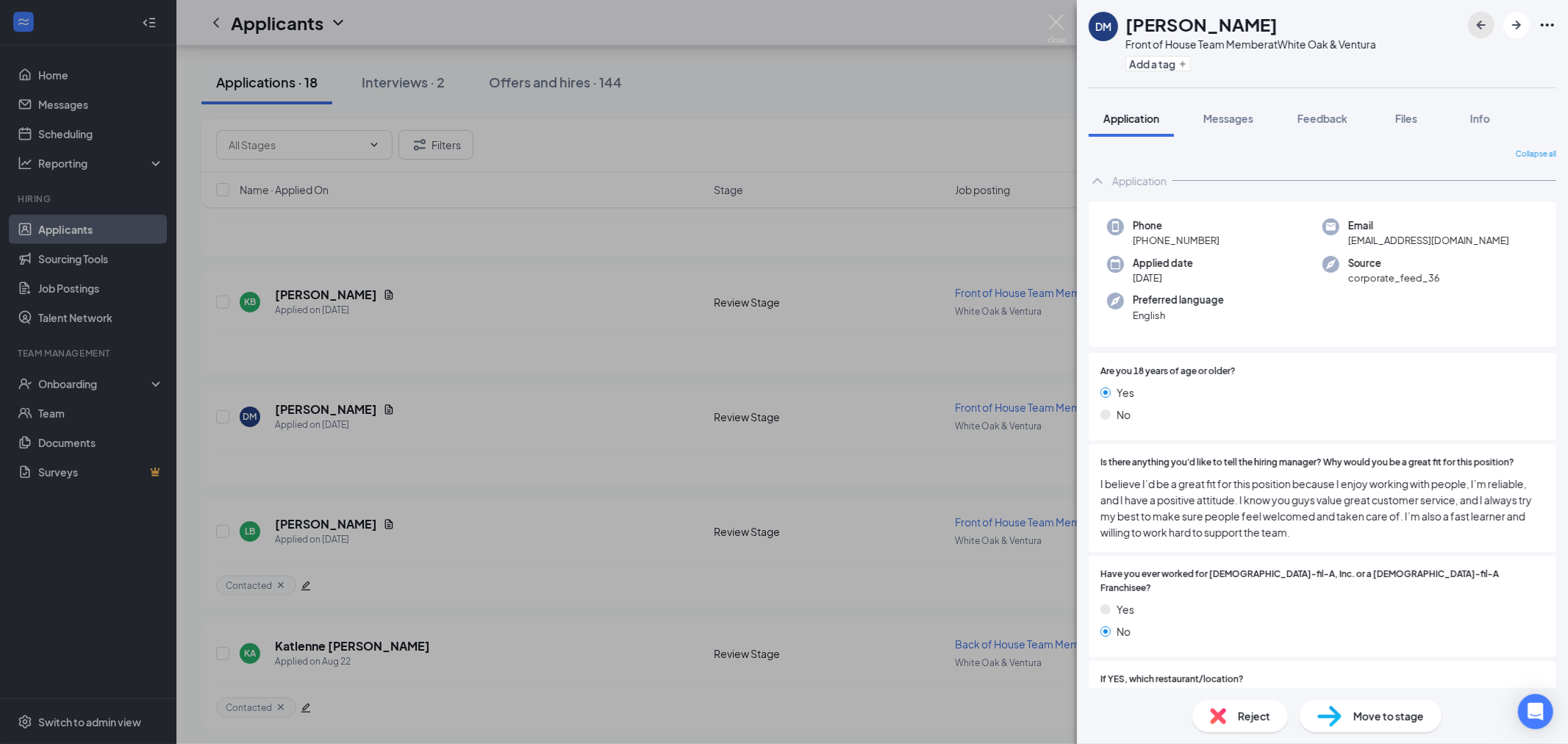
click at [1477, 21] on icon "ArrowLeftNew" at bounding box center [1481, 25] width 18 height 18
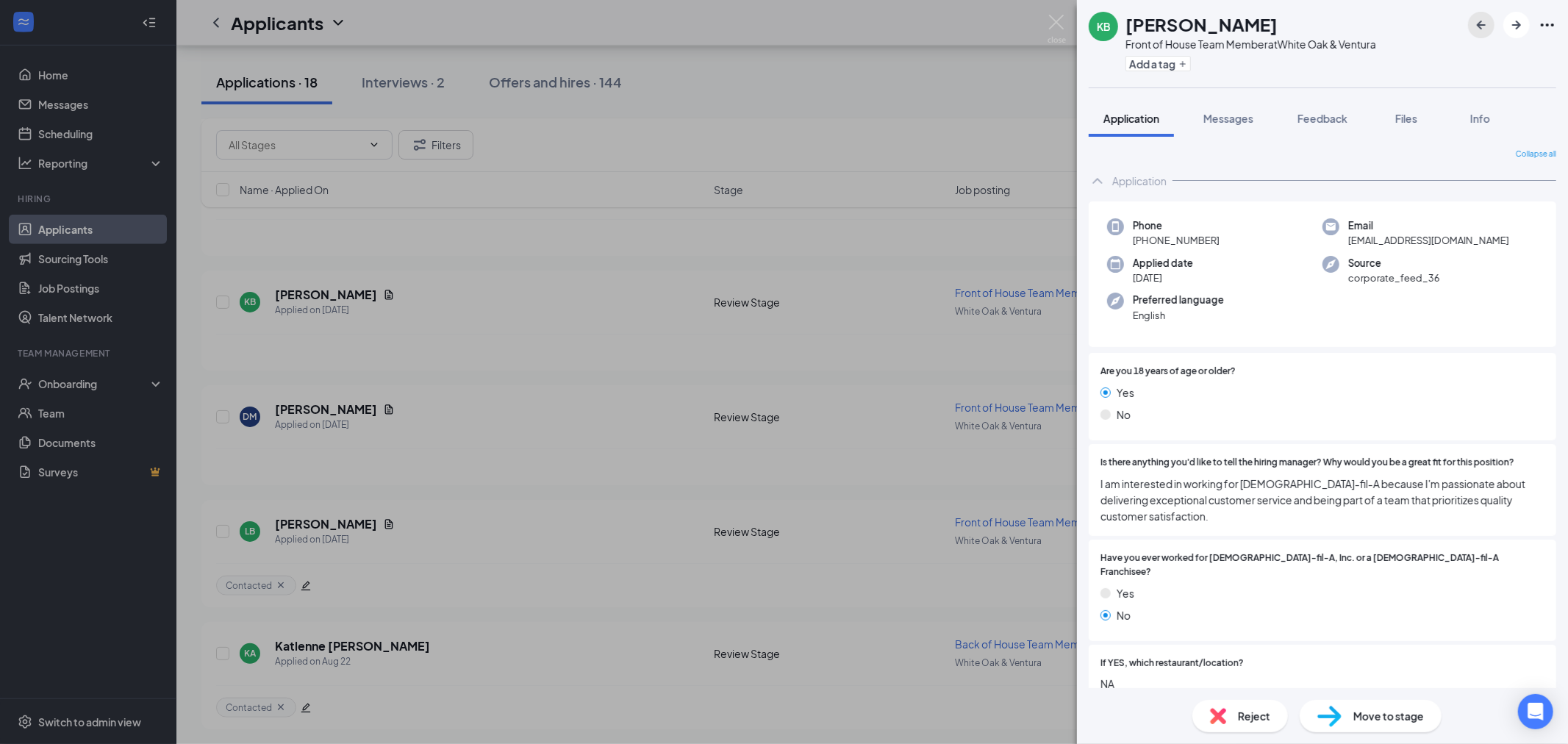
click at [1477, 21] on icon "ArrowLeftNew" at bounding box center [1481, 25] width 18 height 18
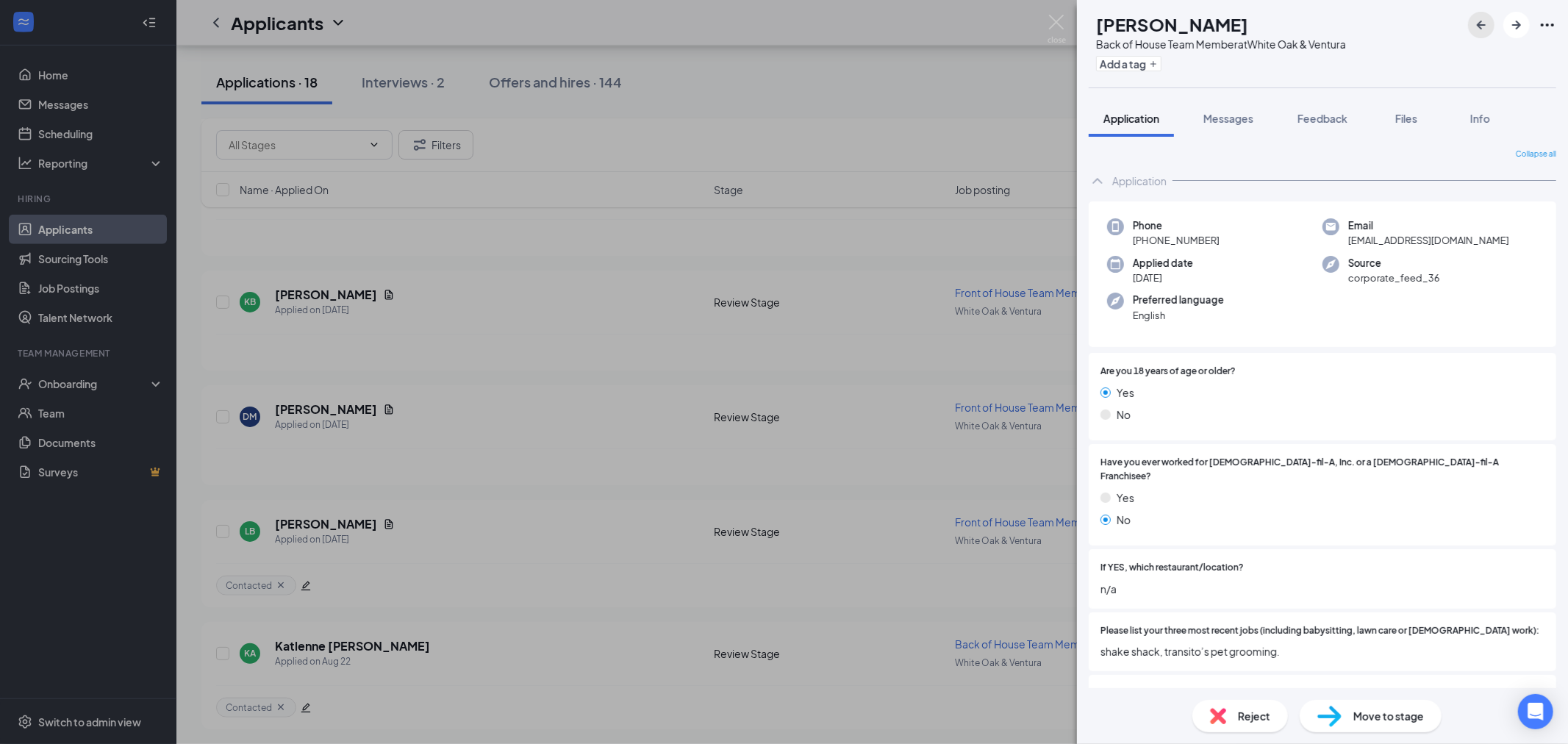
click at [1477, 21] on icon "ArrowLeftNew" at bounding box center [1481, 25] width 18 height 18
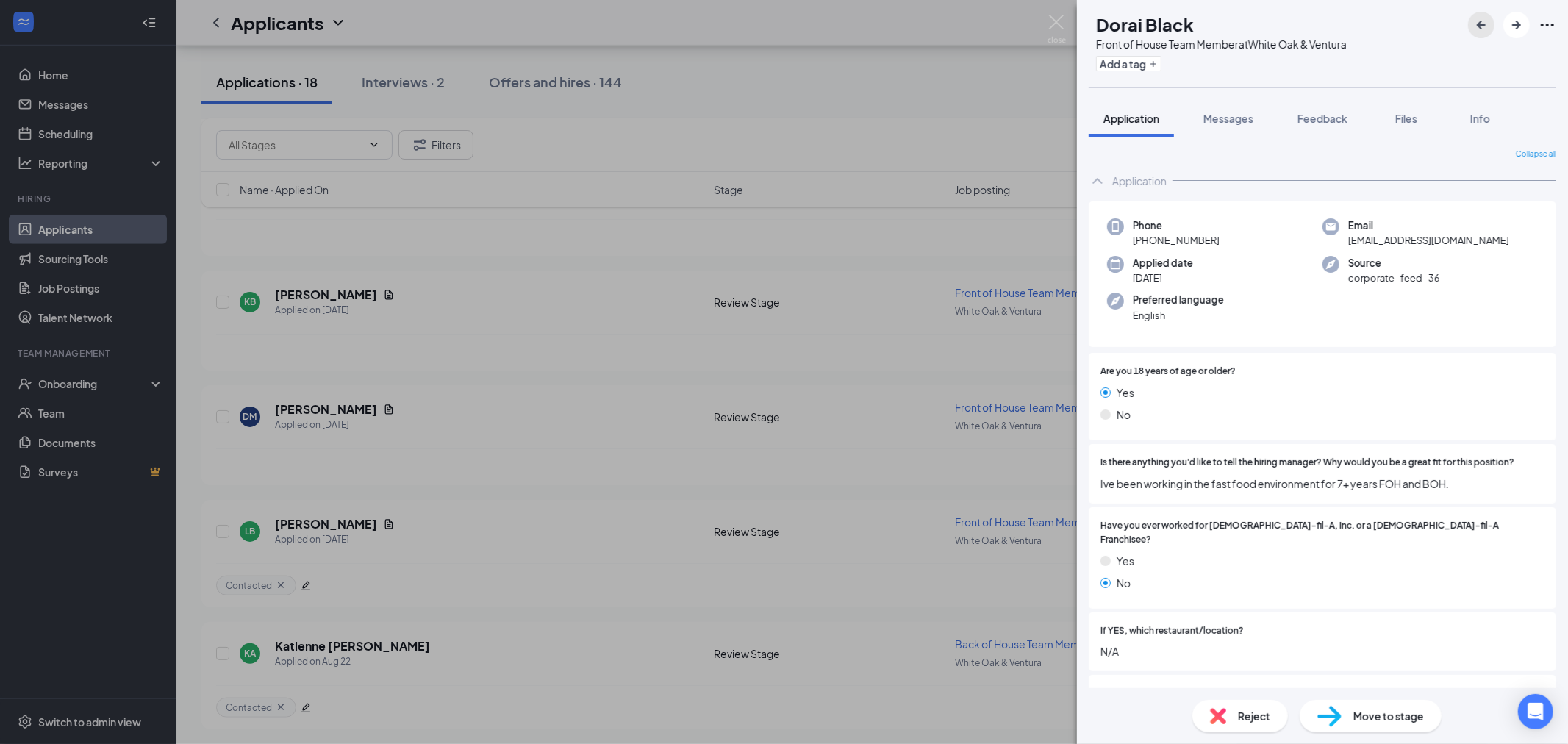
click at [1477, 21] on icon "ArrowLeftNew" at bounding box center [1481, 25] width 18 height 18
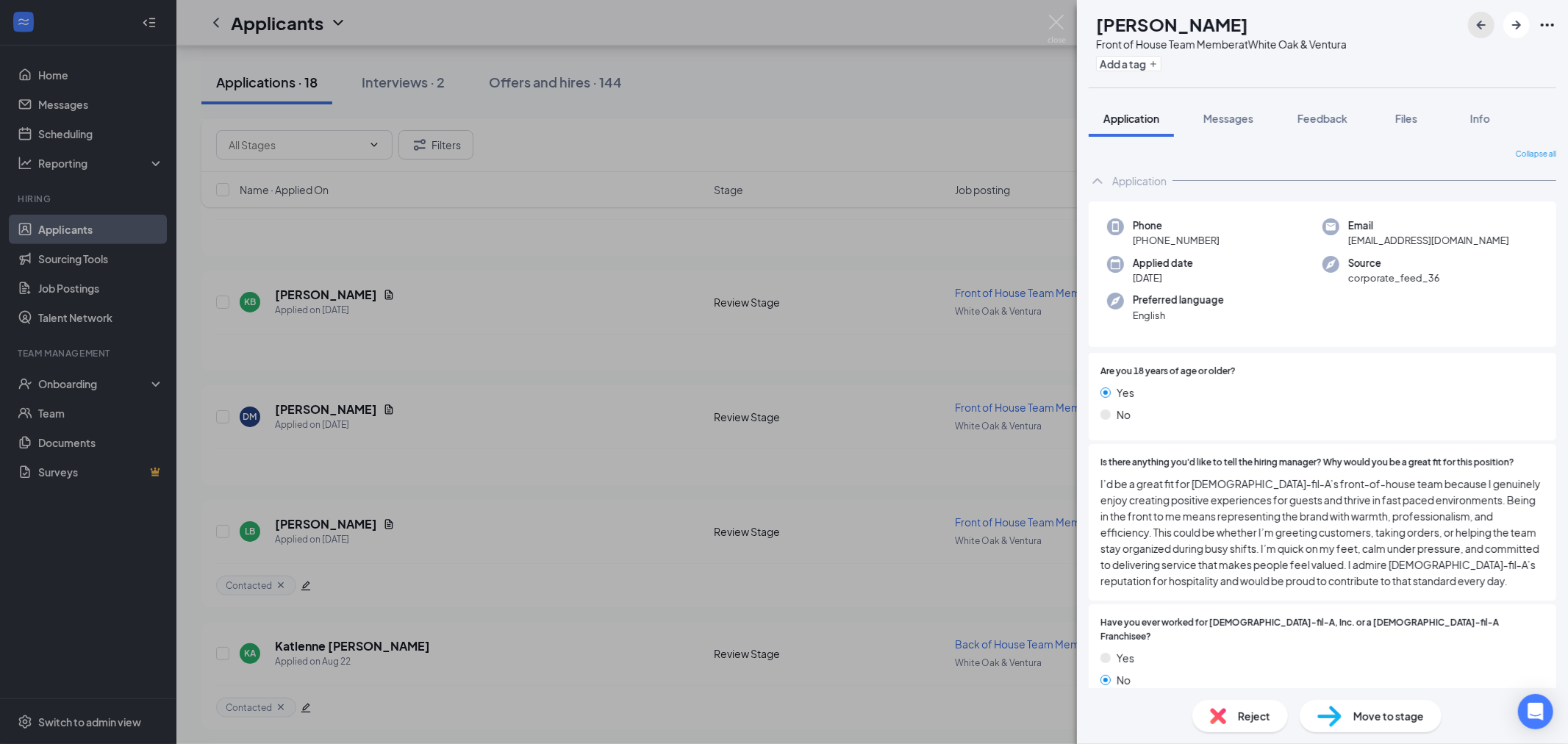
click at [1477, 21] on icon "ArrowLeftNew" at bounding box center [1481, 25] width 18 height 18
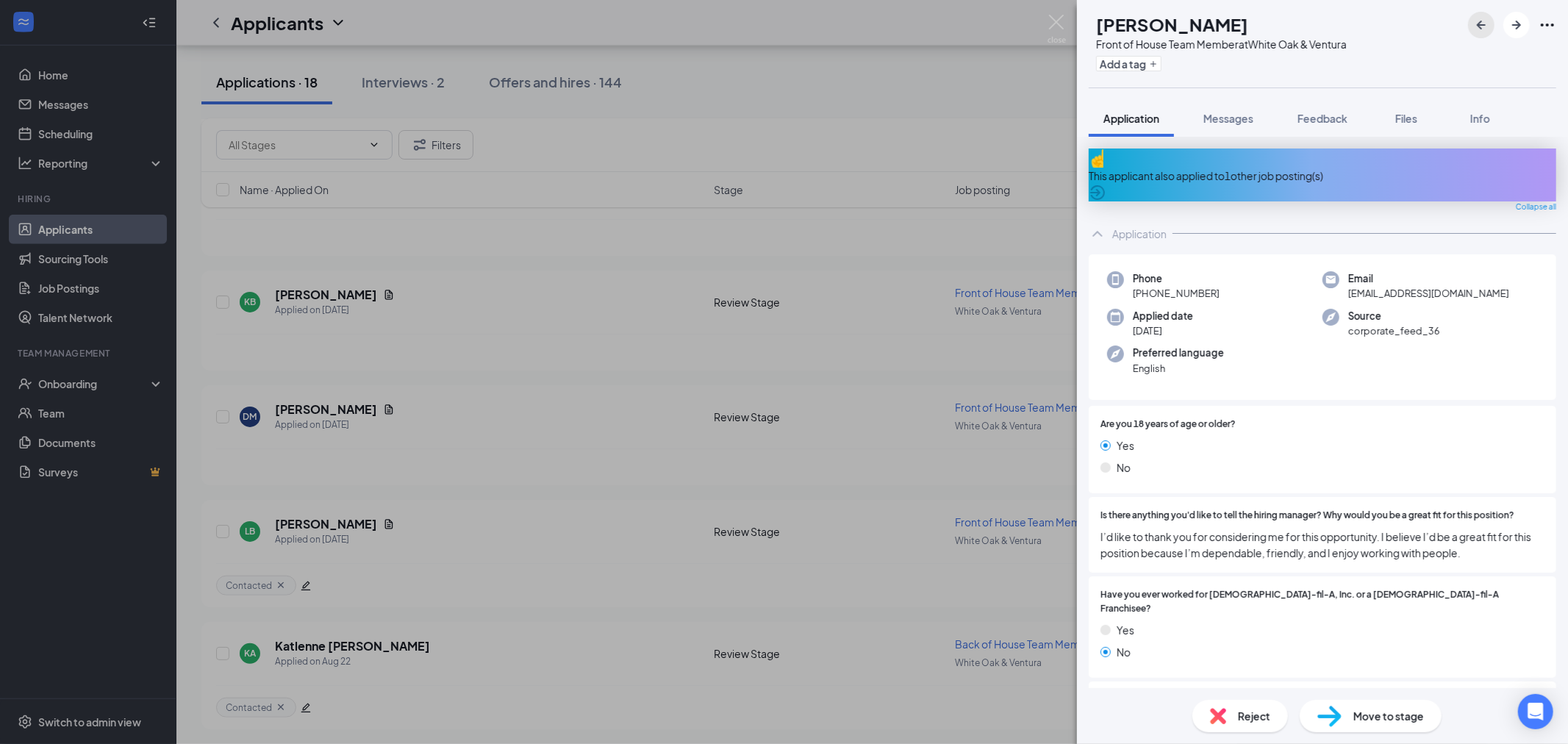
click at [1477, 21] on icon "ArrowLeftNew" at bounding box center [1481, 25] width 18 height 18
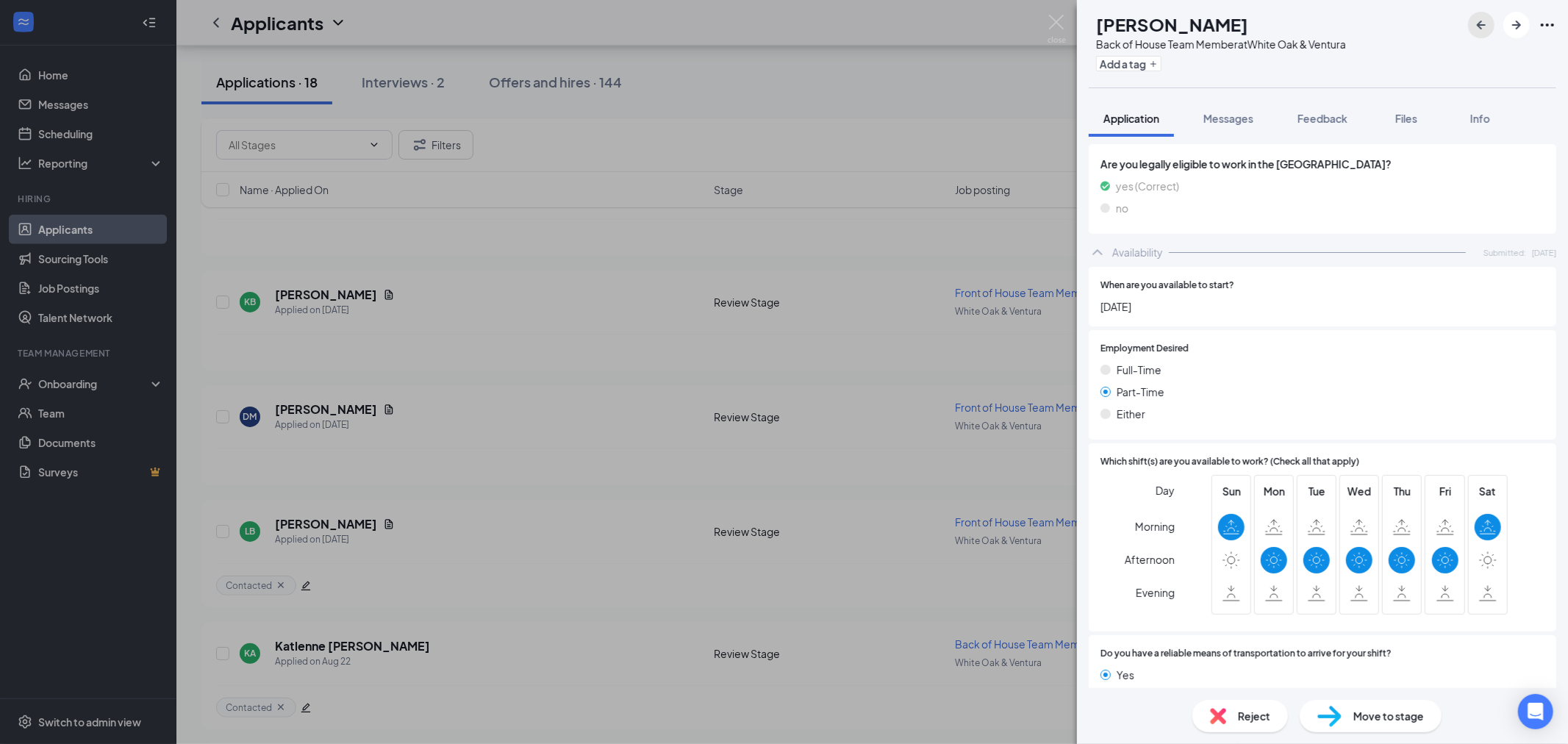
scroll to position [789, 0]
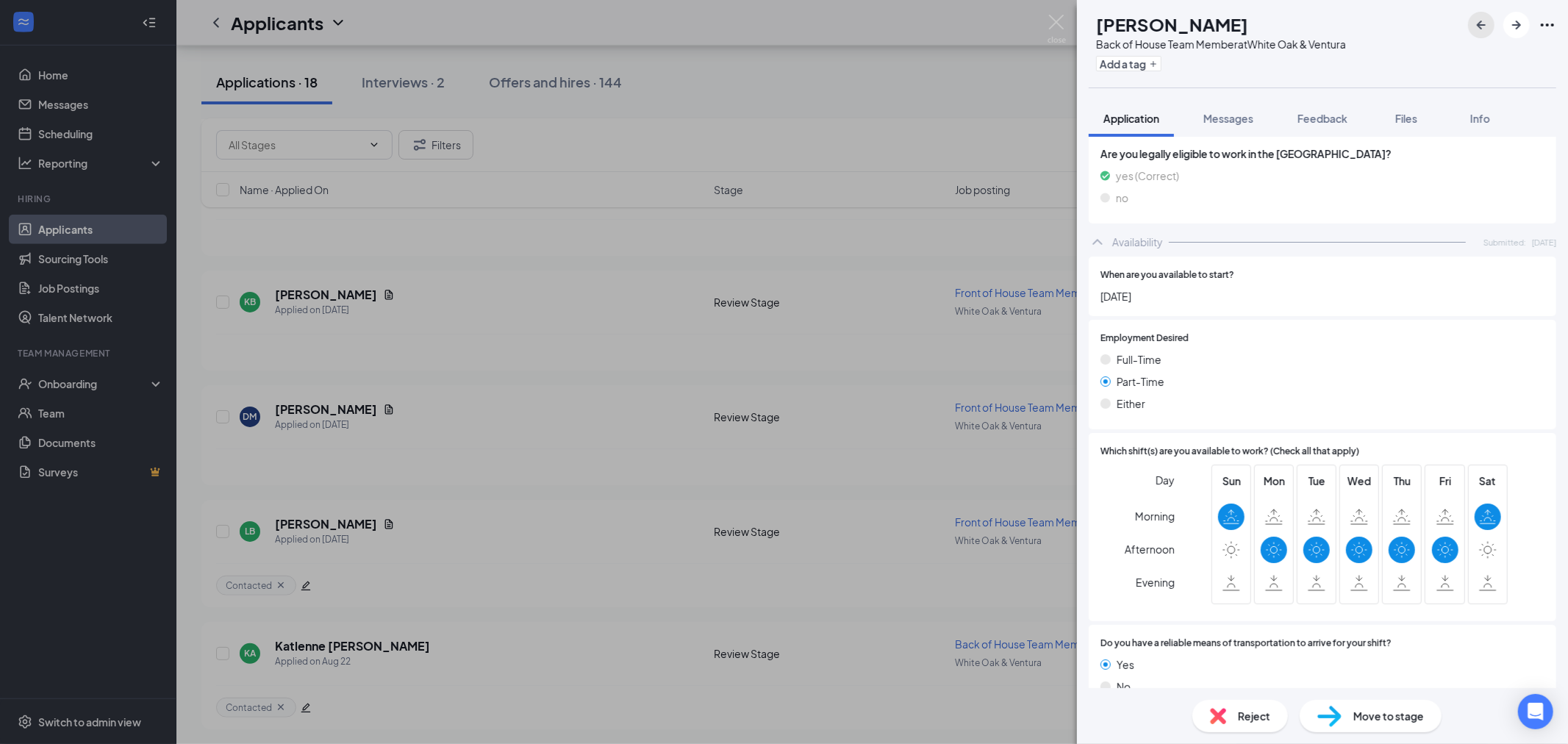
click at [1483, 26] on icon "ArrowLeftNew" at bounding box center [1481, 25] width 18 height 18
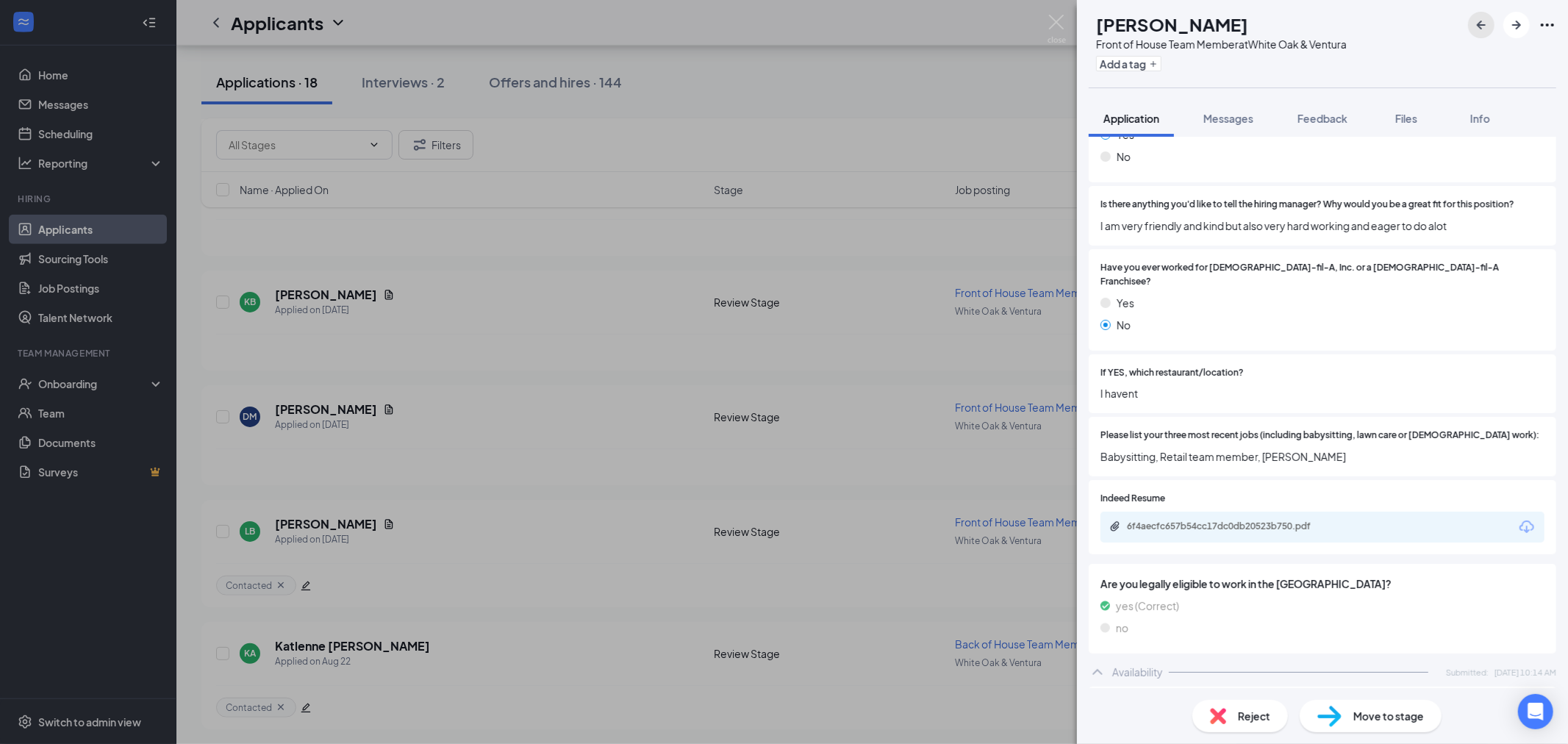
scroll to position [327, 0]
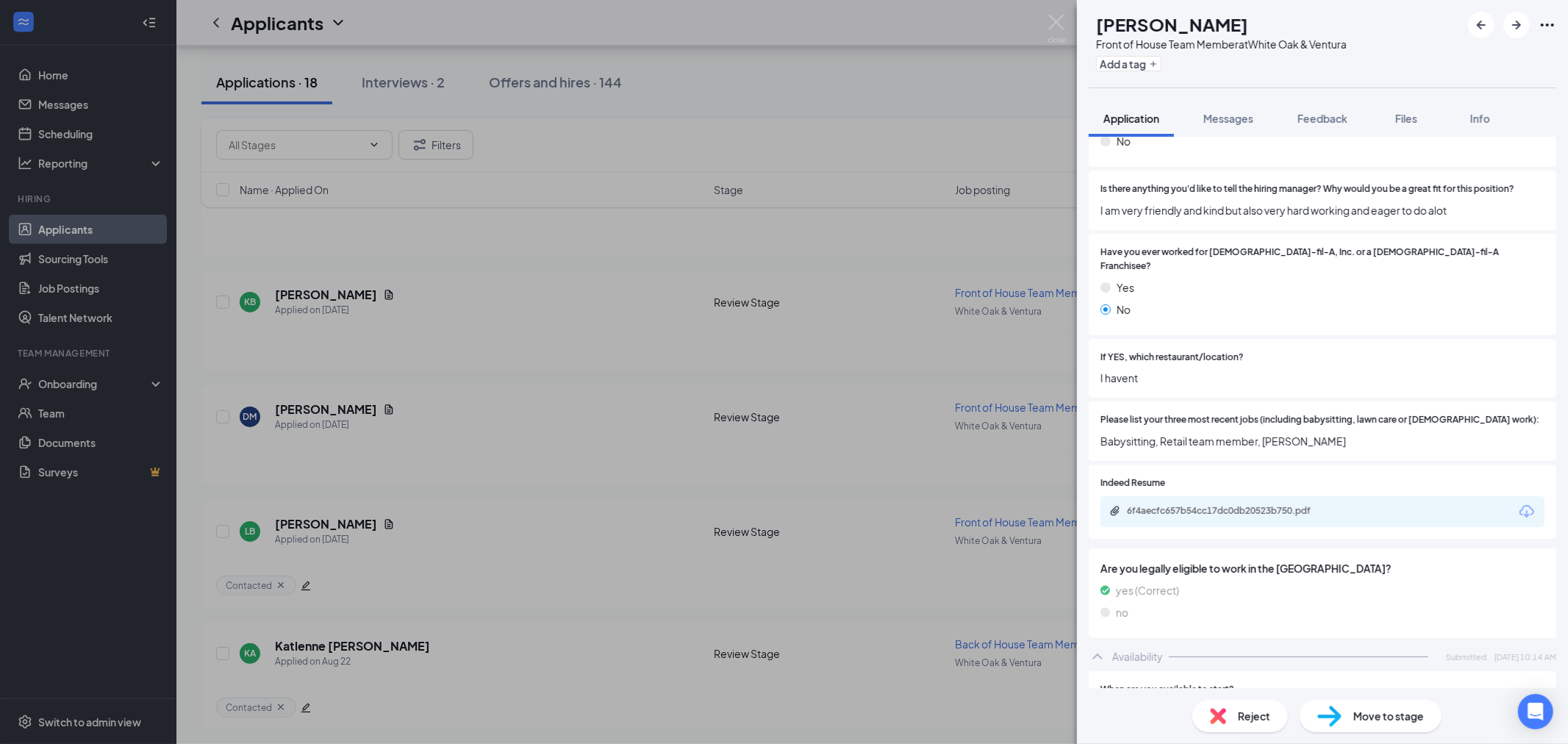
click at [1248, 726] on div "Reject" at bounding box center [1240, 716] width 95 height 32
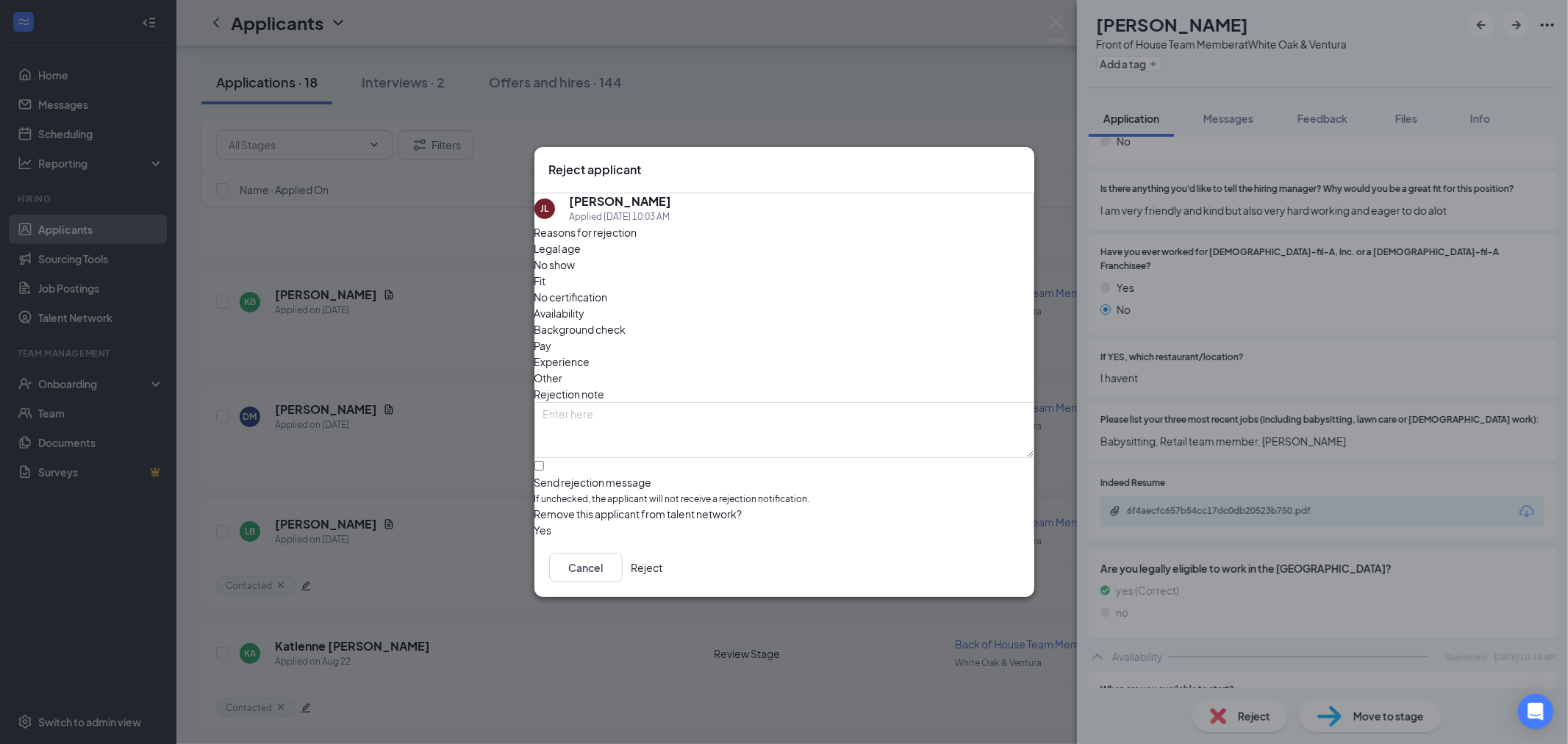
click at [634, 431] on div "Reasons for rejection Legal age No show Fit No certification Availability Backg…" at bounding box center [784, 381] width 500 height 314
drag, startPoint x: 639, startPoint y: 454, endPoint x: 695, endPoint y: 462, distance: 56.6
click at [544, 461] on input "Send rejection message If unchecked, the applicant will not receive a rejection…" at bounding box center [539, 466] width 9 height 9
checkbox input "true"
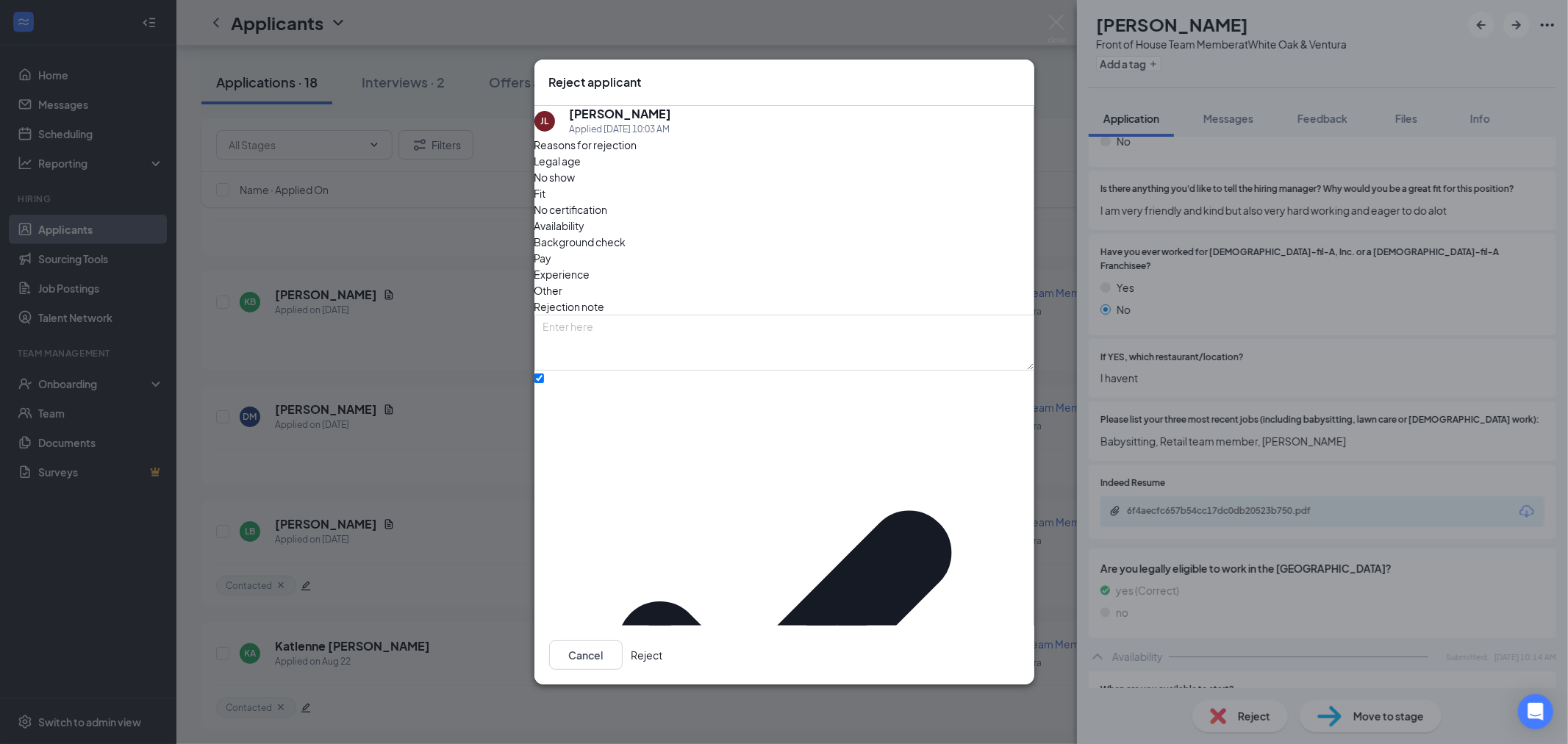
click at [663, 640] on button "Reject" at bounding box center [647, 655] width 32 height 29
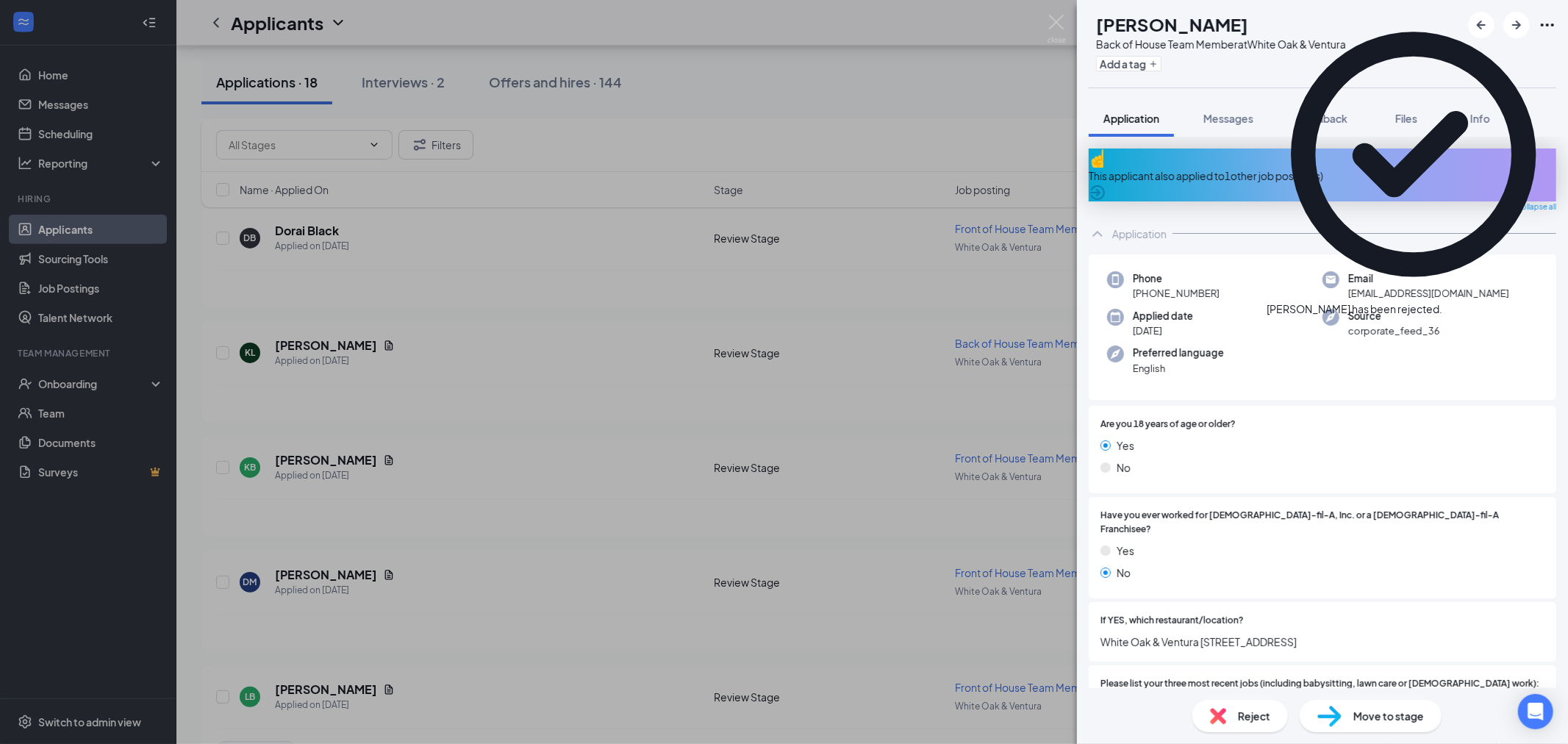
click at [1443, 301] on icon "Cross" at bounding box center [1443, 301] width 0 height 0
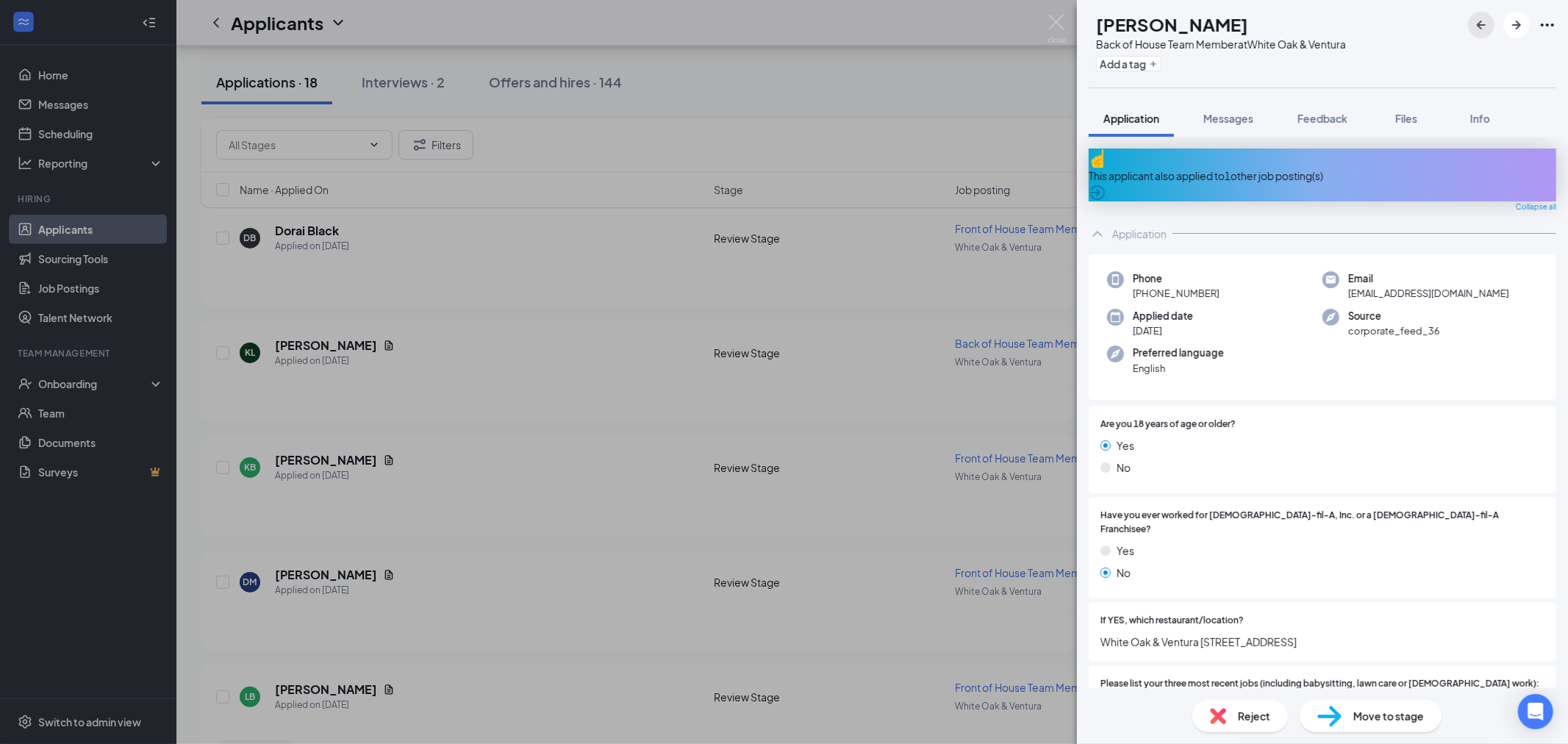
click at [1482, 18] on icon "ArrowLeftNew" at bounding box center [1481, 25] width 18 height 18
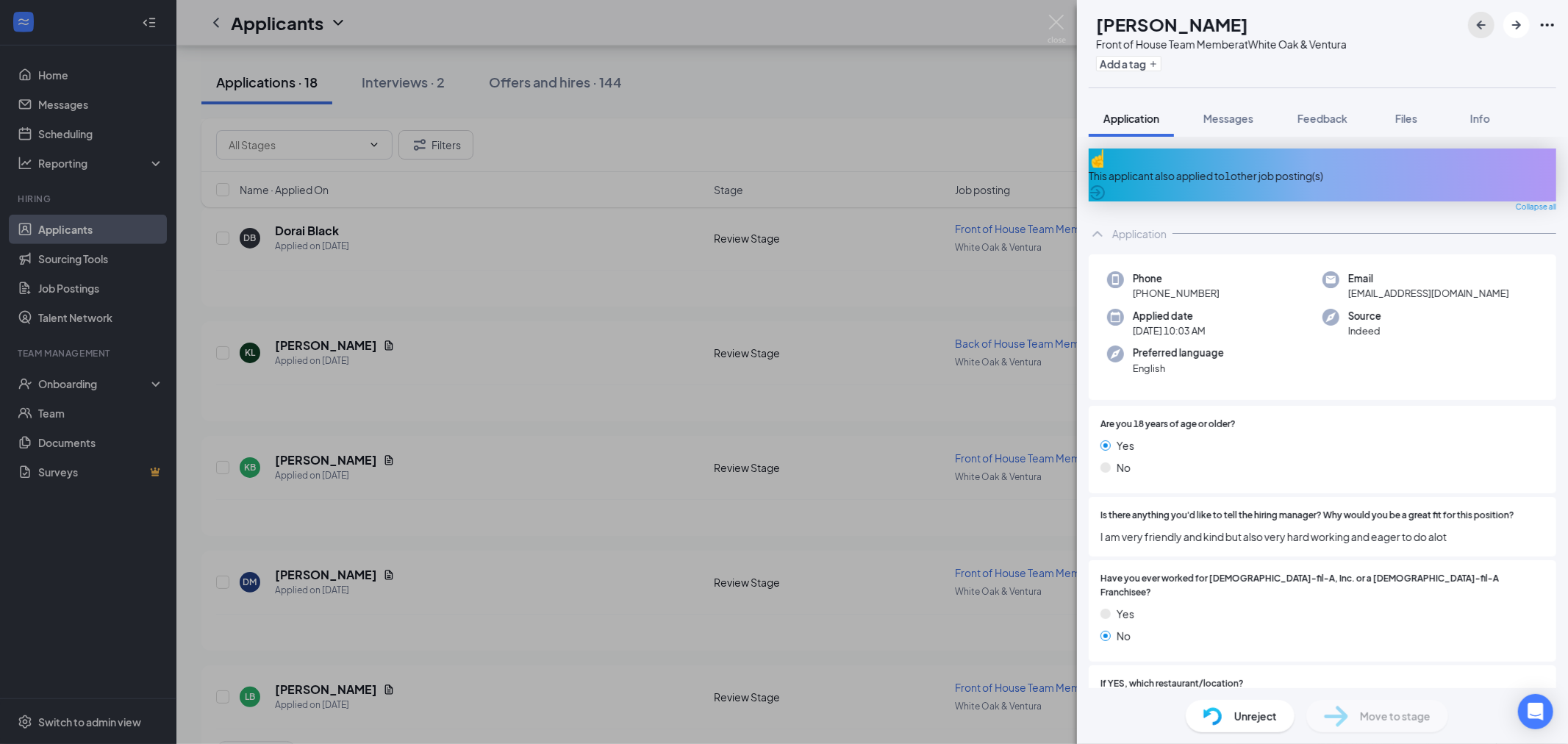
click at [1482, 18] on icon "ArrowLeftNew" at bounding box center [1481, 25] width 18 height 18
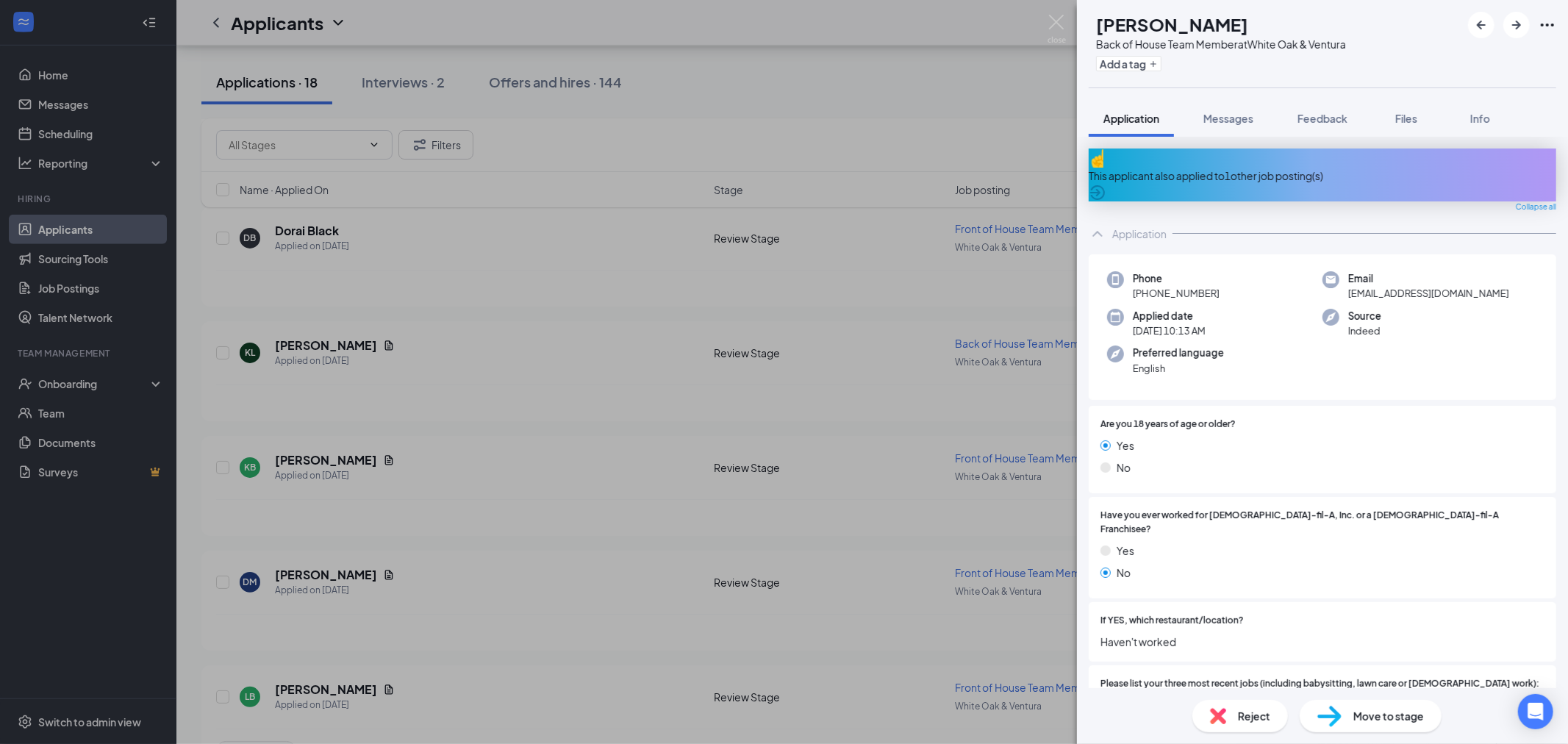
click at [1237, 719] on div "Reject" at bounding box center [1240, 716] width 95 height 32
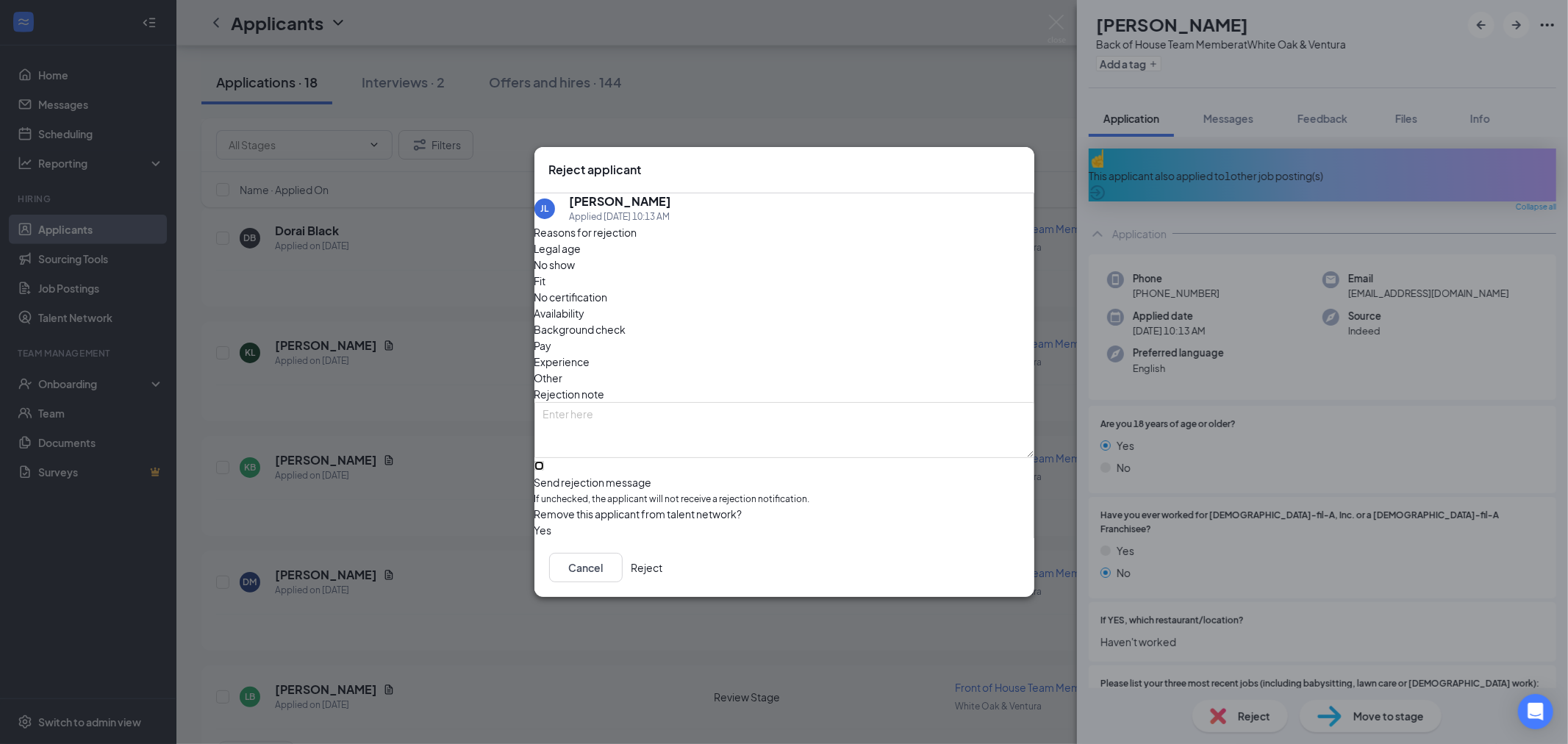
click at [544, 461] on input "Send rejection message If unchecked, the applicant will not receive a rejection…" at bounding box center [539, 466] width 9 height 9
checkbox input "true"
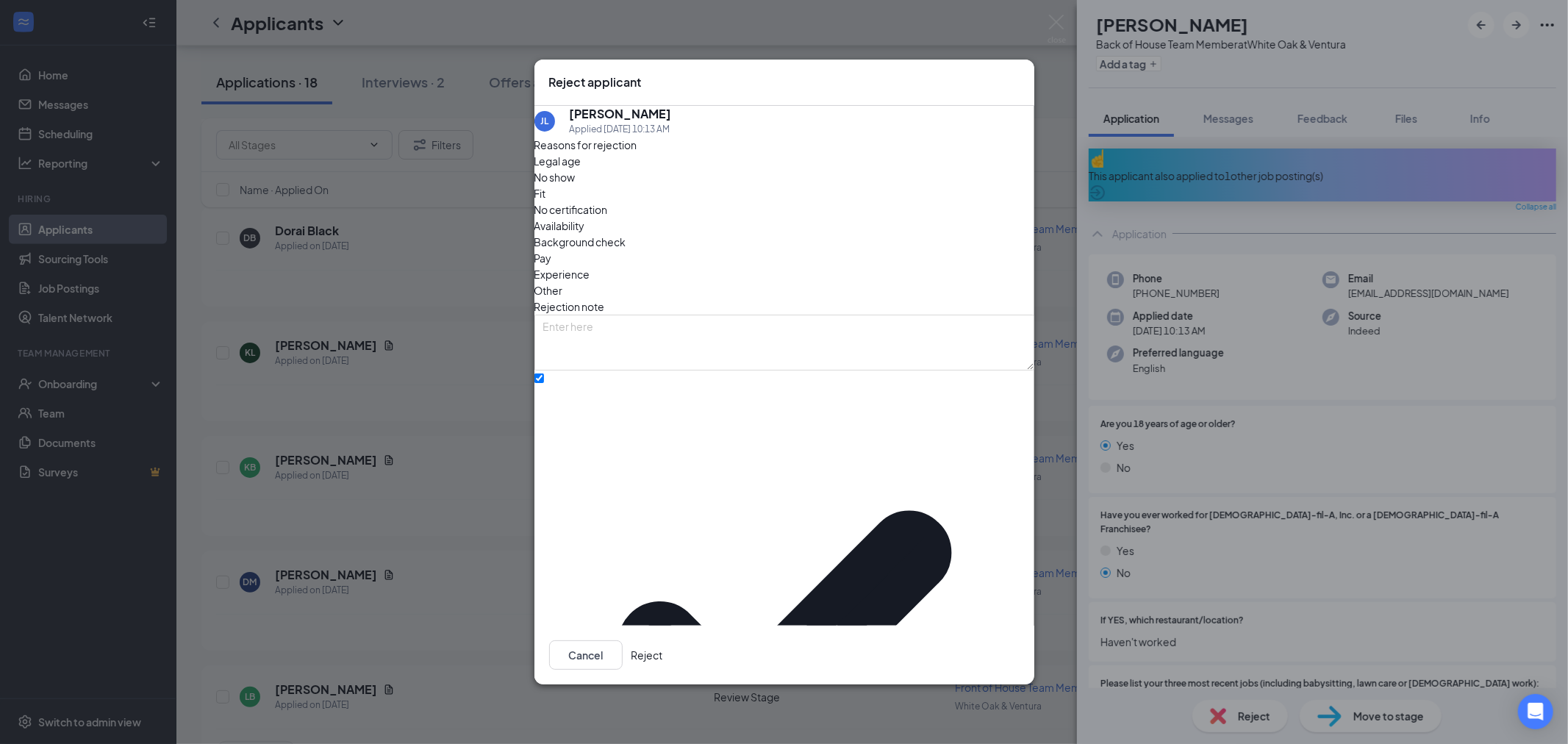
click at [663, 640] on button "Reject" at bounding box center [647, 655] width 32 height 29
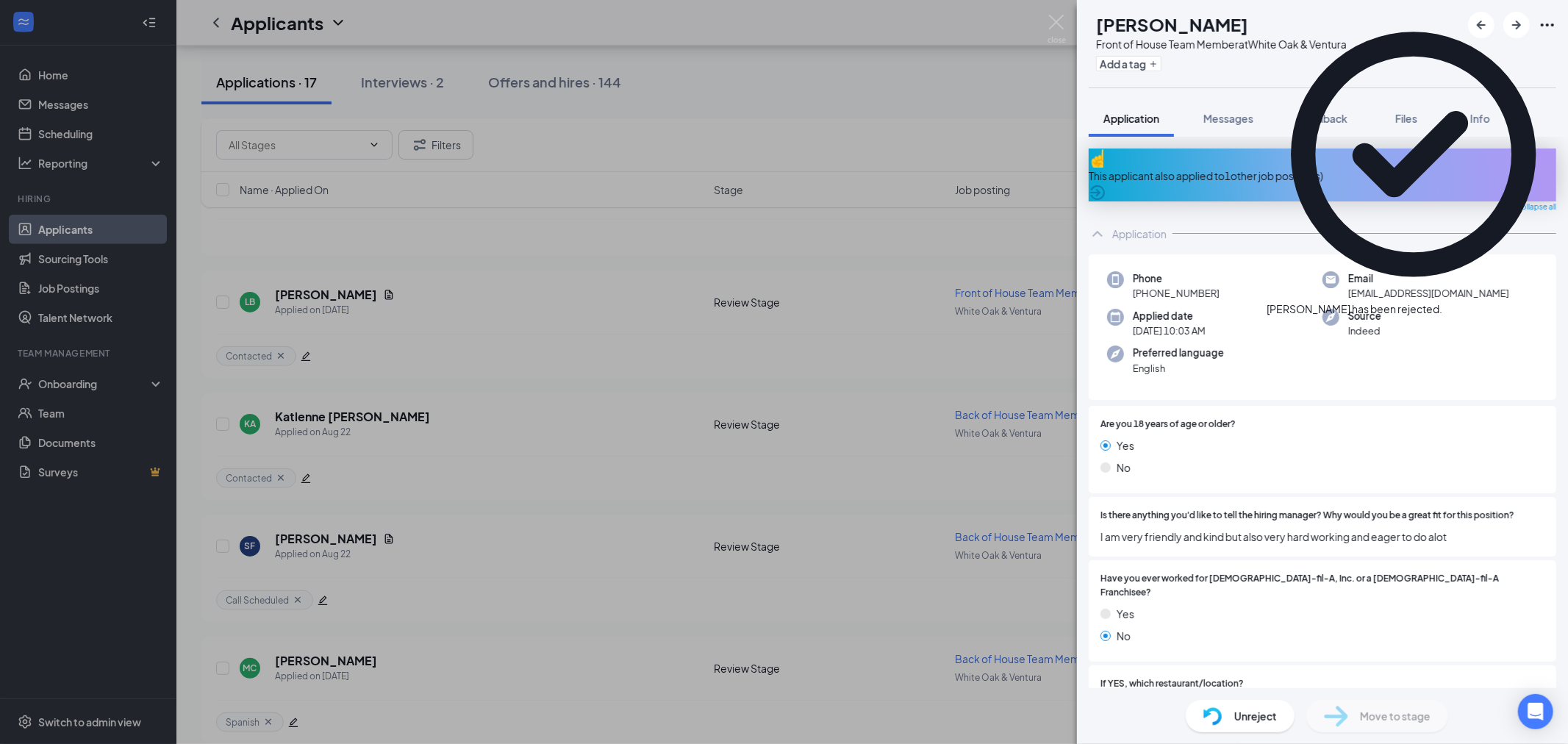
click at [1443, 301] on icon "Cross" at bounding box center [1443, 301] width 0 height 0
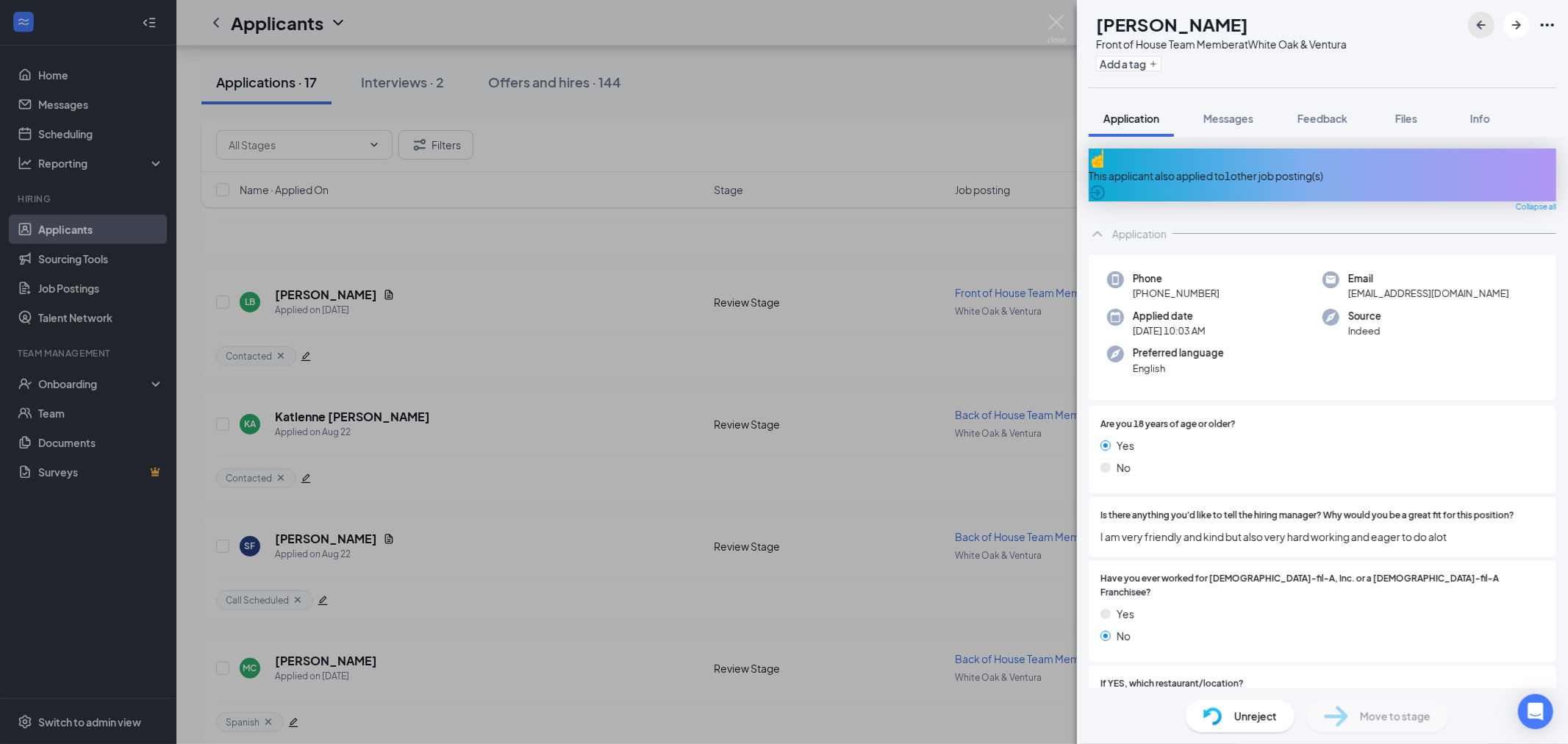
click at [1473, 21] on icon "ArrowLeftNew" at bounding box center [1481, 25] width 18 height 18
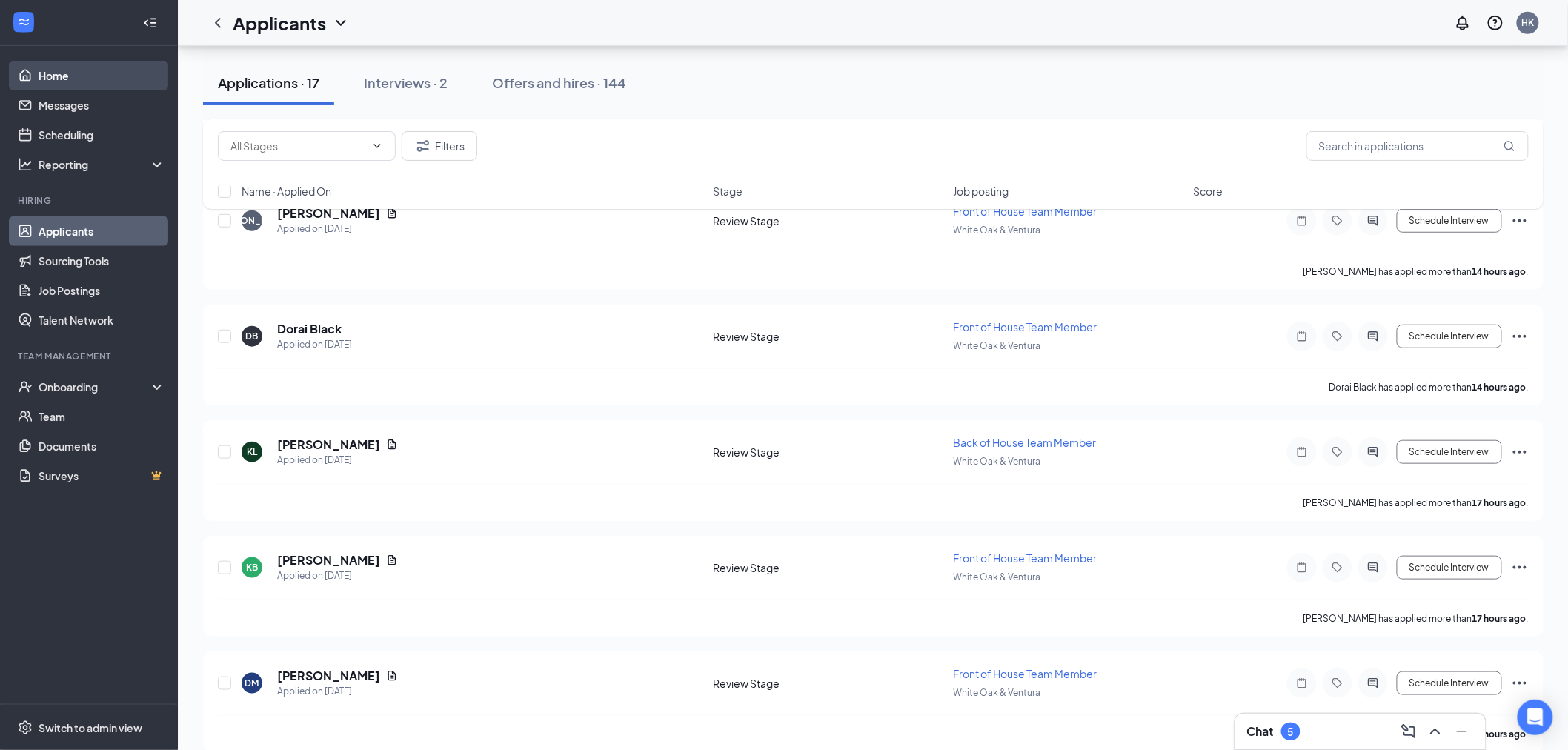
click at [94, 89] on link "Home" at bounding box center [102, 75] width 127 height 29
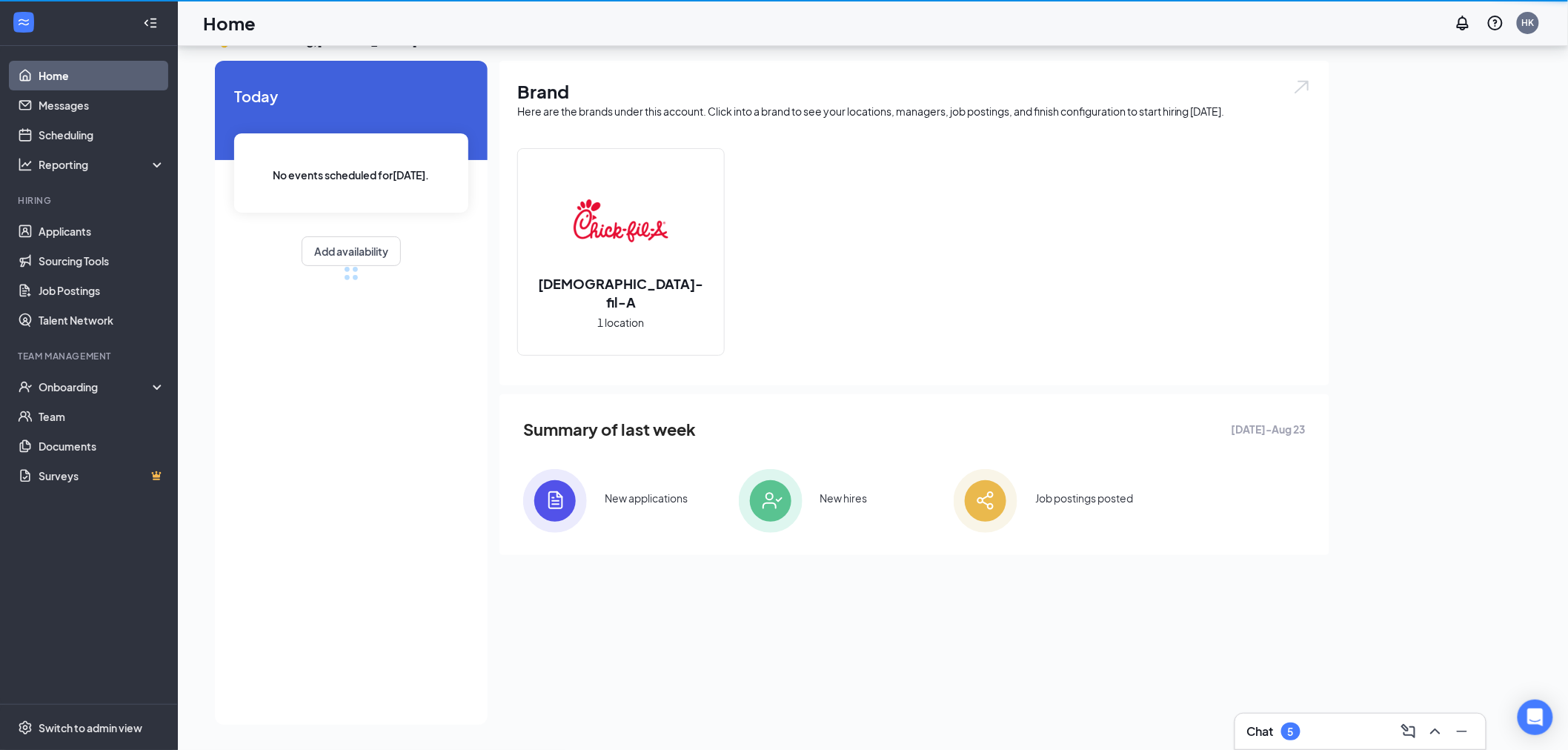
scroll to position [31, 0]
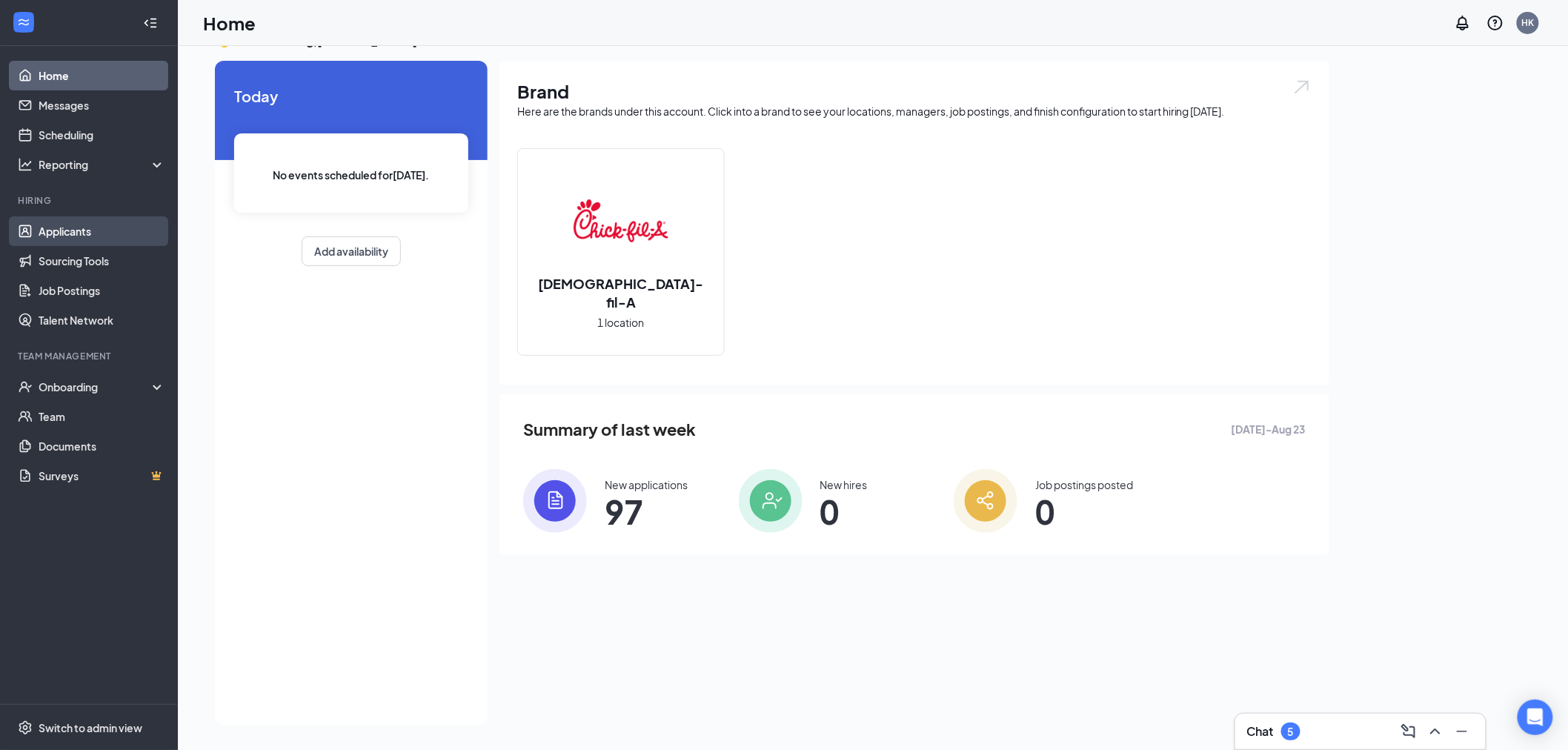
click at [64, 231] on link "Applicants" at bounding box center [102, 231] width 127 height 29
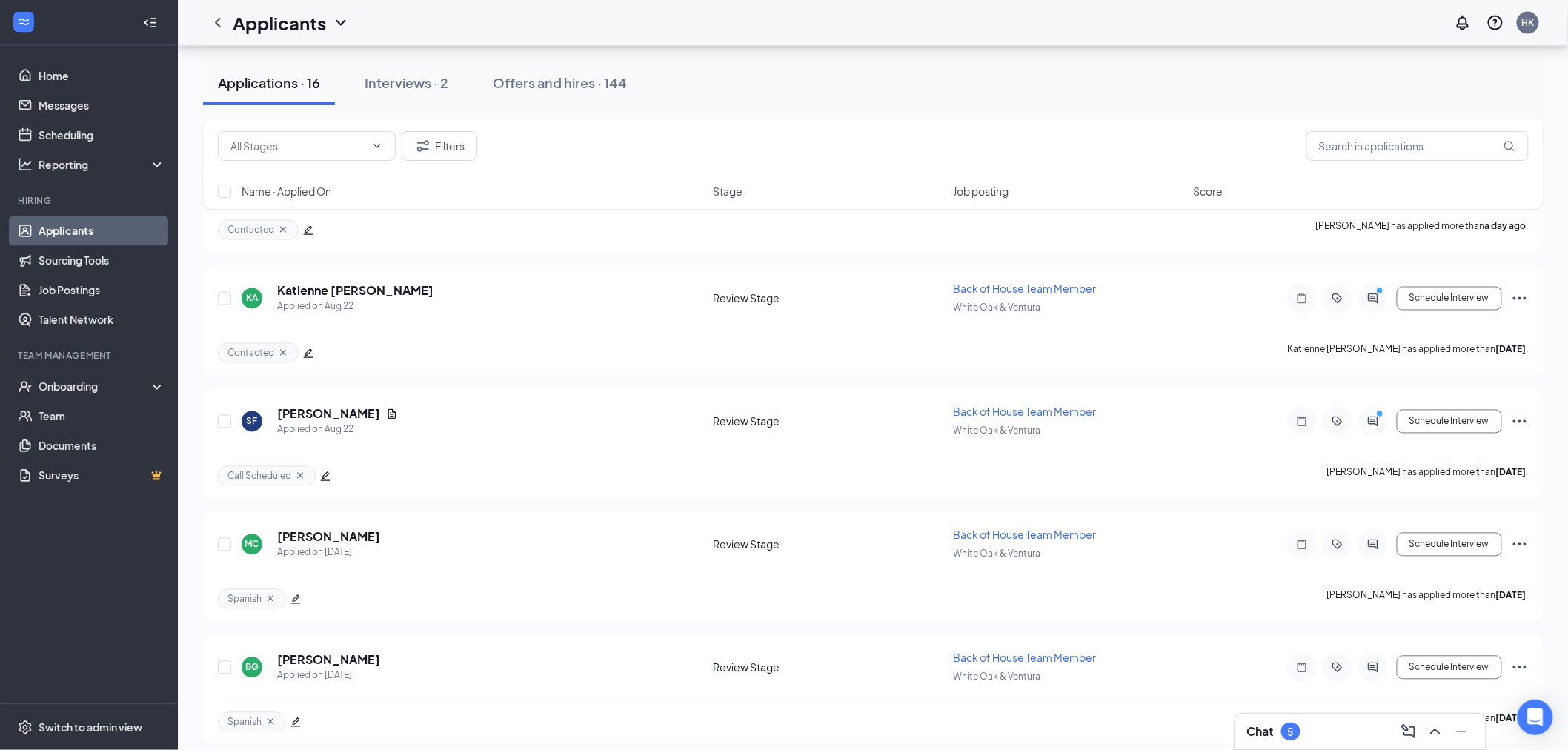
scroll to position [948, 0]
